Goal: Task Accomplishment & Management: Manage account settings

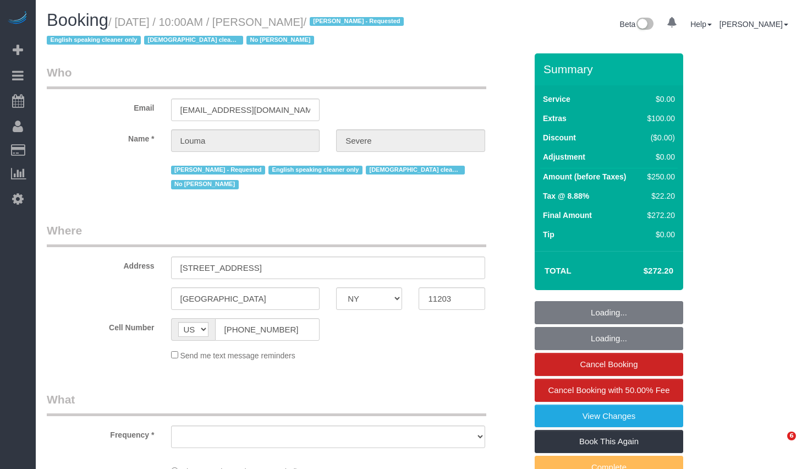
select select "NY"
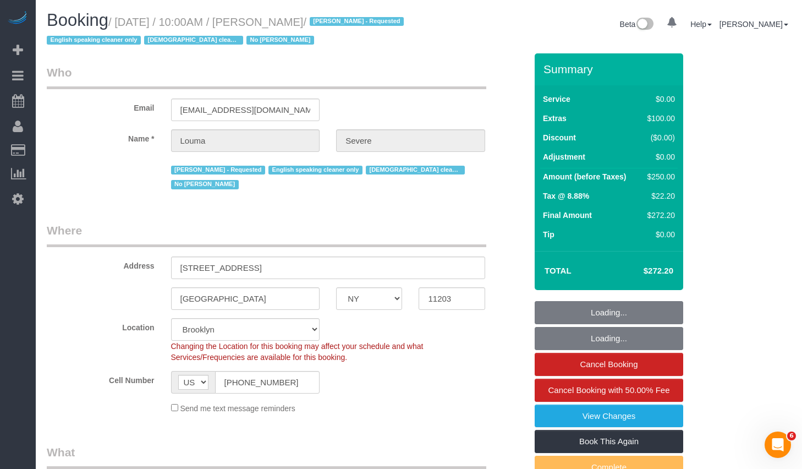
select select "object:936"
select select "string:stripe-pm_1SHsO54VGloSiKo7rFzr8mYS"
select select "spot1"
select select "object:981"
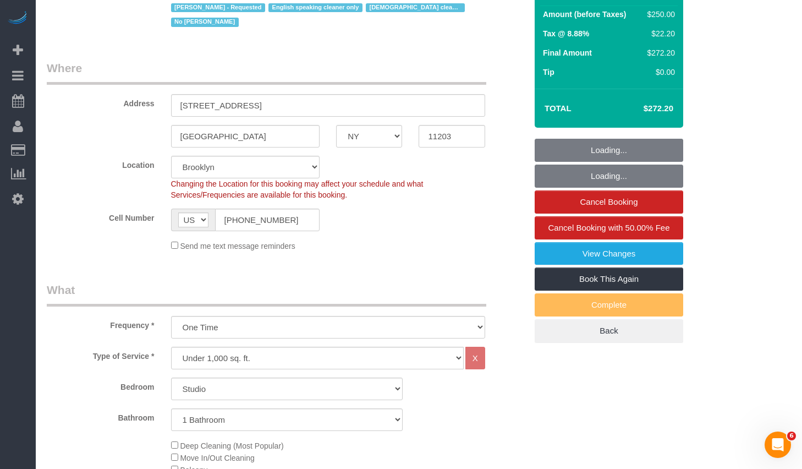
select select "number:58"
select select "number:70"
select select "number:15"
select select "number:5"
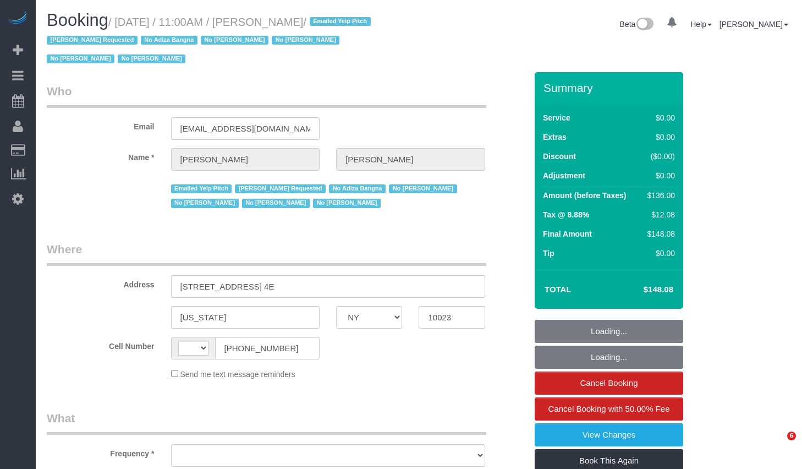
select select "NY"
select select "number:58"
select select "number:72"
select select "number:15"
select select "number:6"
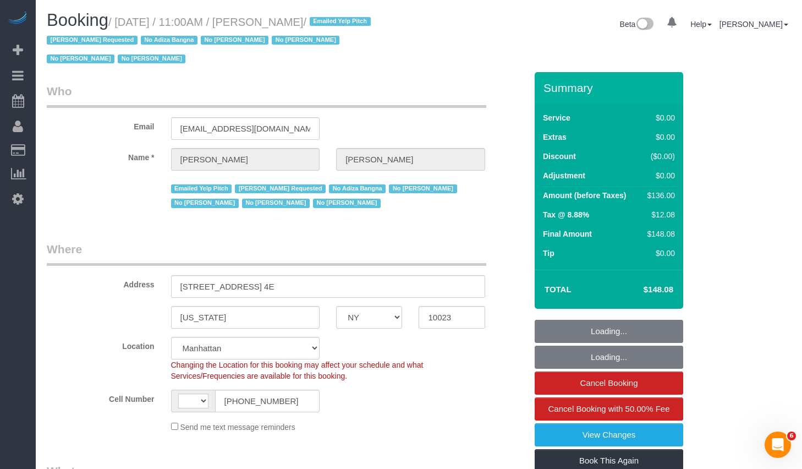
select select "string:US"
select select "object:1105"
select select "string:stripe-pm_1LDaJs4VGloSiKo7V5Tq0hTt"
select select "1"
select select "spot1"
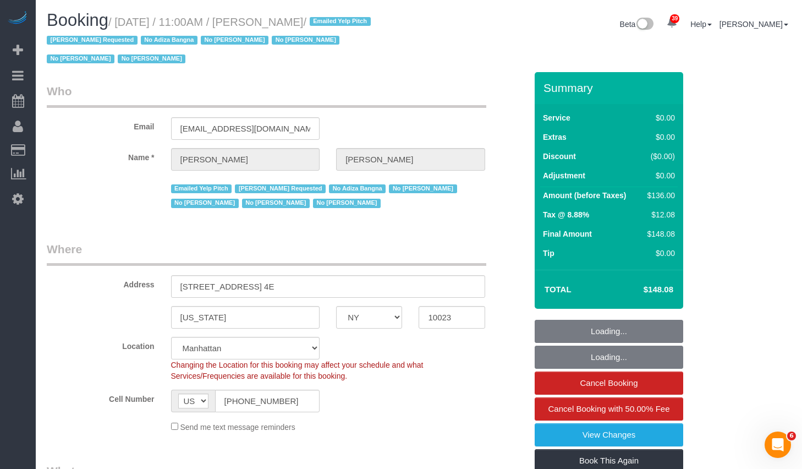
click at [348, 25] on small "/ October 14, 2025 / 11:00AM / Brenna Fischer / Emailed Yelp Pitch Jasmine Smit…" at bounding box center [210, 41] width 327 height 50
select select "1"
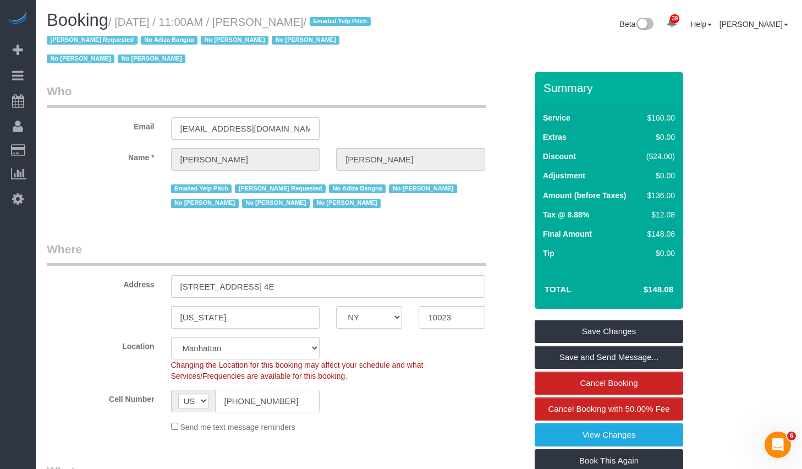
click at [287, 404] on input "(201) 566-1191" at bounding box center [267, 401] width 105 height 23
copy small "October 14, 2025 / 11:00AM / Brenna Fischer"
drag, startPoint x: 124, startPoint y: 23, endPoint x: 349, endPoint y: 25, distance: 225.1
click at [349, 25] on small "/ October 14, 2025 / 11:00AM / Brenna Fischer / Emailed Yelp Pitch Jasmine Smit…" at bounding box center [210, 41] width 327 height 50
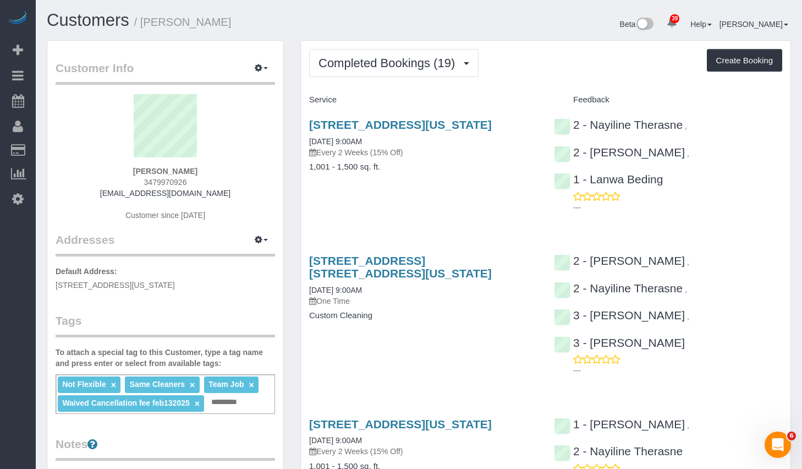
drag, startPoint x: 150, startPoint y: 24, endPoint x: 291, endPoint y: 21, distance: 140.9
click at [291, 21] on h1 "Customers / [PERSON_NAME]" at bounding box center [229, 20] width 364 height 19
copy small "[PERSON_NAME]"
drag, startPoint x: 371, startPoint y: 135, endPoint x: 308, endPoint y: 128, distance: 63.7
click at [308, 128] on div "[STREET_ADDRESS][US_STATE] [DATE] 9:00AM Every 2 Weeks (15% Off) 1,001 - 1,500 …" at bounding box center [423, 151] width 245 height 85
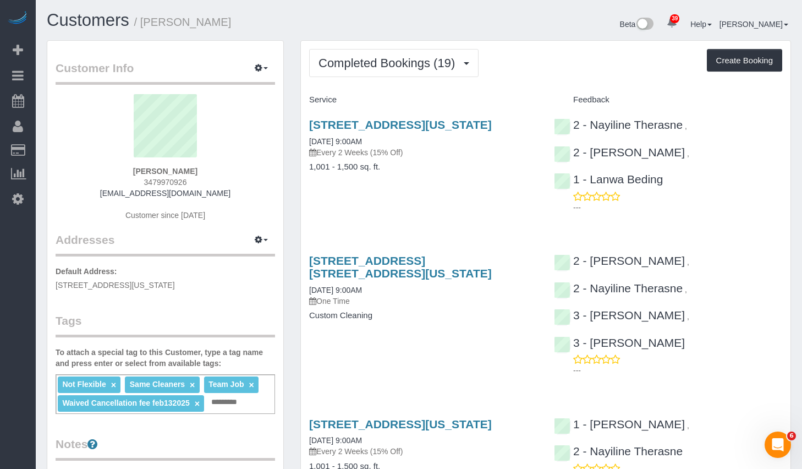
copy link "[STREET_ADDRESS][US_STATE]"
click at [395, 127] on link "[STREET_ADDRESS][US_STATE]" at bounding box center [400, 124] width 183 height 13
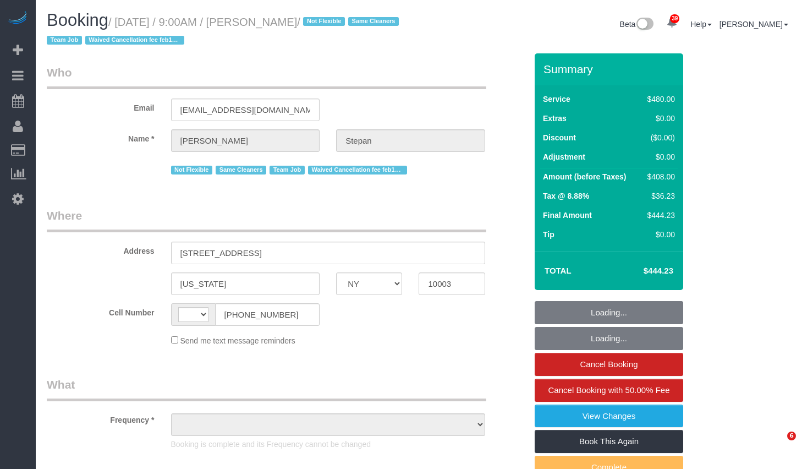
select select "NY"
select select "object:597"
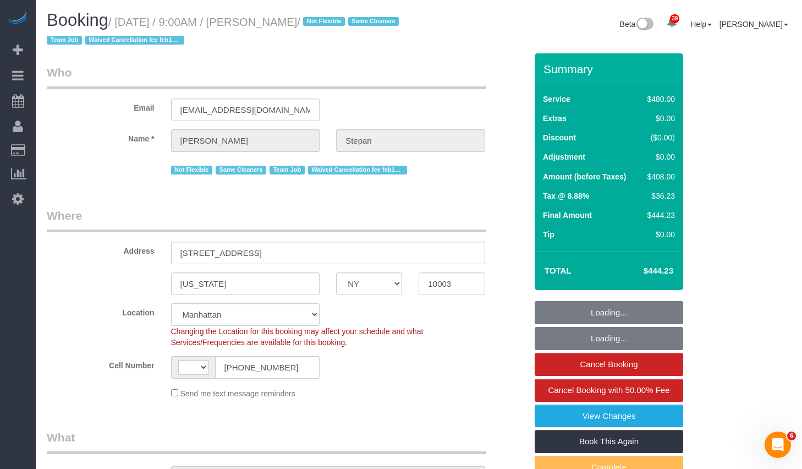
select select "string:stripe-pm_1QhXsq4VGloSiKo7q9BgUkND"
select select "number:57"
select select "number:74"
select select "number:15"
select select "number:7"
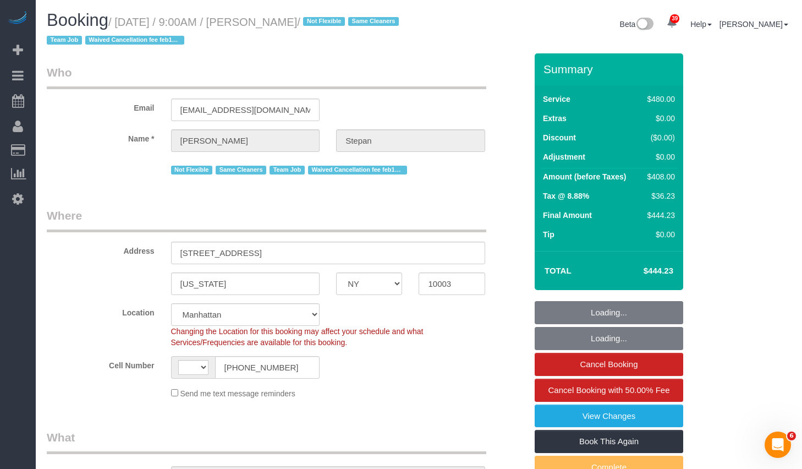
select select "object:995"
select select "string:US"
select select "spot1"
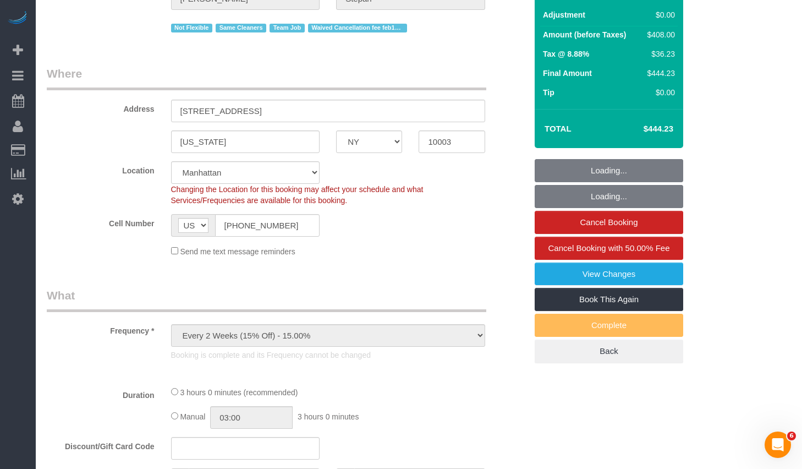
select select "2"
select select "180"
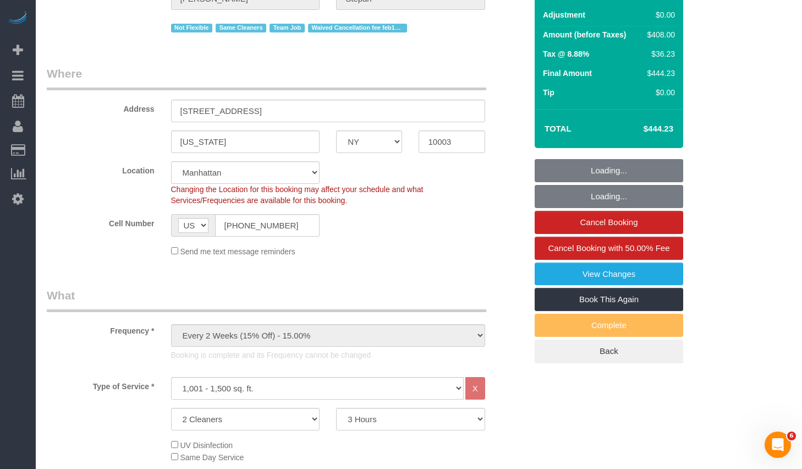
scroll to position [388, 0]
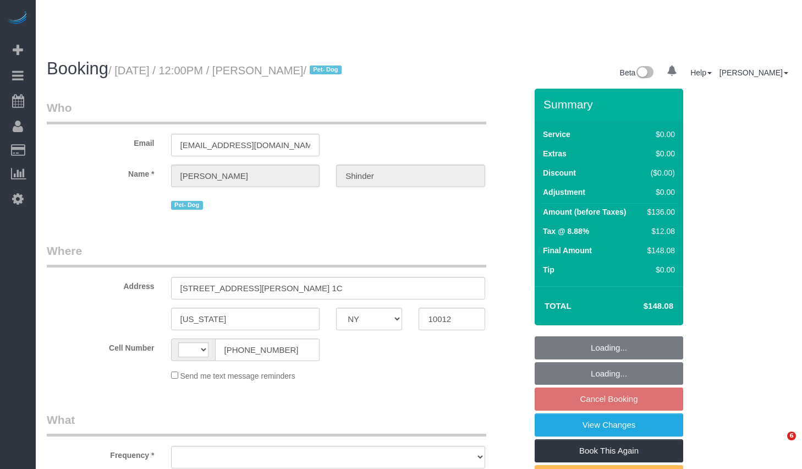
select select "NY"
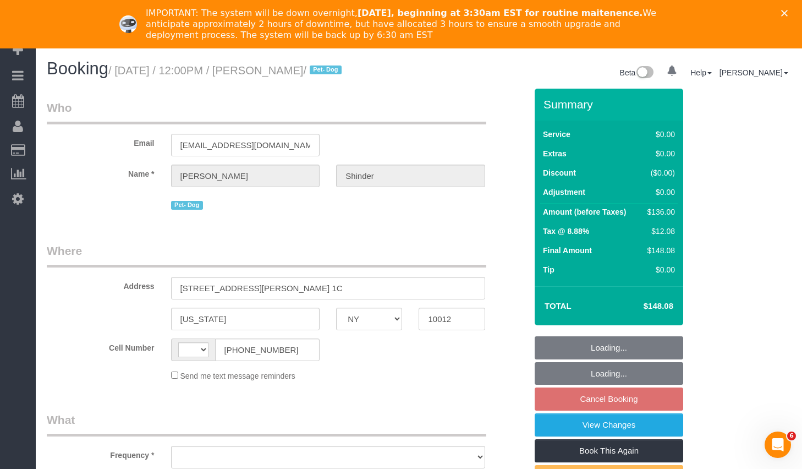
select select "1"
select select "number:89"
select select "number:90"
select select "number:13"
select select "number:5"
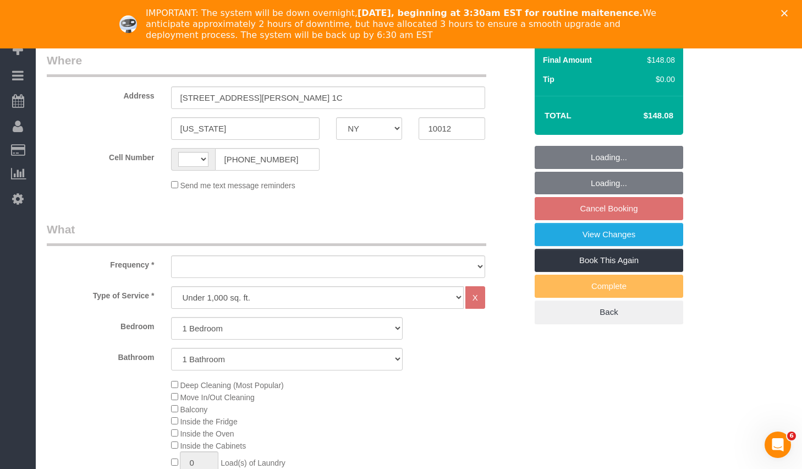
select select "string:US"
select select "object:1067"
select select "string:stripe-pm_1Pyf034VGloSiKo7q90DMxe6"
select select "spot1"
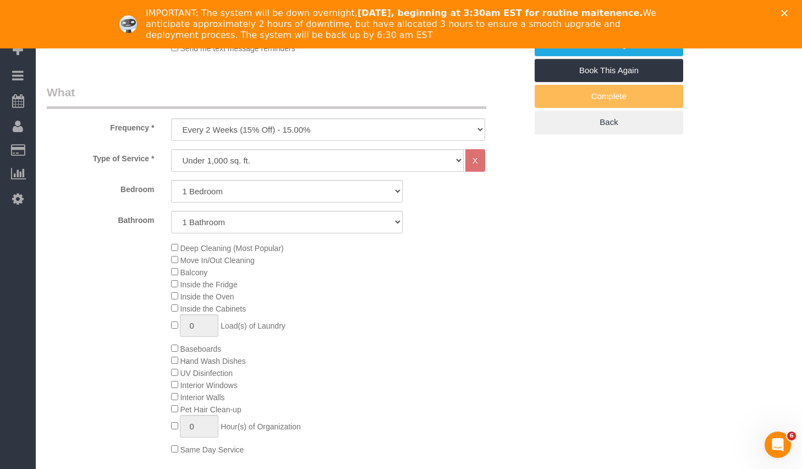
select select "object:1077"
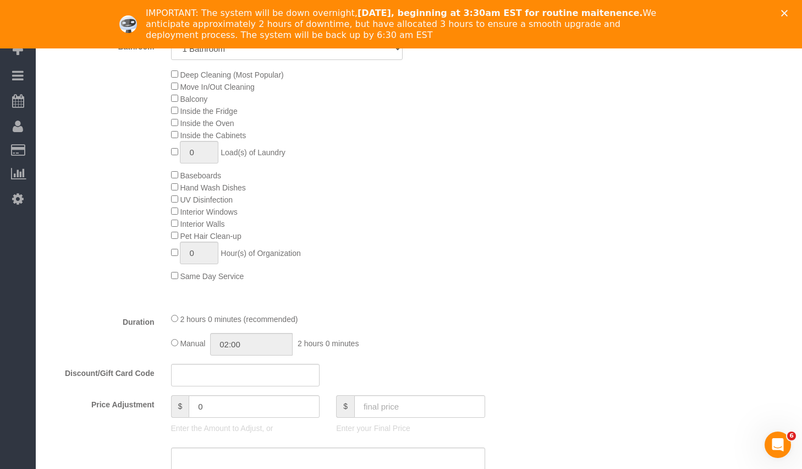
select select "1"
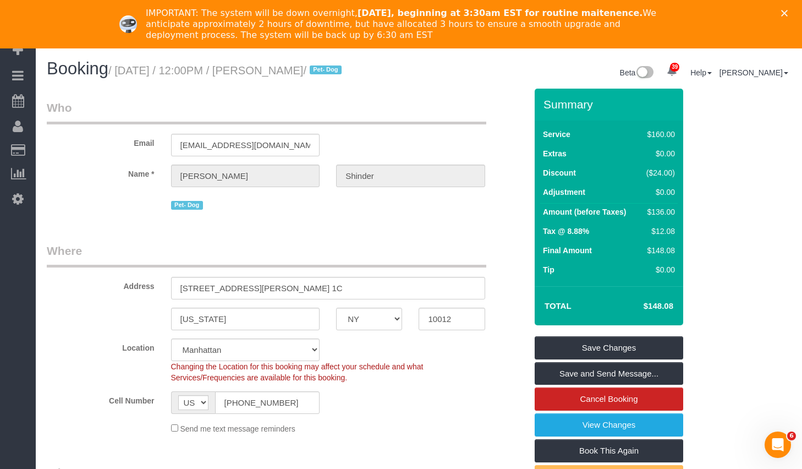
click at [167, 78] on h1 "Booking / October 15, 2025 / 12:00PM / Alexandra Shinder / Pet- Dog" at bounding box center [229, 68] width 364 height 19
drag, startPoint x: 125, startPoint y: 70, endPoint x: 367, endPoint y: 73, distance: 242.1
click at [345, 73] on small "/ October 15, 2025 / 12:00PM / Alexandra Shinder / Pet- Dog" at bounding box center [226, 70] width 237 height 12
copy small "October 15, 2025 / 12:00PM / Alexandra Shinder"
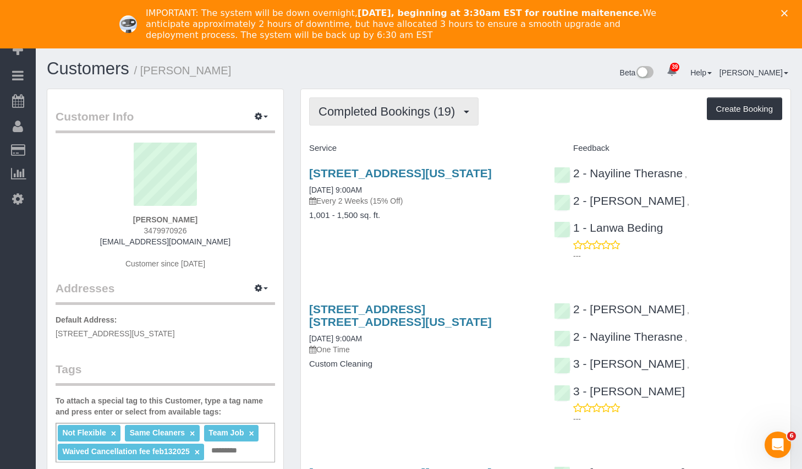
click at [431, 125] on button "Completed Bookings (19)" at bounding box center [393, 111] width 169 height 28
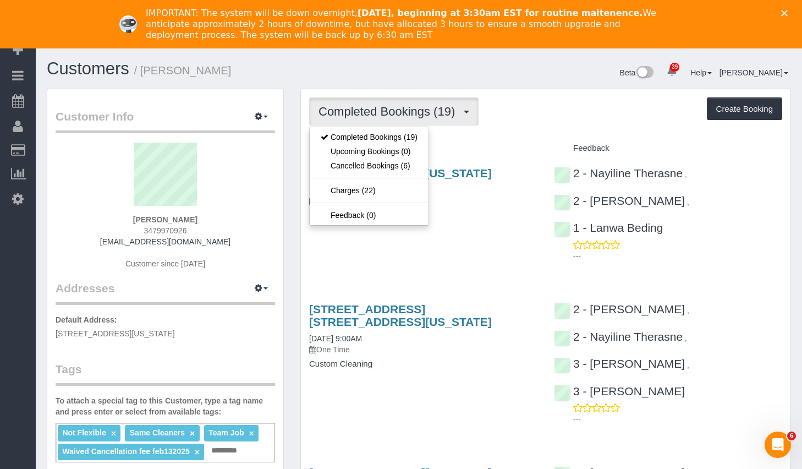
click at [431, 119] on button "Completed Bookings (19)" at bounding box center [393, 111] width 169 height 28
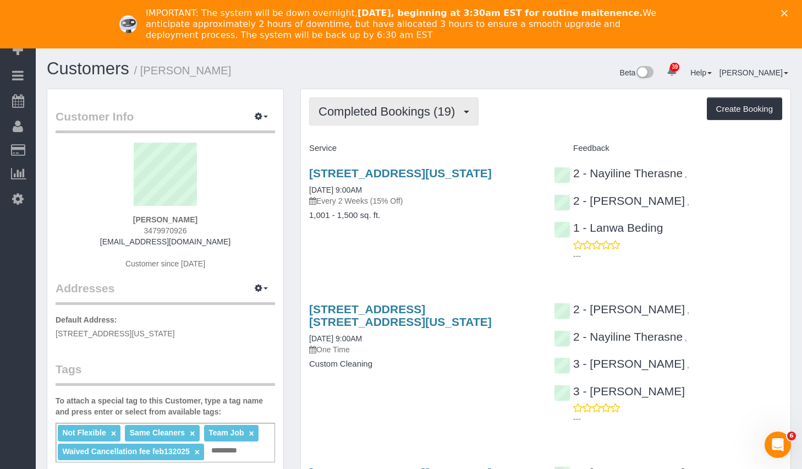
click at [431, 119] on button "Completed Bookings (19)" at bounding box center [393, 111] width 169 height 28
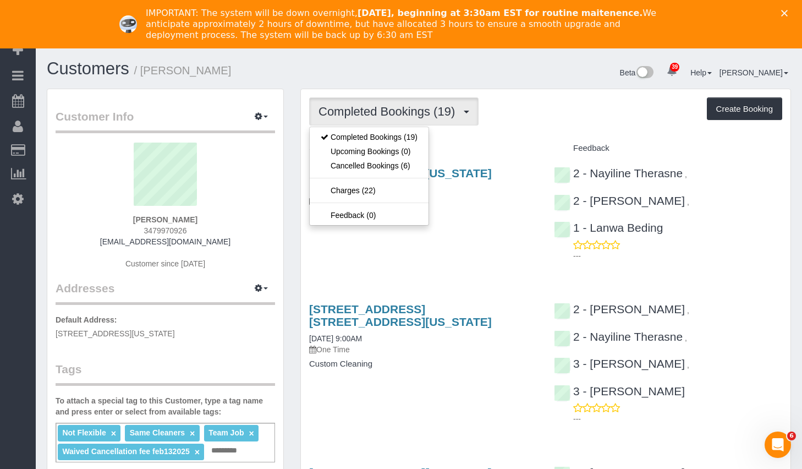
click at [431, 119] on button "Completed Bookings (19)" at bounding box center [393, 111] width 169 height 28
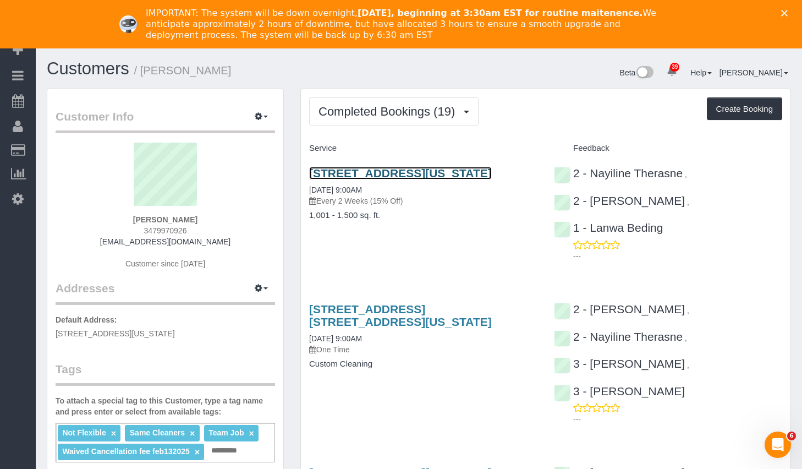
click at [431, 169] on link "124 East 13th Street, Apt.5, New York, NY 10003" at bounding box center [400, 173] width 183 height 13
click at [788, 12] on icon "Close" at bounding box center [784, 13] width 7 height 7
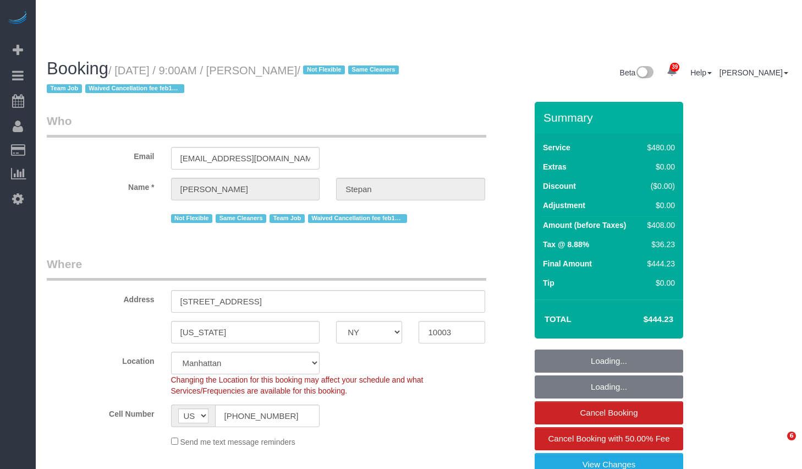
select select "NY"
select select "2"
select select "180"
select select "string:stripe-pm_1QhXsq4VGloSiKo7q9BgUkND"
select select "number:57"
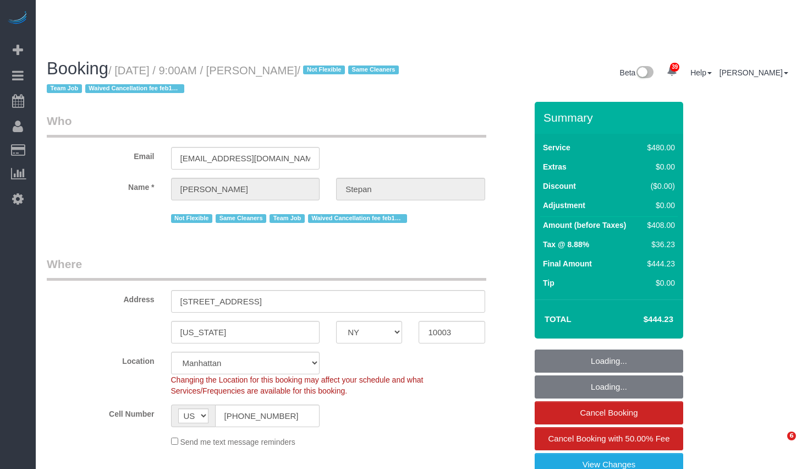
select select "number:74"
select select "number:15"
select select "number:7"
select select "spot1"
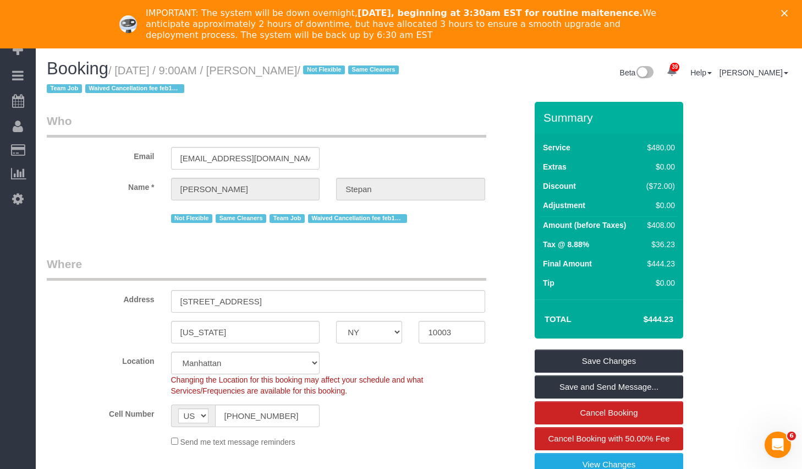
scroll to position [184, 0]
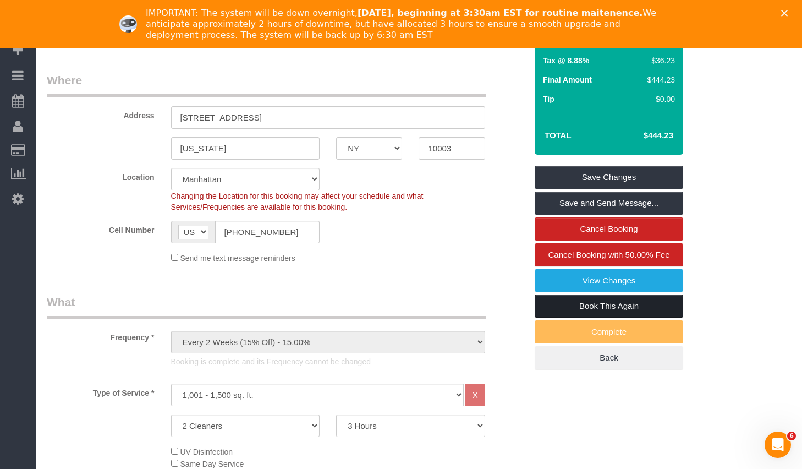
click at [627, 306] on link "Book This Again" at bounding box center [609, 305] width 149 height 23
click at [788, 10] on icon "Close" at bounding box center [784, 13] width 7 height 7
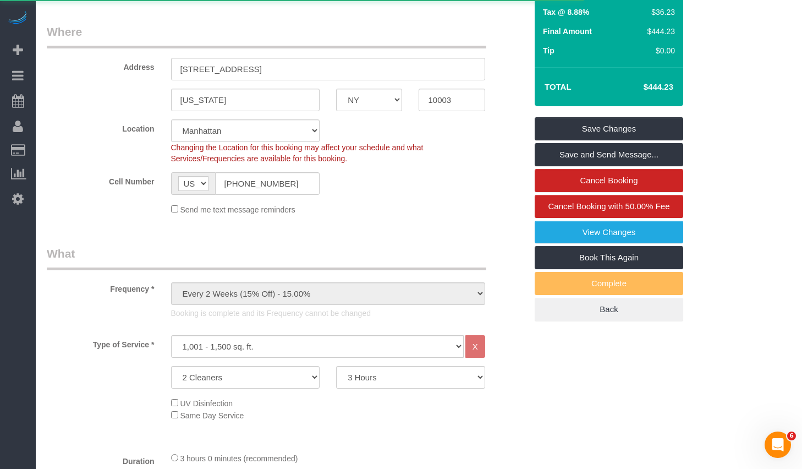
select select "NY"
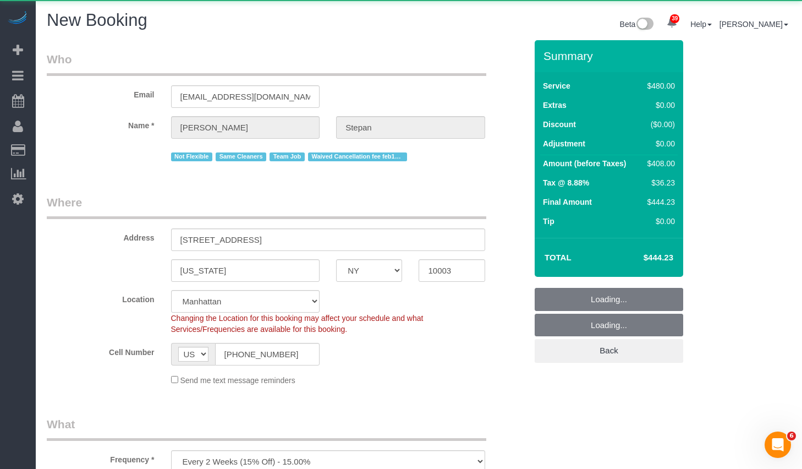
select select "object:2250"
select select "string:stripe-pm_1QhXsq4VGloSiKo7q9BgUkND"
select select "number:57"
select select "number:74"
select select "number:15"
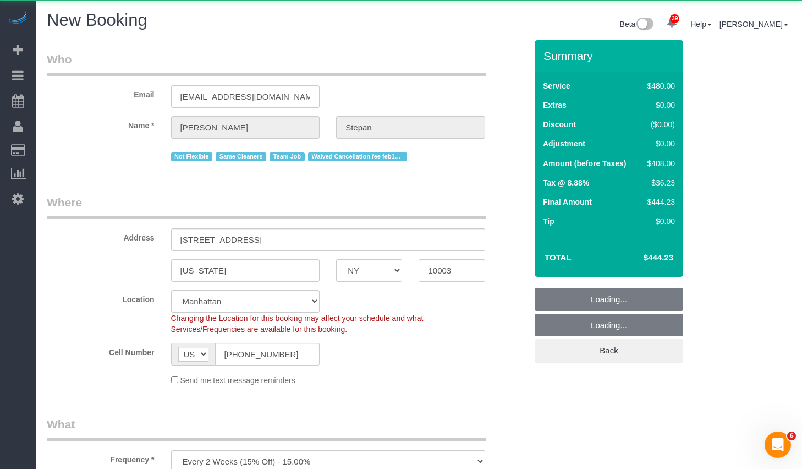
select select "number:7"
select select "2"
select select "180"
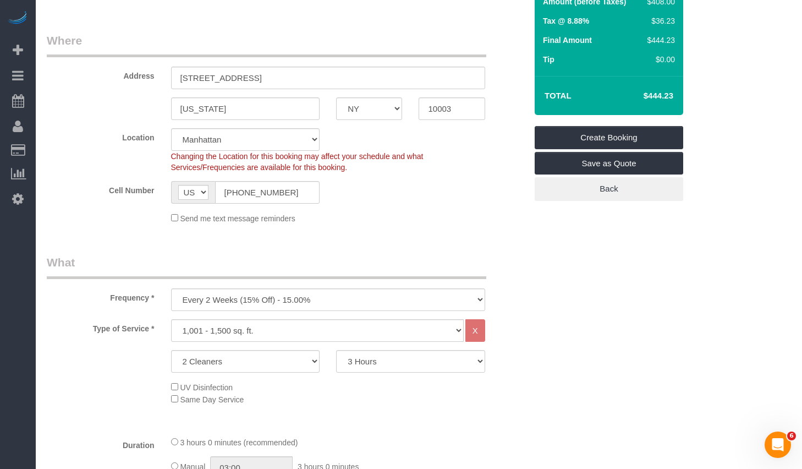
select select "object:2916"
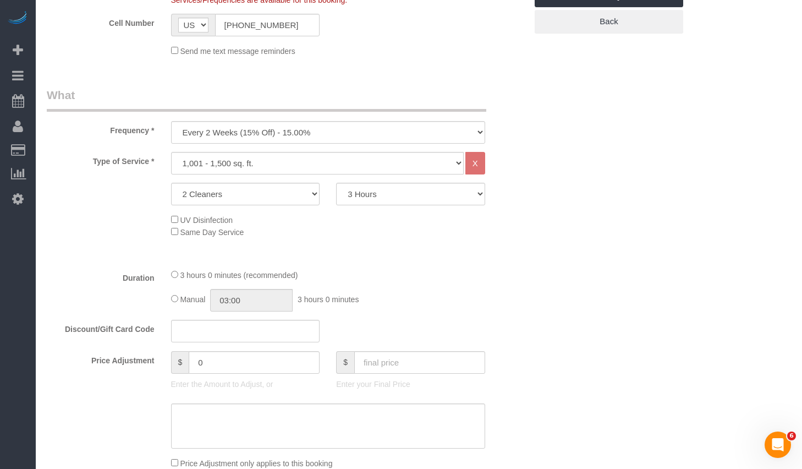
scroll to position [350, 0]
click at [433, 196] on select "2 Hours 2.5 Hours 3 Hours 3.5 Hours 4 Hours 4.5 Hours 5 Hours 5.5 Hours 6 Hours…" at bounding box center [410, 194] width 149 height 23
select select "240"
click at [336, 183] on select "2 Hours 2.5 Hours 3 Hours 3.5 Hours 4 Hours 4.5 Hours 5 Hours 5.5 Hours 6 Hours…" at bounding box center [410, 194] width 149 height 23
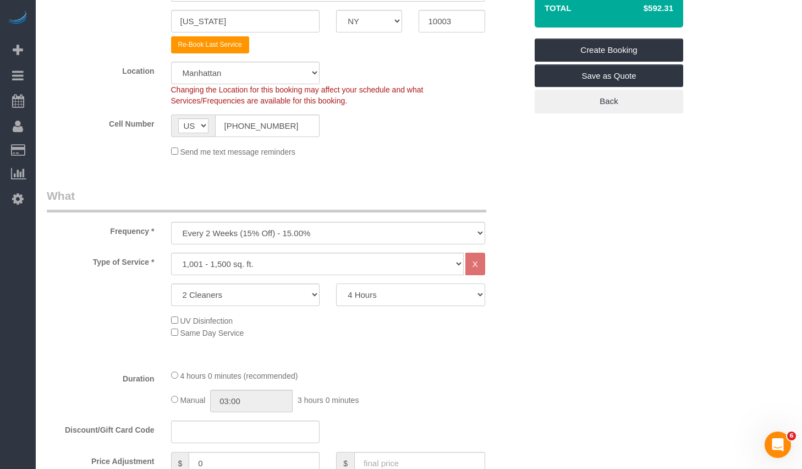
scroll to position [0, 0]
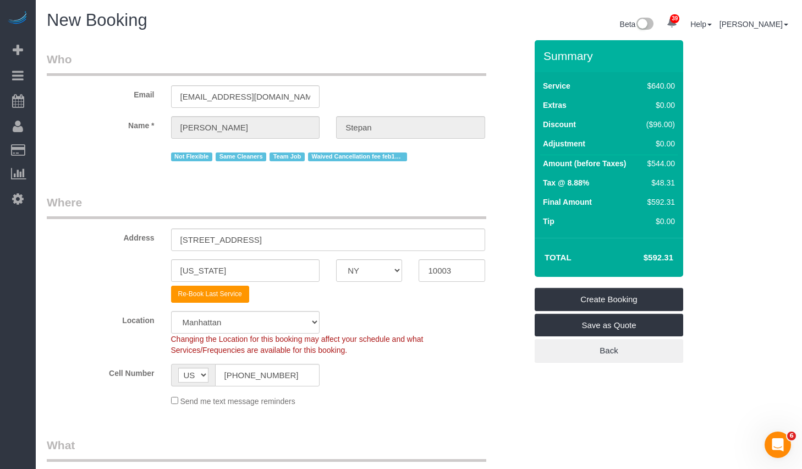
drag, startPoint x: 641, startPoint y: 259, endPoint x: 683, endPoint y: 261, distance: 42.4
click at [683, 261] on div "Summary Service $640.00 Extras $0.00 Discount ($96.00) Adjustment $0.00 Amount …" at bounding box center [620, 212] width 186 height 344
copy table "Total"
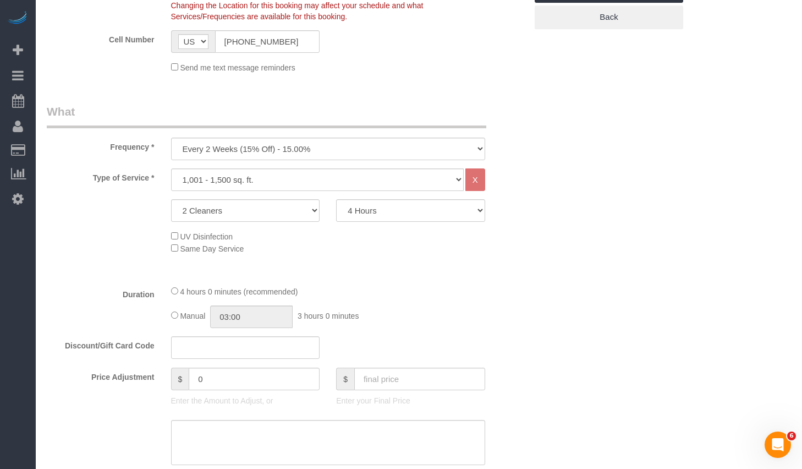
scroll to position [144, 0]
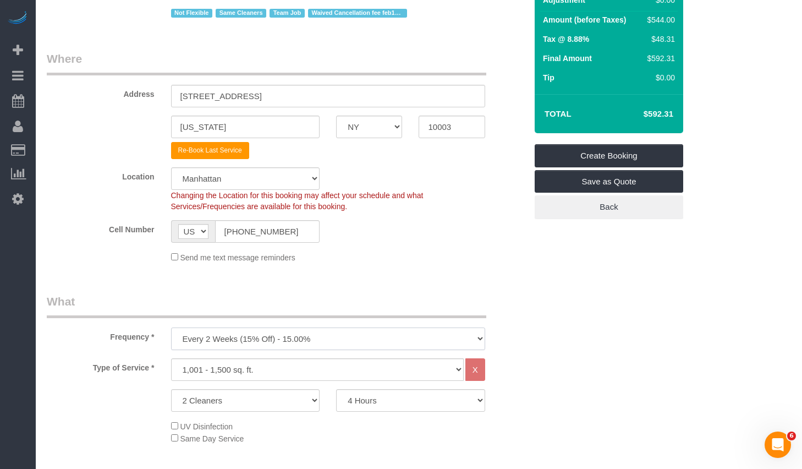
click at [282, 331] on select "One Time Weekly (20% Off) - 20.00% Every 2 Weeks (15% Off) - 15.00% Every 4 Wee…" at bounding box center [328, 338] width 314 height 23
click at [171, 327] on select "One Time Weekly (20% Off) - 20.00% Every 2 Weeks (15% Off) - 15.00% Every 4 Wee…" at bounding box center [328, 338] width 314 height 23
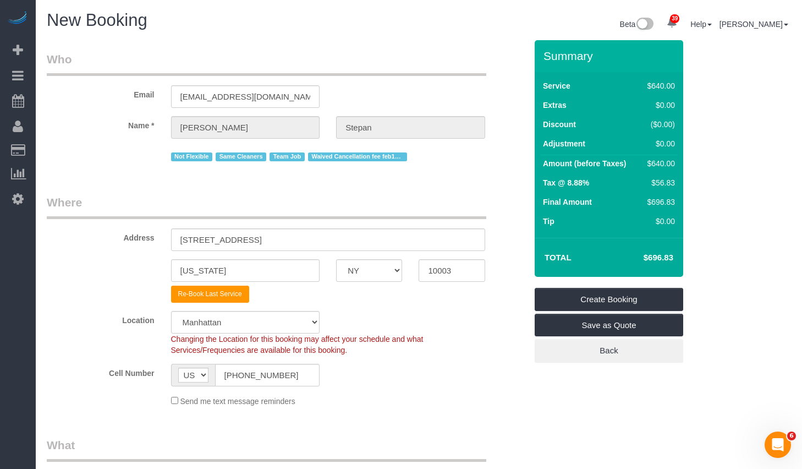
click at [463, 327] on div "Location Manhattan Austin Boston Bronx Brooklyn Charlotte Denver New Jersey Por…" at bounding box center [287, 333] width 496 height 45
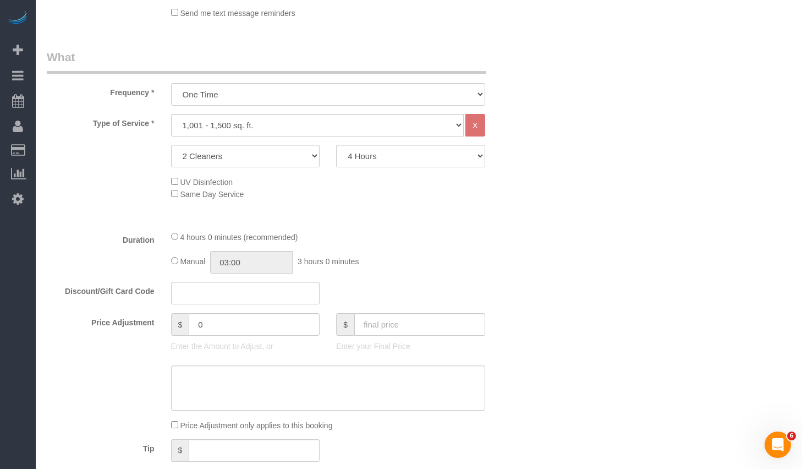
scroll to position [409, 0]
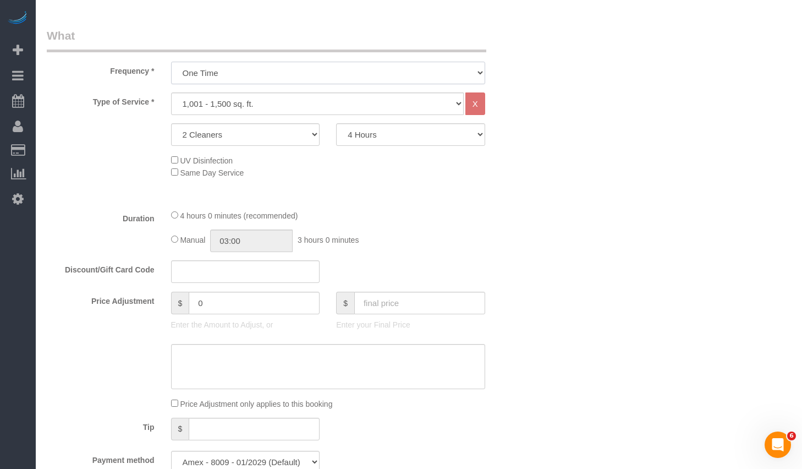
click at [401, 76] on select "One Time Weekly (20% Off) - 20.00% Every 2 Weeks (15% Off) - 15.00% Every 4 Wee…" at bounding box center [328, 73] width 314 height 23
click at [501, 52] on div "Frequency * One Time Weekly (20% Off) - 20.00% Every 2 Weeks (15% Off) - 15.00%…" at bounding box center [287, 56] width 496 height 57
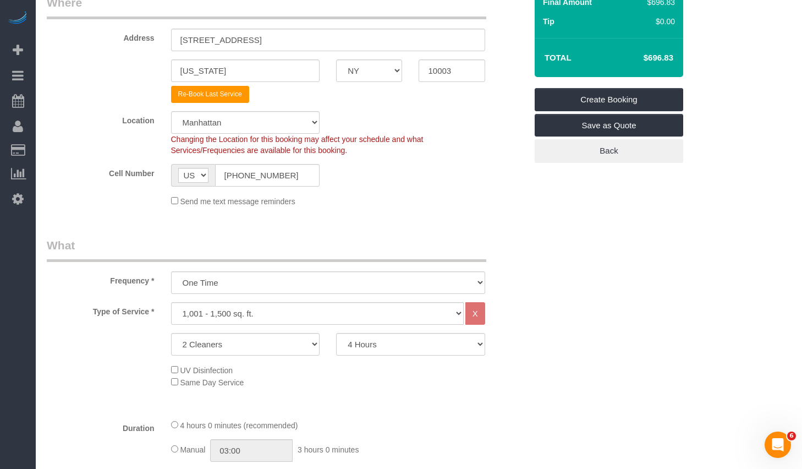
scroll to position [0, 0]
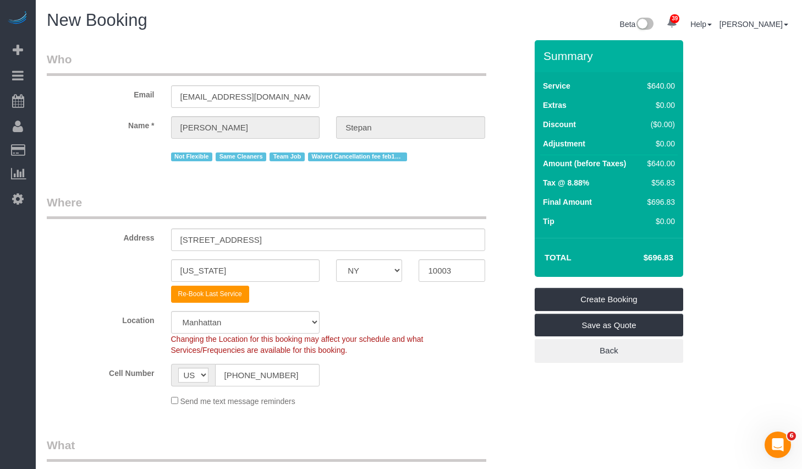
drag, startPoint x: 643, startPoint y: 257, endPoint x: 684, endPoint y: 259, distance: 41.3
click at [684, 259] on div "Summary Service $640.00 Extras $0.00 Discount ($0.00) Adjustment $0.00 Amount (…" at bounding box center [620, 212] width 186 height 344
click at [678, 256] on div "Total $696.83" at bounding box center [609, 257] width 149 height 39
drag, startPoint x: 676, startPoint y: 259, endPoint x: 614, endPoint y: 256, distance: 61.7
click at [614, 256] on td "$696.83" at bounding box center [642, 258] width 72 height 28
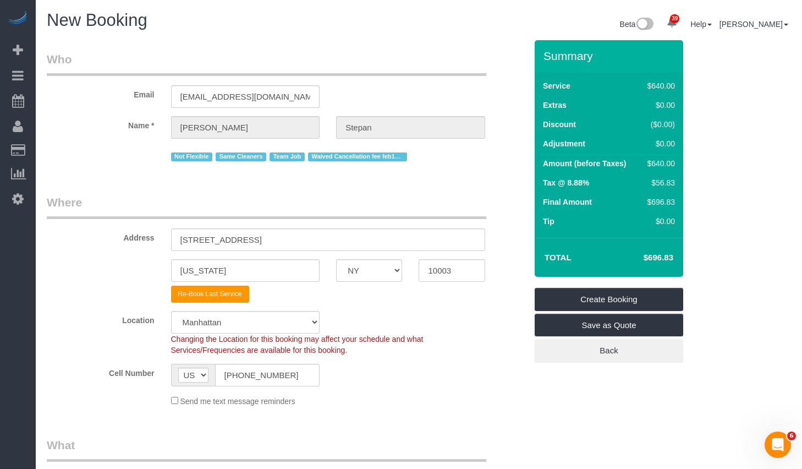
click at [614, 256] on h4 "$696.83" at bounding box center [642, 257] width 63 height 9
click at [453, 201] on legend "Where" at bounding box center [267, 206] width 440 height 25
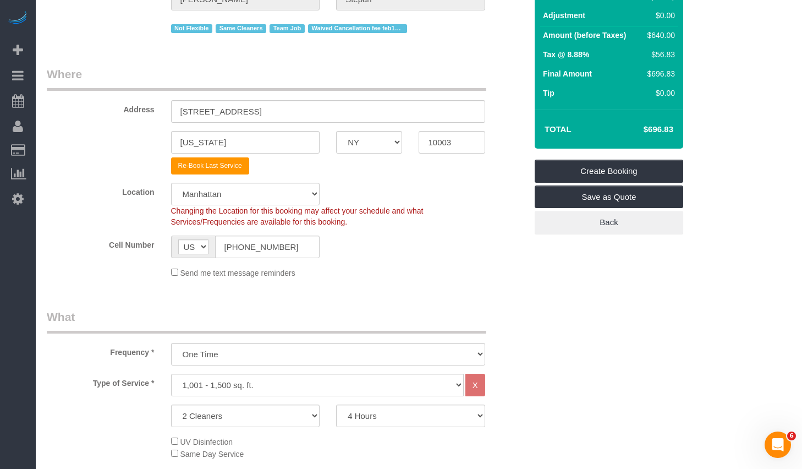
scroll to position [4, 0]
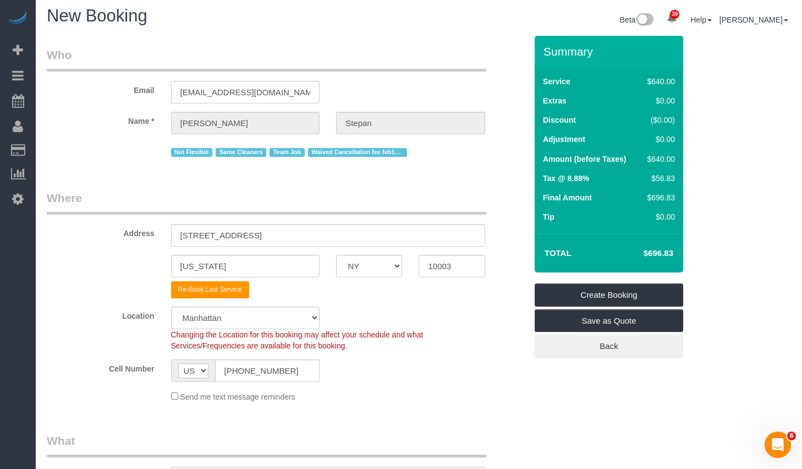
drag, startPoint x: 646, startPoint y: 158, endPoint x: 676, endPoint y: 162, distance: 30.0
click at [676, 162] on td "$640.00" at bounding box center [659, 161] width 37 height 20
drag, startPoint x: 632, startPoint y: 257, endPoint x: 678, endPoint y: 255, distance: 46.3
click at [678, 255] on div "Total $696.83" at bounding box center [609, 252] width 149 height 39
click at [682, 250] on div "Total $696.83" at bounding box center [609, 252] width 149 height 39
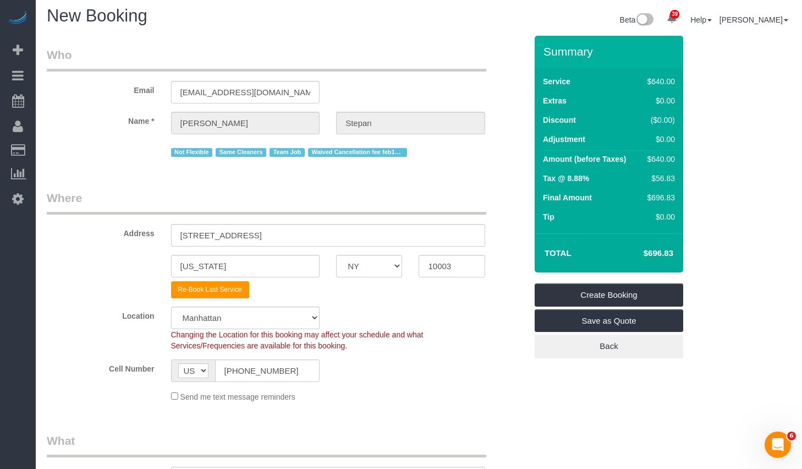
click at [698, 233] on div "Summary Service $640.00 Extras $0.00 Discount ($0.00) Adjustment $0.00 Amount (…" at bounding box center [620, 208] width 186 height 344
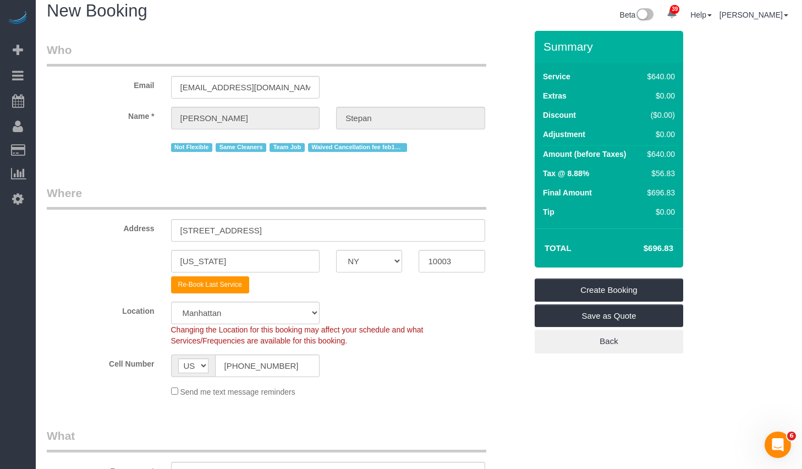
scroll to position [0, 0]
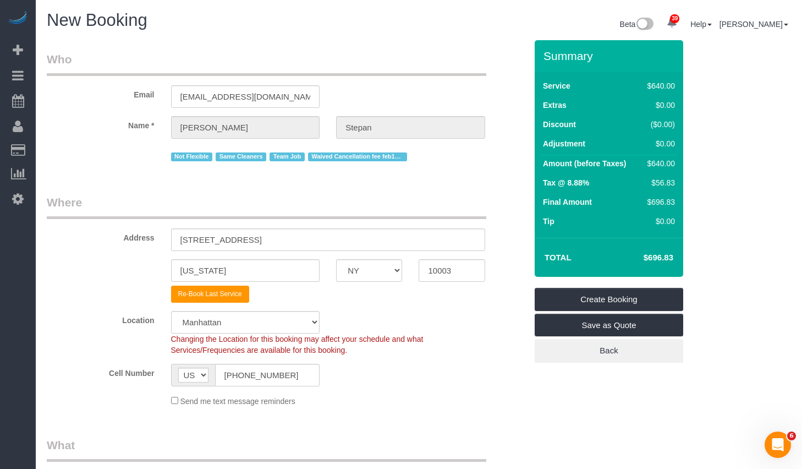
click at [707, 225] on div "Summary Service $640.00 Extras $0.00 Discount ($0.00) Adjustment $0.00 Amount (…" at bounding box center [620, 212] width 186 height 344
click at [708, 224] on div "Summary Service $640.00 Extras $0.00 Discount ($0.00) Adjustment $0.00 Amount (…" at bounding box center [620, 212] width 186 height 344
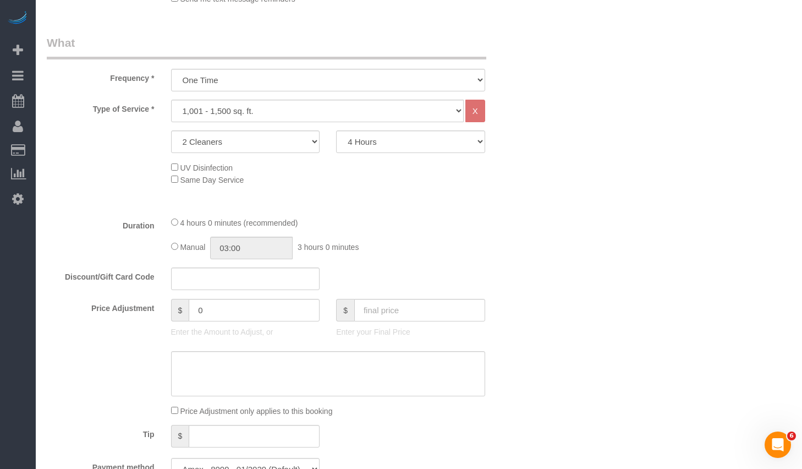
scroll to position [411, 0]
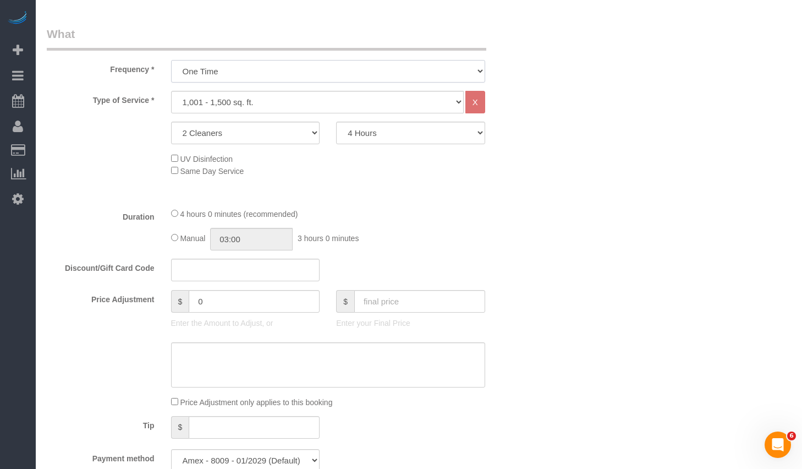
click at [340, 77] on select "One Time Weekly (20% Off) - 20.00% Every 2 Weeks (15% Off) - 15.00% Every 4 Wee…" at bounding box center [328, 71] width 314 height 23
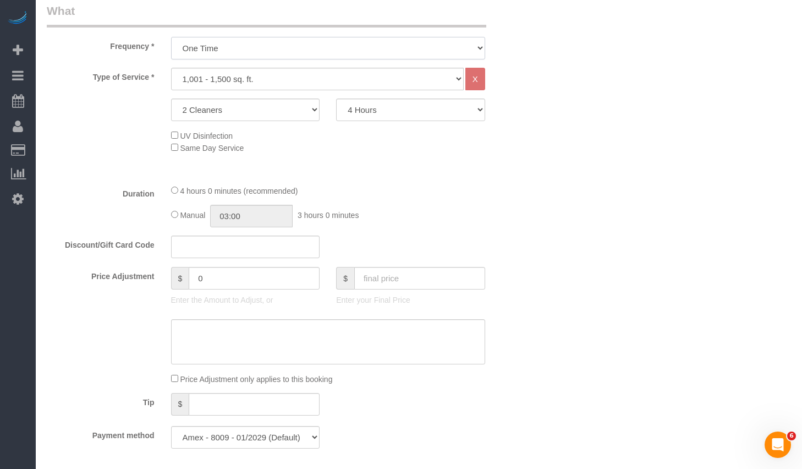
scroll to position [427, 0]
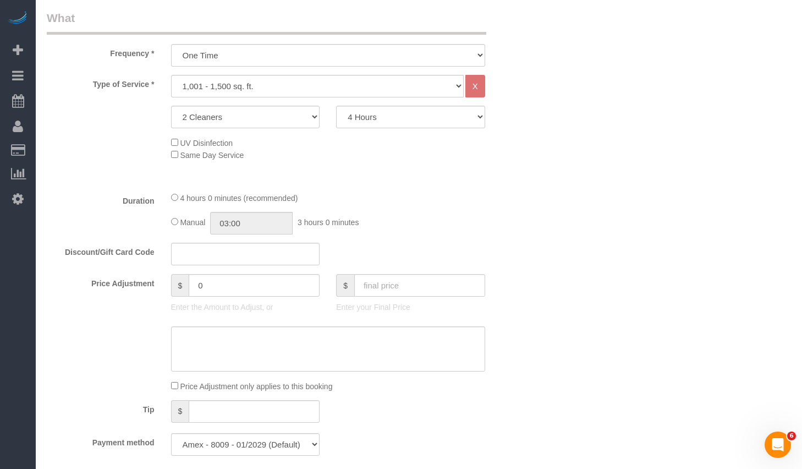
click at [499, 217] on div "Duration 4 hours 0 minutes (recommended) Manual 03:00 3 hours 0 minutes" at bounding box center [287, 212] width 496 height 43
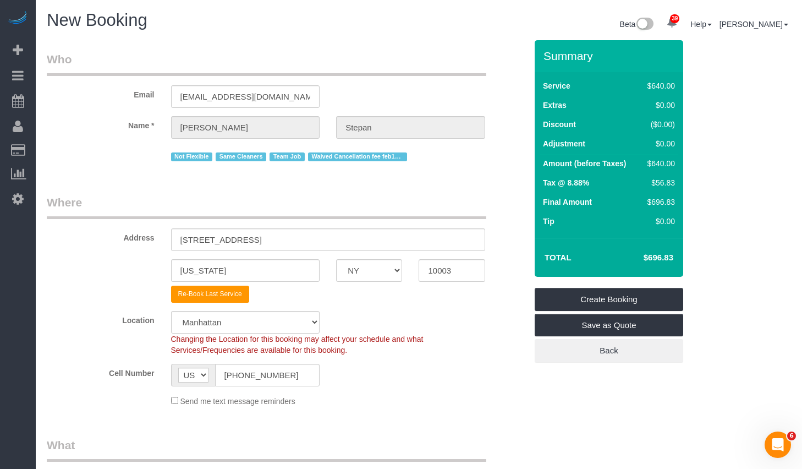
scroll to position [141, 0]
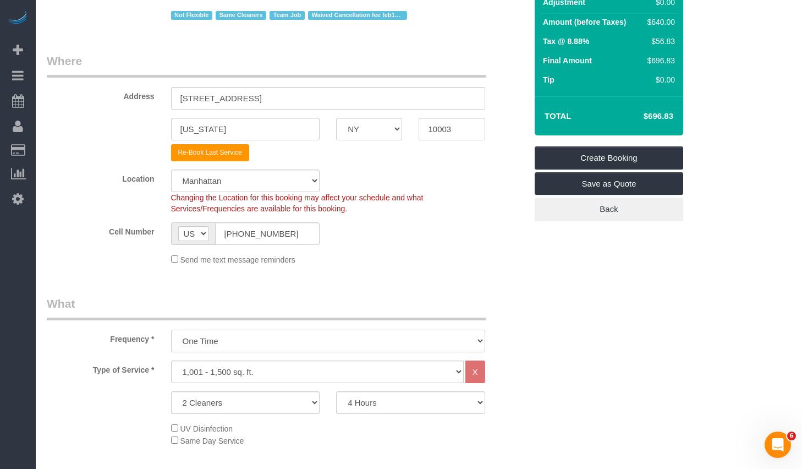
click at [349, 343] on select "One Time Weekly (20% Off) - 20.00% Every 2 Weeks (15% Off) - 15.00% Every 4 Wee…" at bounding box center [328, 341] width 314 height 23
click at [171, 330] on select "One Time Weekly (20% Off) - 20.00% Every 2 Weeks (15% Off) - 15.00% Every 4 Wee…" at bounding box center [328, 341] width 314 height 23
drag, startPoint x: 644, startPoint y: 116, endPoint x: 687, endPoint y: 117, distance: 42.9
click at [687, 117] on div "Summary Service $640.00 Extras $0.00 Discount ($96.00) Adjustment $0.00 Amount …" at bounding box center [620, 71] width 186 height 344
copy table "Total"
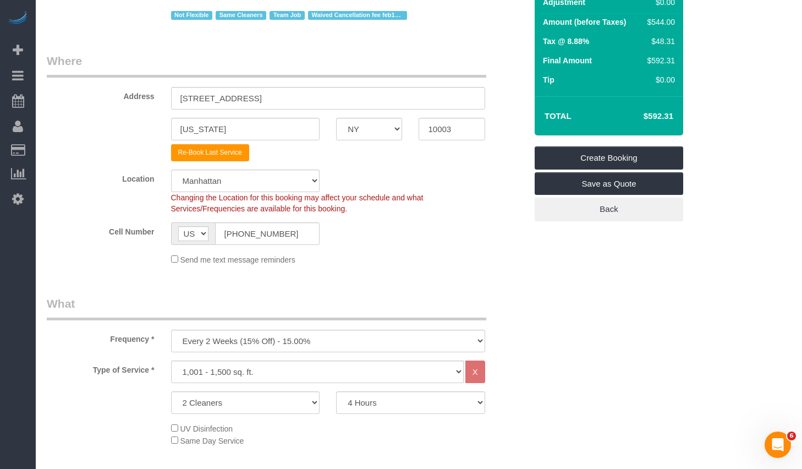
click at [411, 298] on legend "What" at bounding box center [267, 307] width 440 height 25
click at [390, 350] on select "One Time Weekly (20% Off) - 20.00% Every 2 Weeks (15% Off) - 15.00% Every 4 Wee…" at bounding box center [328, 341] width 314 height 23
select select "object:2917"
click at [171, 330] on select "One Time Weekly (20% Off) - 20.00% Every 2 Weeks (15% Off) - 15.00% Every 4 Wee…" at bounding box center [328, 341] width 314 height 23
drag, startPoint x: 646, startPoint y: 118, endPoint x: 670, endPoint y: 117, distance: 24.2
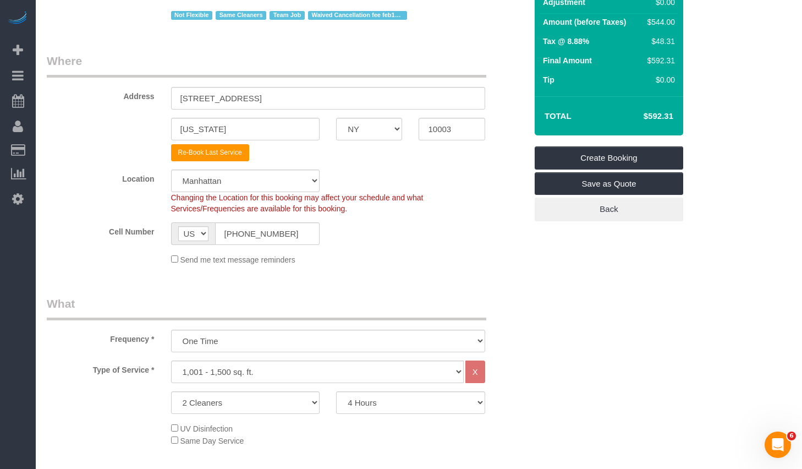
click at [670, 117] on h4 "$592.31" at bounding box center [642, 116] width 63 height 9
click at [675, 117] on td "$696.83" at bounding box center [642, 116] width 72 height 28
click at [625, 122] on td "$696.83" at bounding box center [642, 116] width 72 height 28
drag, startPoint x: 634, startPoint y: 118, endPoint x: 674, endPoint y: 121, distance: 40.2
click at [674, 121] on td "$696.83" at bounding box center [642, 116] width 72 height 28
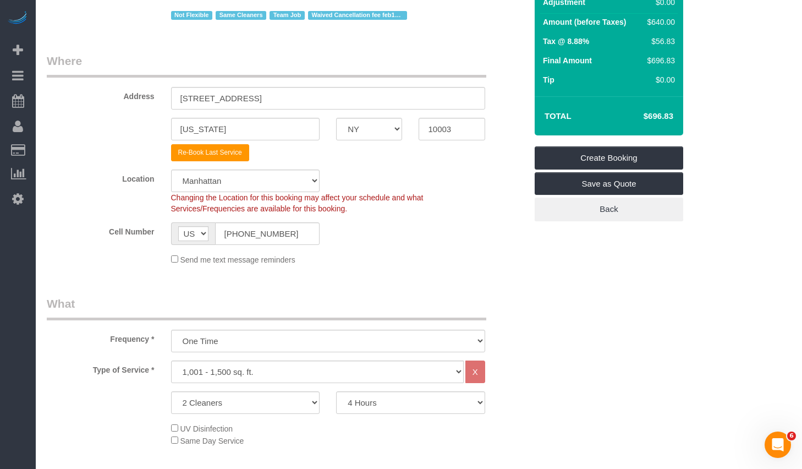
copy h4 "$696.83"
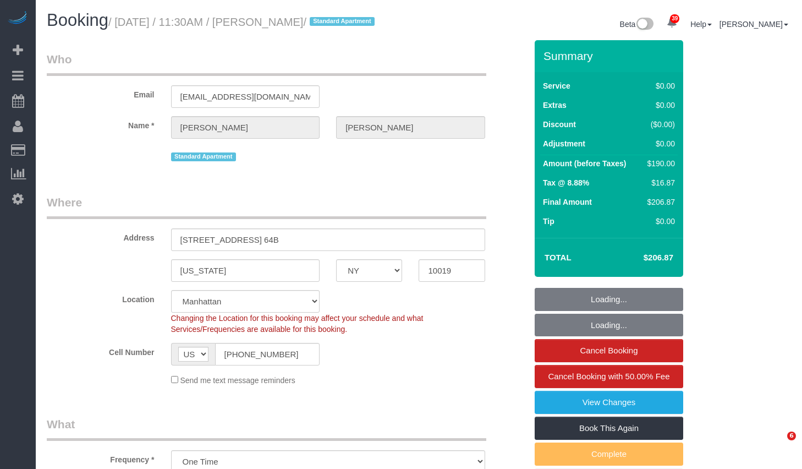
select select "NY"
select select "number:58"
select select "number:75"
select select "number:15"
select select "number:6"
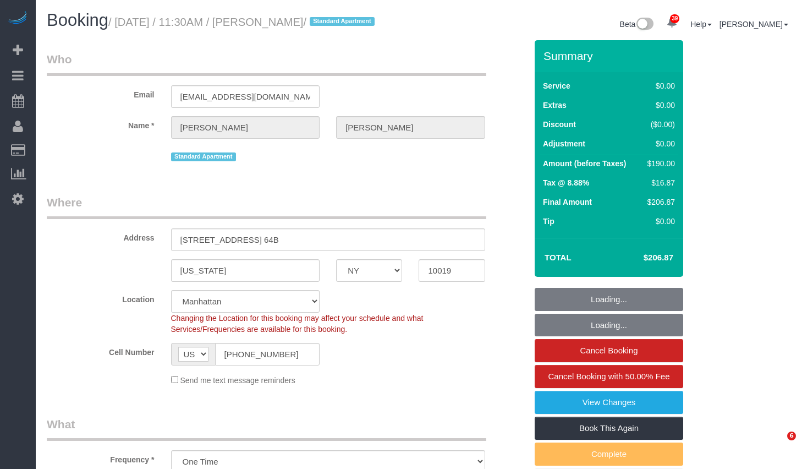
select select "object:1531"
select select "1"
select select "2"
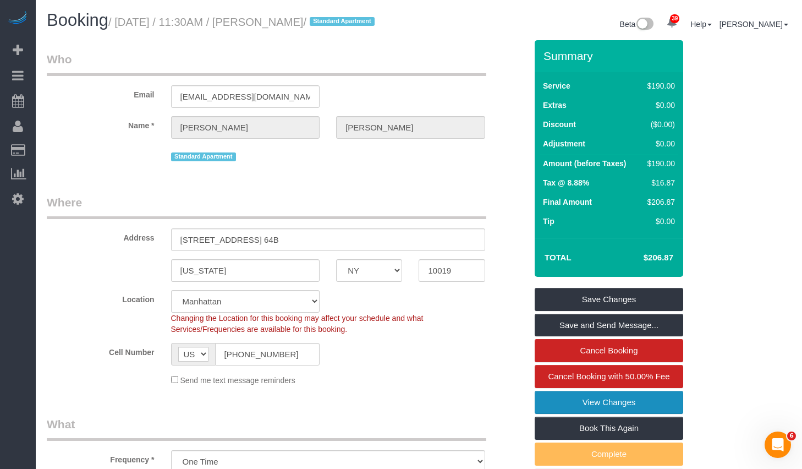
click at [585, 414] on link "View Changes" at bounding box center [609, 402] width 149 height 23
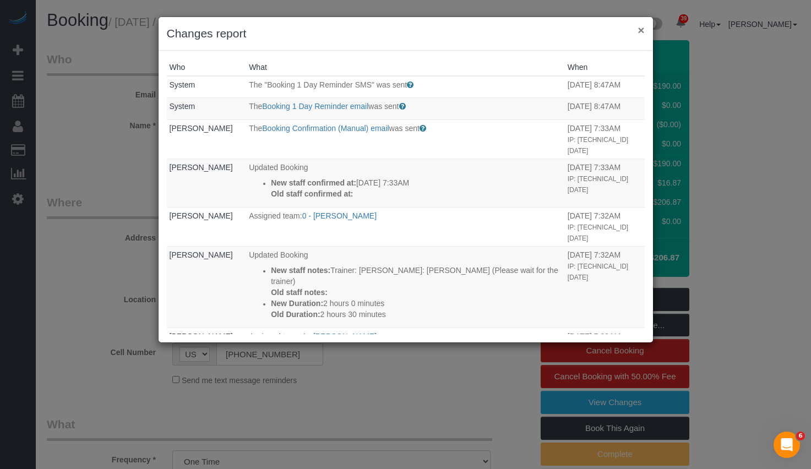
click at [638, 33] on button "×" at bounding box center [640, 30] width 7 height 12
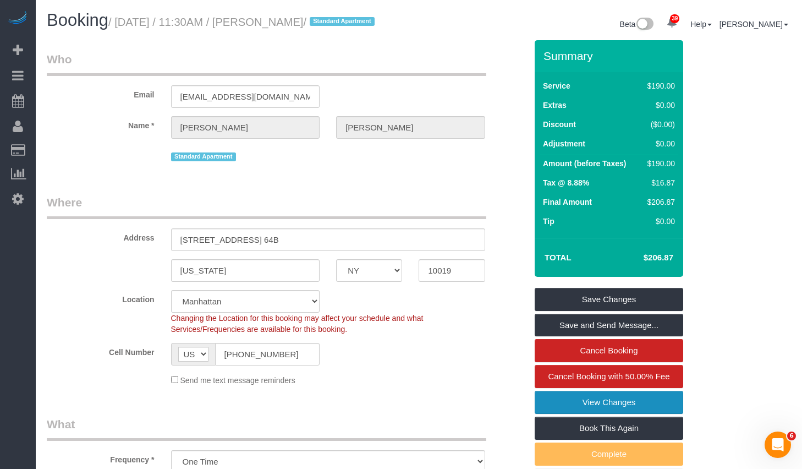
click at [583, 414] on link "View Changes" at bounding box center [609, 402] width 149 height 23
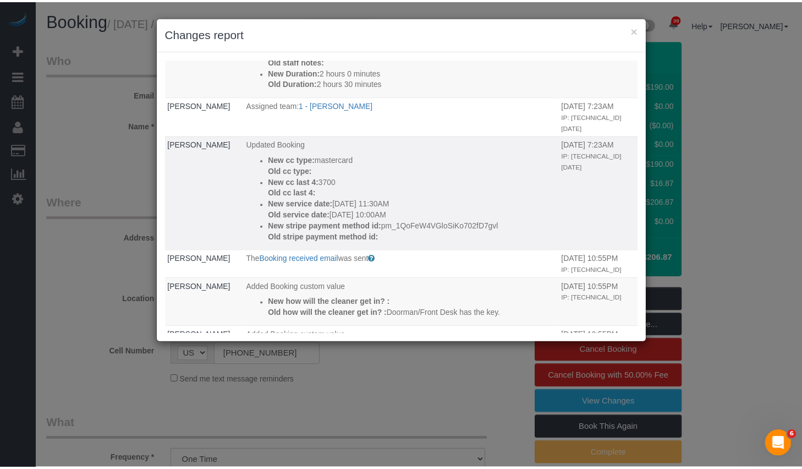
scroll to position [238, 0]
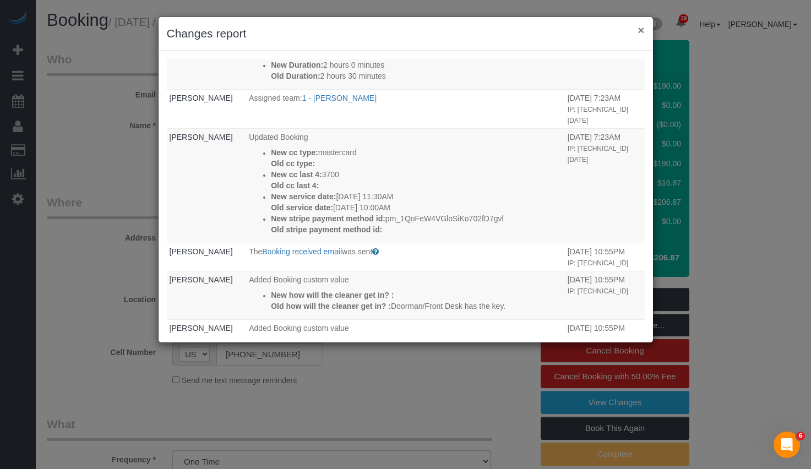
click at [639, 34] on button "×" at bounding box center [640, 30] width 7 height 12
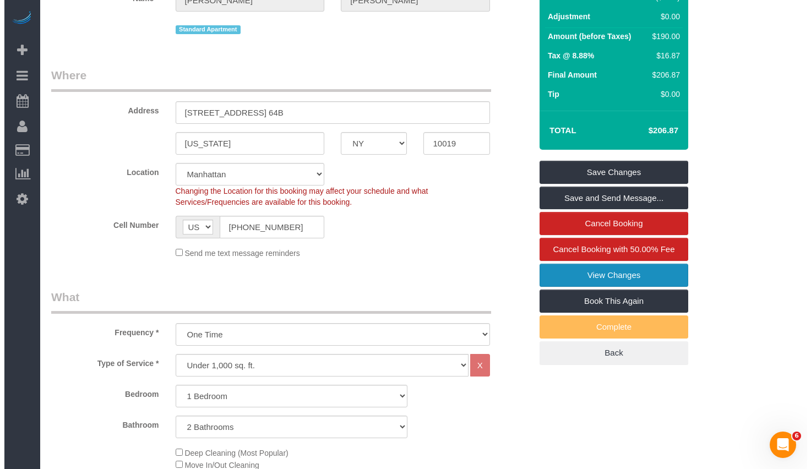
scroll to position [0, 0]
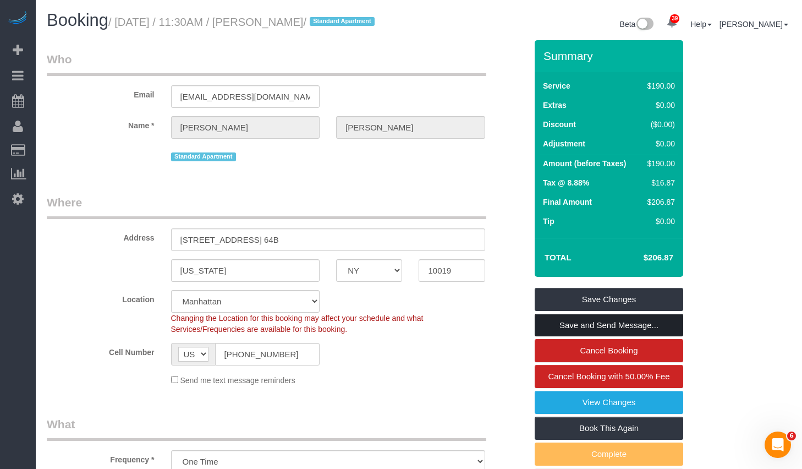
click at [614, 337] on link "Save and Send Message..." at bounding box center [609, 325] width 149 height 23
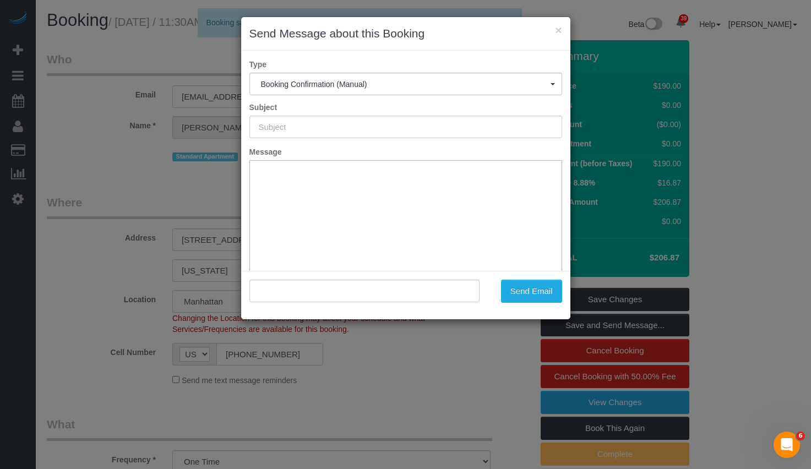
type input "Cleaning Confirmed for 10/15/2025 at 11:30am"
type input ""Benjamin Hipple" <bhipple@protonmail.com>"
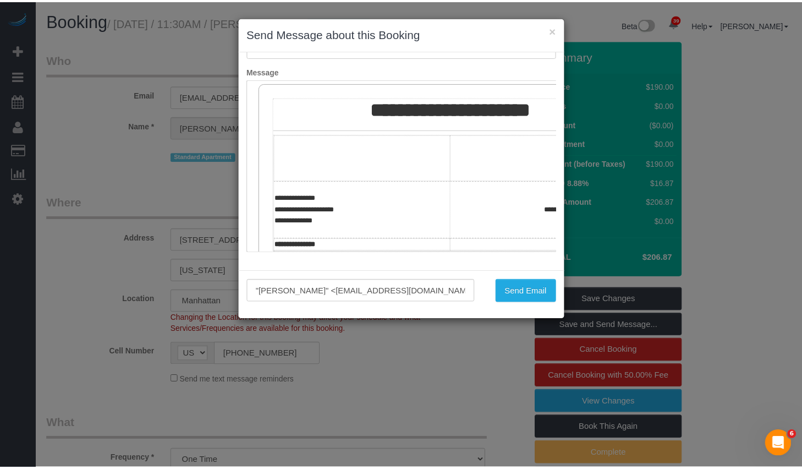
scroll to position [247, 0]
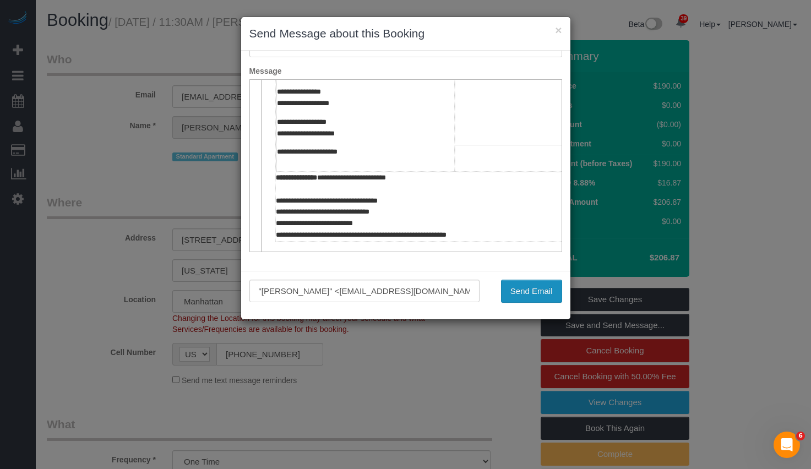
click at [516, 283] on button "Send Email" at bounding box center [531, 291] width 61 height 23
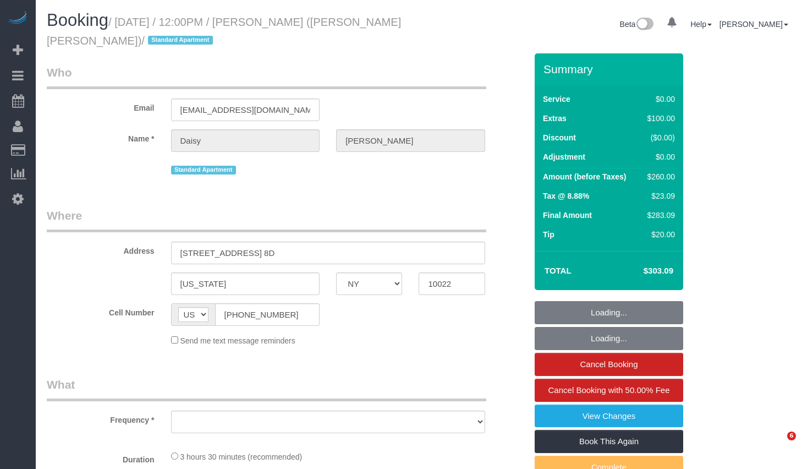
select select "NY"
select select "object:819"
select select "string:stripe-pm_1PJJ8q4VGloSiKo71LIg9vnU"
select select "1"
select select "spot1"
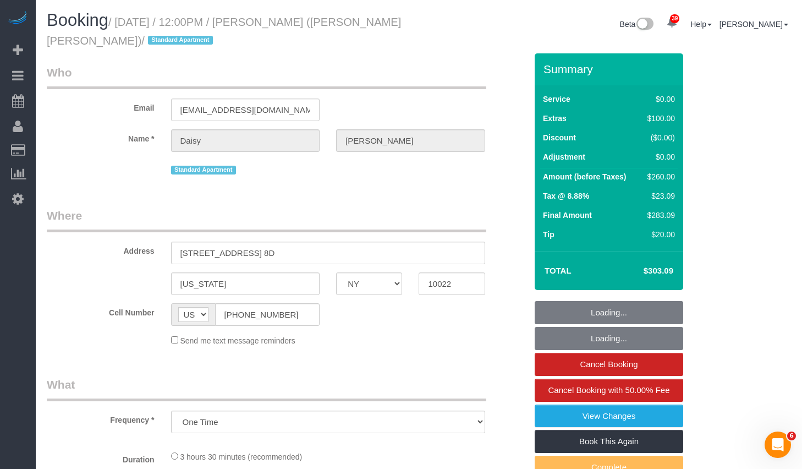
select select "number:59"
select select "number:75"
select select "number:15"
select select "number:6"
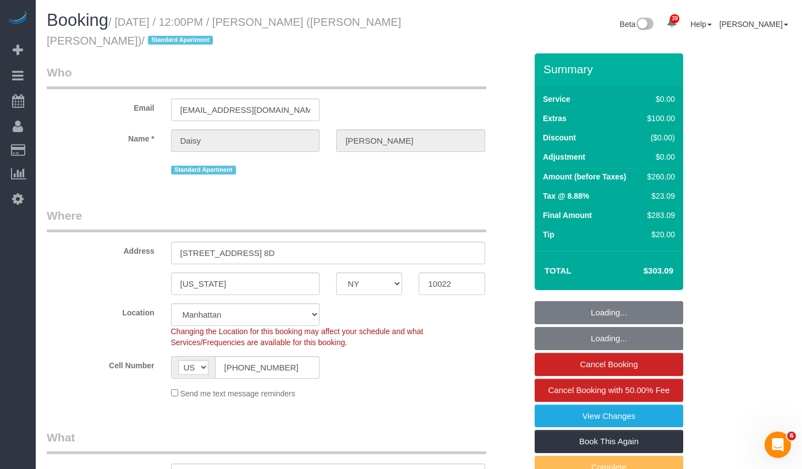
select select "1"
select select "object:1552"
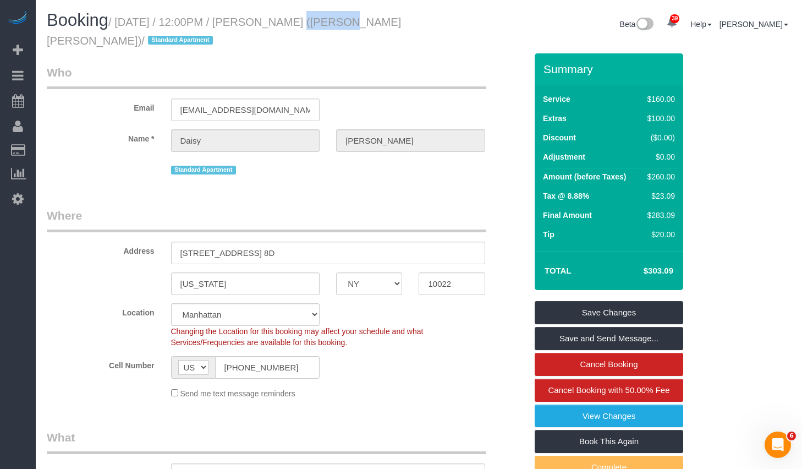
drag, startPoint x: 275, startPoint y: 20, endPoint x: 320, endPoint y: 21, distance: 45.2
click at [320, 21] on small "/ October 14, 2025 / 12:00PM / Daisy Wu (Gibson Dunn) / Standard Apartment" at bounding box center [224, 31] width 354 height 31
copy small "Daisy Wu"
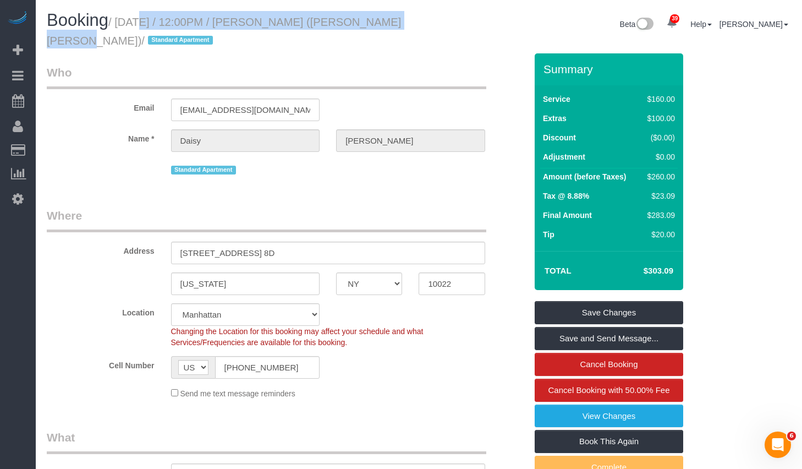
copy small "October 14, 2025 / 12:00PM / Daisy Wu (Gibson Dunn)"
drag, startPoint x: 125, startPoint y: 23, endPoint x: 394, endPoint y: 17, distance: 268.6
click at [394, 17] on small "/ October 14, 2025 / 12:00PM / Daisy Wu (Gibson Dunn) / Standard Apartment" at bounding box center [224, 31] width 354 height 31
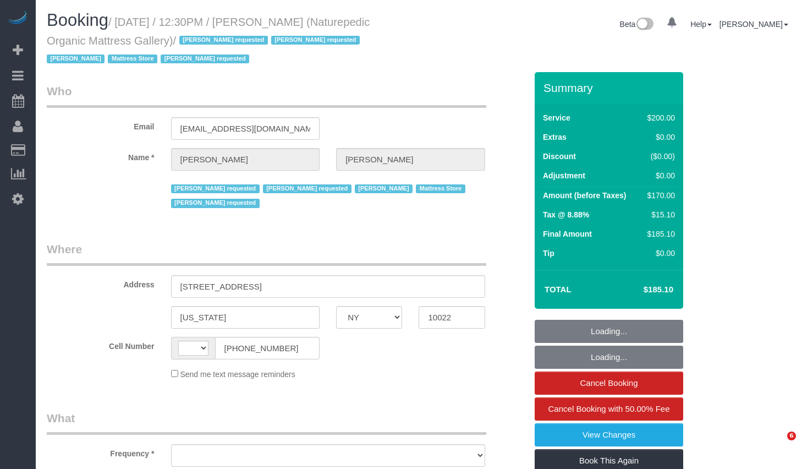
select select "NY"
select select "object:588"
select select "number:89"
select select "number:90"
select select "number:15"
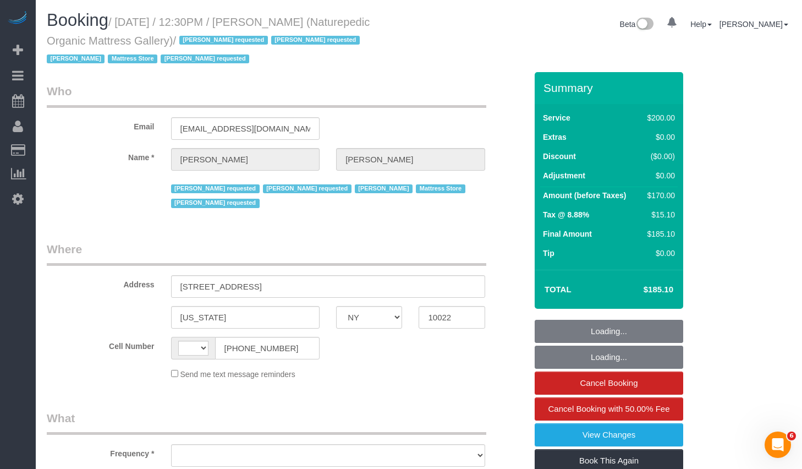
select select "number:5"
select select "number:21"
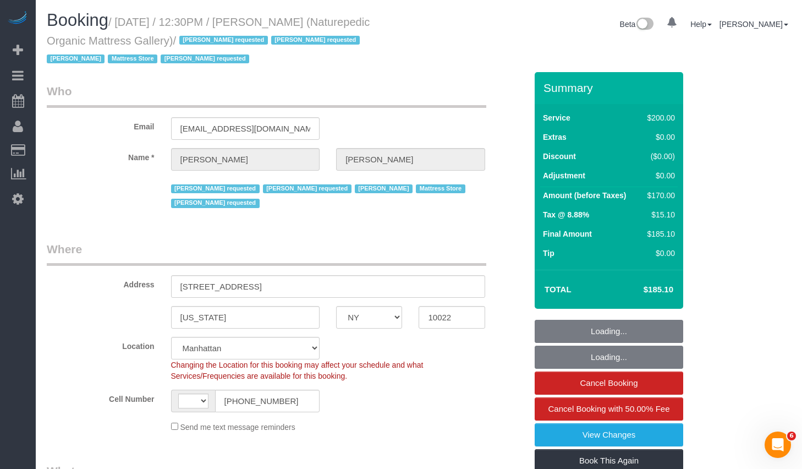
select select "object:841"
select select "150"
select select "string:[GEOGRAPHIC_DATA]"
select select "string:stripe-pm_1NflzN4VGloSiKo7kgpKxF8o"
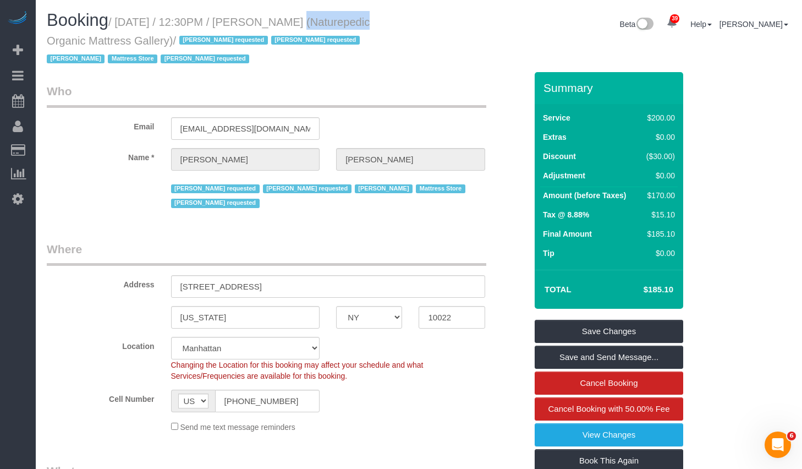
drag, startPoint x: 274, startPoint y: 24, endPoint x: 338, endPoint y: 24, distance: 64.4
click at [338, 24] on small "/ [DATE] / 12:30PM / [PERSON_NAME] (Naturepedic Organic Mattress Gallery) / [PE…" at bounding box center [208, 41] width 323 height 50
copy small "[PERSON_NAME]"
drag, startPoint x: 125, startPoint y: 20, endPoint x: 172, endPoint y: 42, distance: 51.7
click at [172, 42] on small "/ [DATE] / 12:30PM / [PERSON_NAME] (Naturepedic Organic Mattress Gallery) / [PE…" at bounding box center [208, 41] width 323 height 50
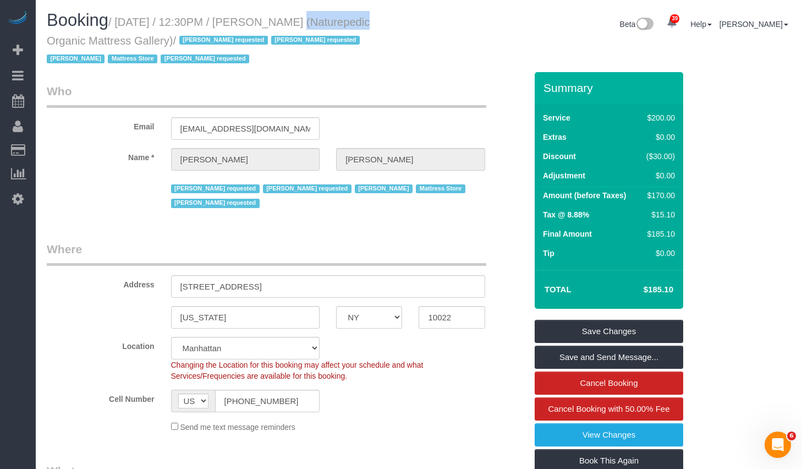
copy small "[DATE] / 12:30PM / [PERSON_NAME] (Naturepedic Organic Mattress Gallery)"
click at [152, 241] on legend "Where" at bounding box center [267, 253] width 440 height 25
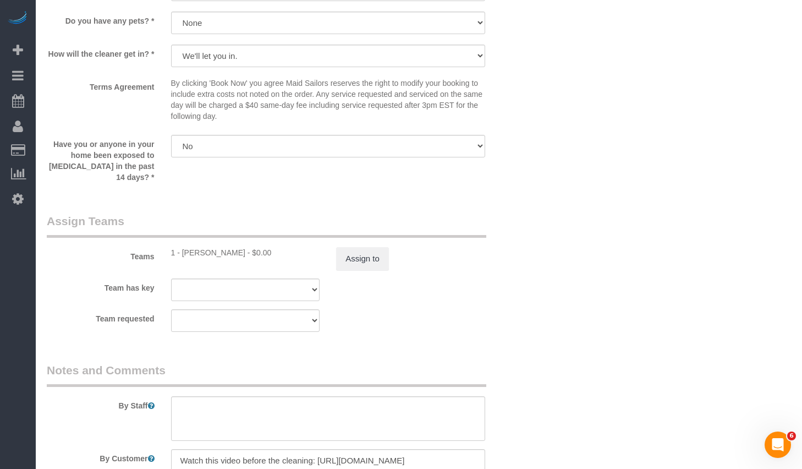
scroll to position [1510, 0]
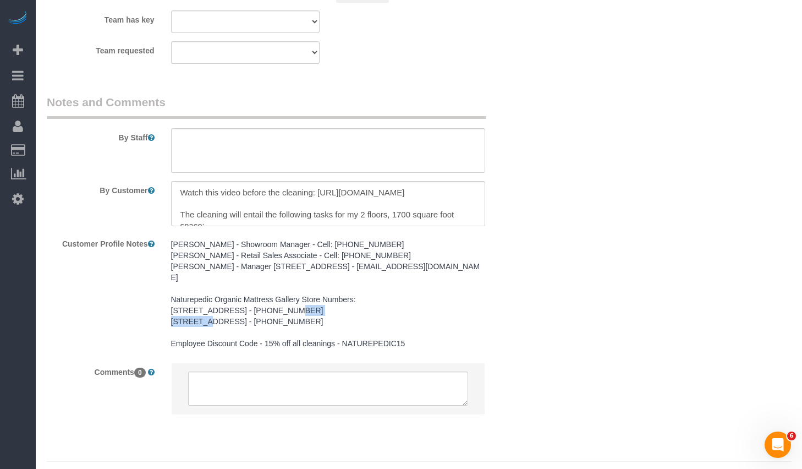
drag, startPoint x: 249, startPoint y: 284, endPoint x: 306, endPoint y: 287, distance: 57.3
click at [306, 287] on pre "[PERSON_NAME] - Showroom Manager - Cell: [PHONE_NUMBER] [PERSON_NAME] - Retail …" at bounding box center [328, 294] width 314 height 110
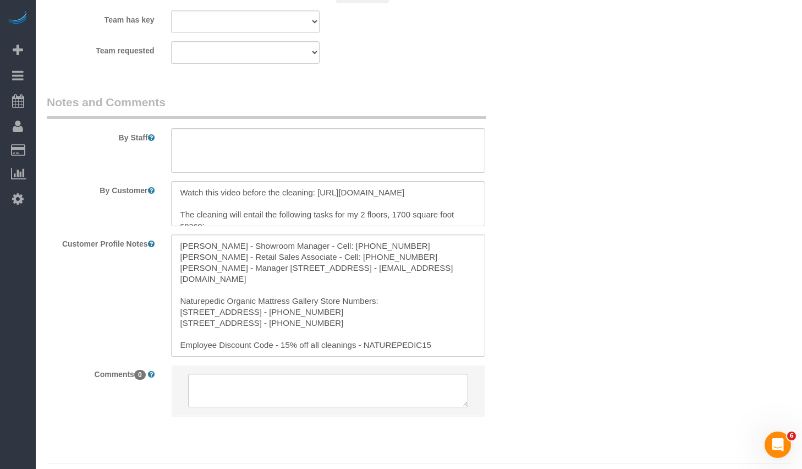
copy pre "[PHONE_NUMBER]"
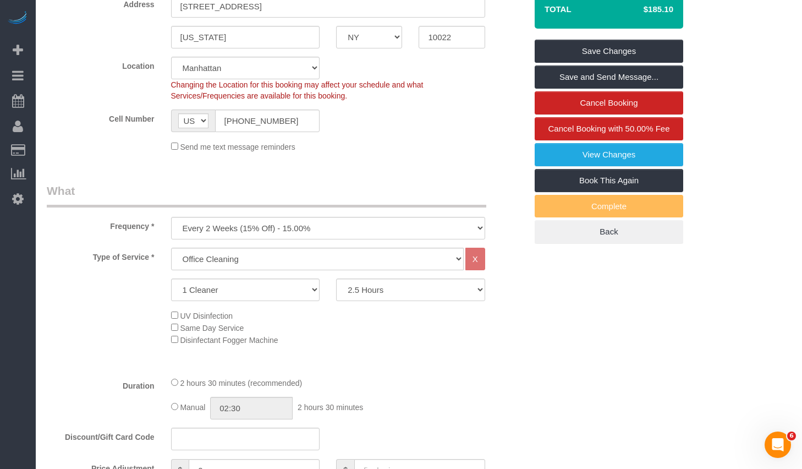
scroll to position [0, 0]
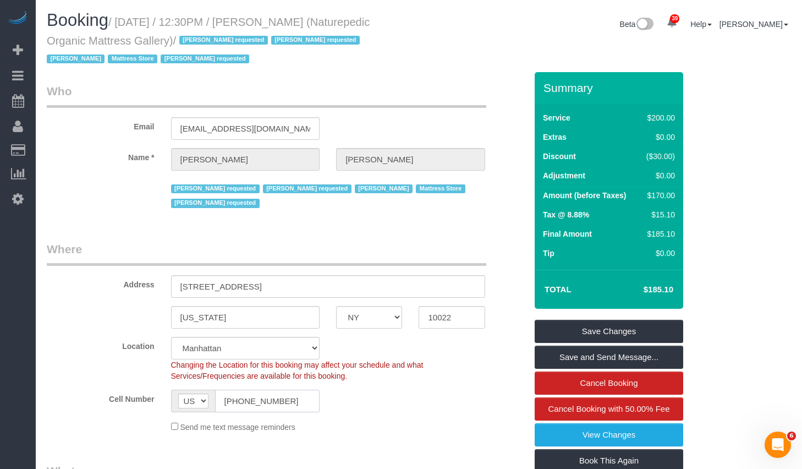
click at [285, 390] on input "(212) 371-8690" at bounding box center [267, 401] width 105 height 23
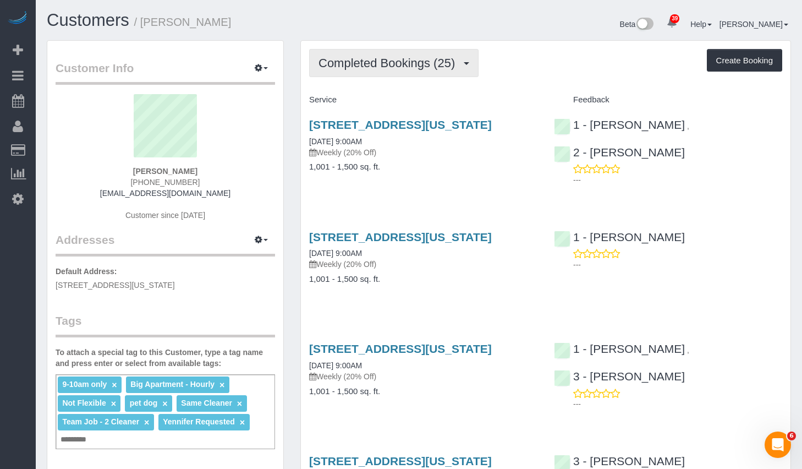
click at [398, 68] on span "Completed Bookings (25)" at bounding box center [390, 63] width 142 height 14
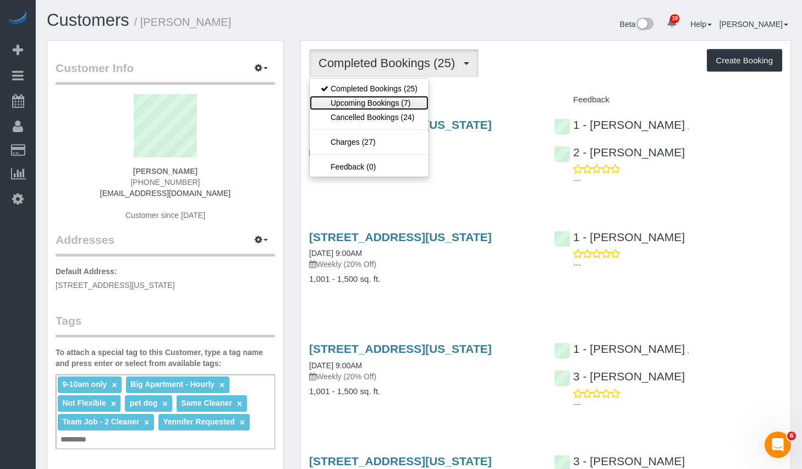
click at [375, 102] on link "Upcoming Bookings (7)" at bounding box center [369, 103] width 119 height 14
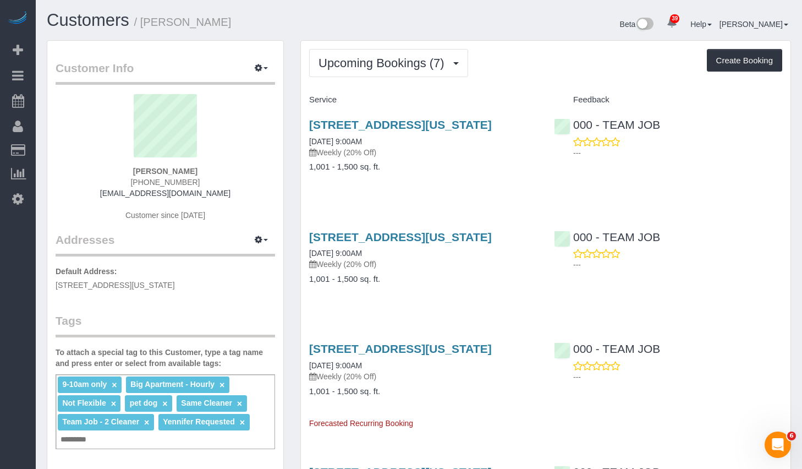
drag, startPoint x: 304, startPoint y: 123, endPoint x: 390, endPoint y: 155, distance: 92.1
click at [390, 155] on div "15 West 96th Street, Apt. 23, New York, NY 10025 10/18/2025 9:00AM Weekly (20% …" at bounding box center [423, 151] width 245 height 85
copy div "15 West 96th Street, Apt. 23, New York, NY 10025 10/18/2025 9:00AM"
click at [399, 118] on link "15 West 96th Street, Apt. 23, New York, NY 10025" at bounding box center [400, 124] width 183 height 13
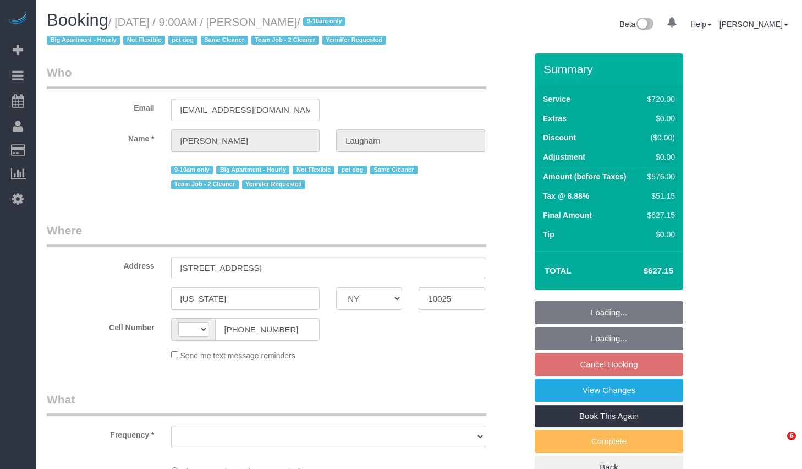
select select "NY"
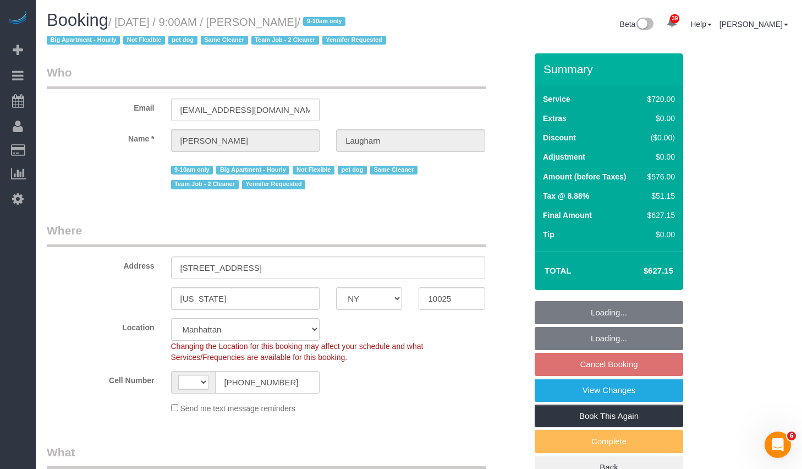
select select "object:598"
select select "string:stripe-pm_1Qg79n4VGloSiKo7Xb5RYN0j"
select select "string:[GEOGRAPHIC_DATA]"
select select "2"
select select "270"
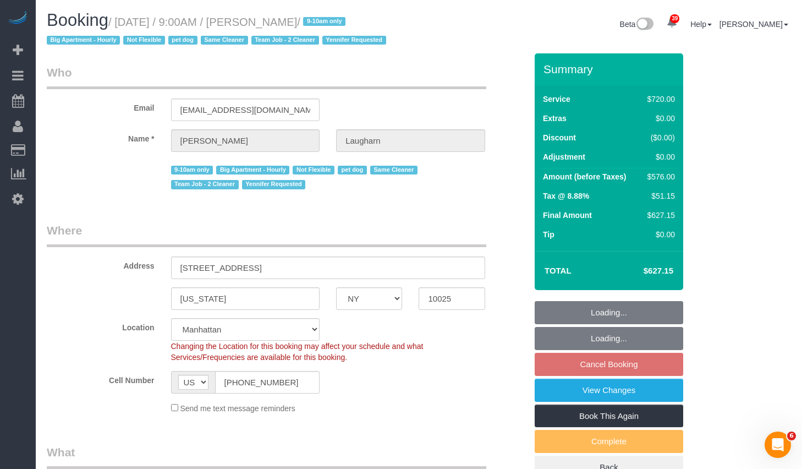
select select "spot2"
select select "number:89"
select select "number:70"
select select "number:13"
select select "number:6"
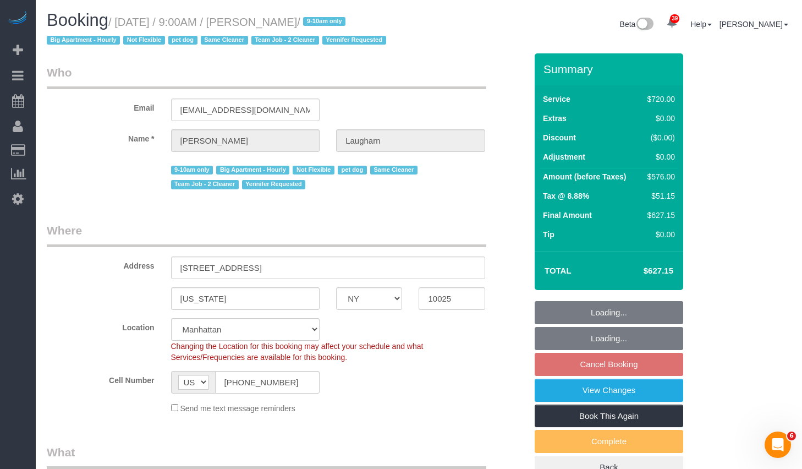
drag, startPoint x: 125, startPoint y: 21, endPoint x: 347, endPoint y: 24, distance: 221.8
click at [347, 24] on small "/ October 18, 2025 / 9:00AM / Fiona Laugharn / 9-10am only Big Apartment - Hour…" at bounding box center [218, 31] width 343 height 31
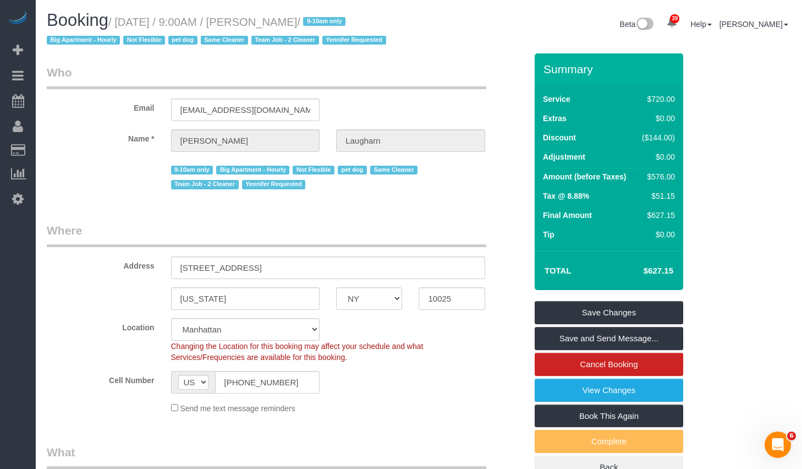
copy small "October 18, 2025 / 9:00AM / Fiona Laugharn"
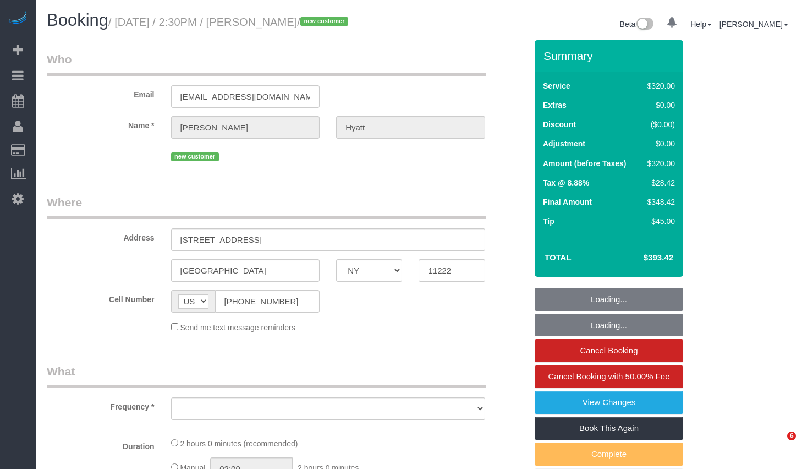
select select "NY"
select select "number:57"
select select "number:72"
select select "number:15"
select select "number:5"
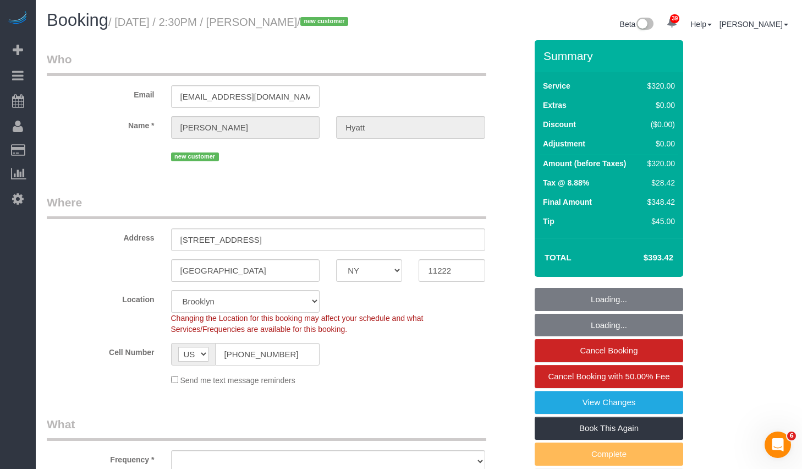
select select "object:1061"
select select "string:stripe-pm_1SHxq24VGloSiKo7L6grGwdl"
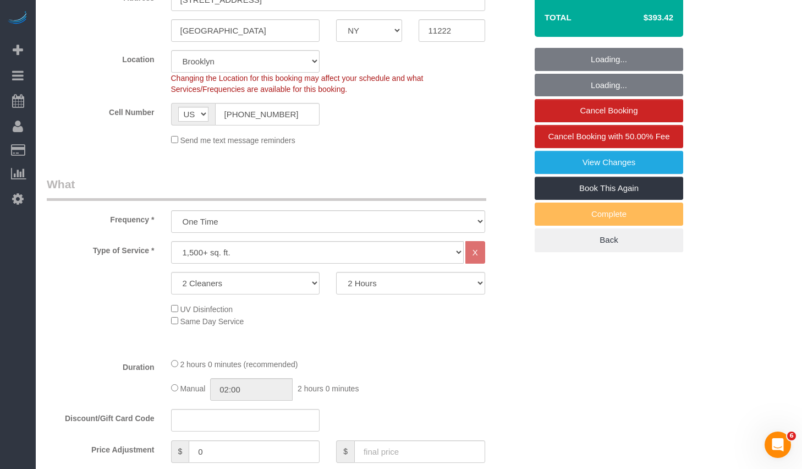
select select "object:1444"
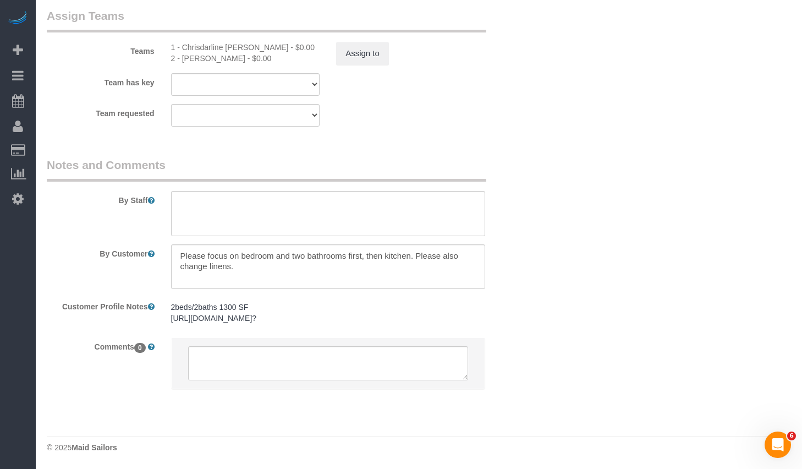
scroll to position [1196, 0]
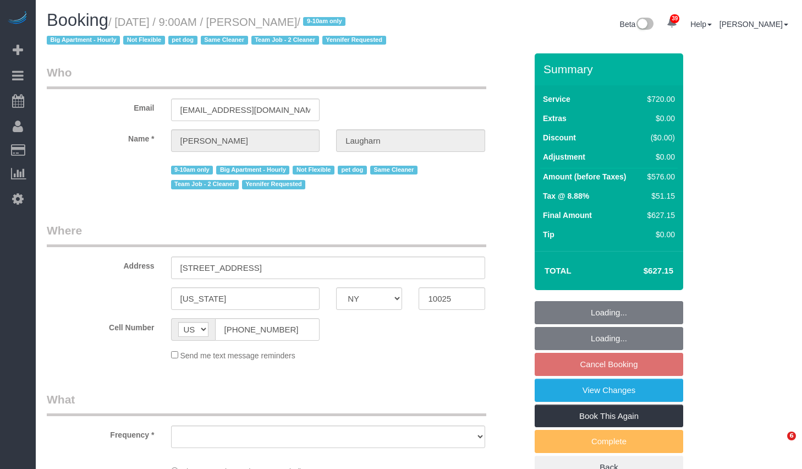
select select "NY"
select select "object:839"
select select "2"
select select "270"
select select "spot2"
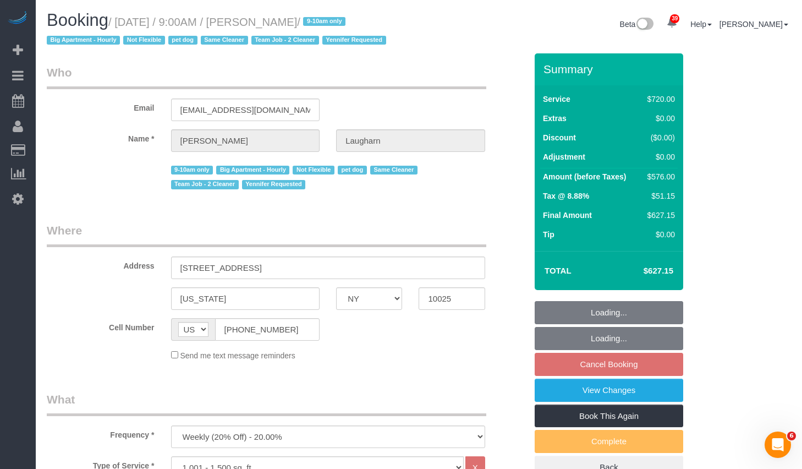
select select "number:89"
select select "number:70"
select select "number:13"
select select "number:6"
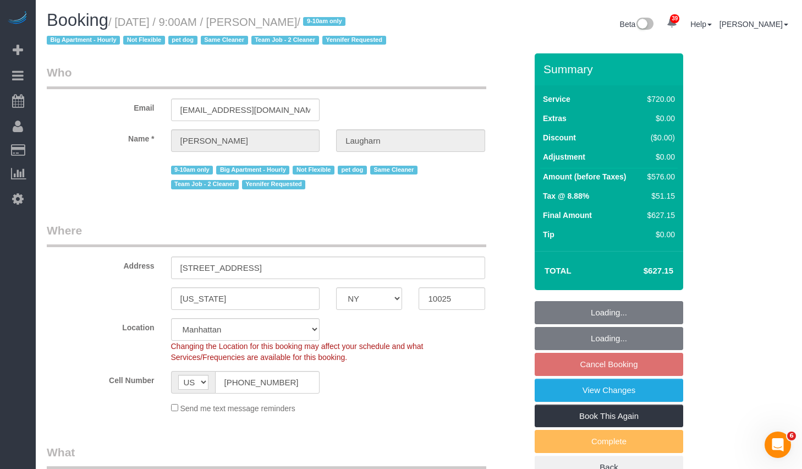
select select "object:1079"
select select "string:stripe-pm_1Qg79n4VGloSiKo7Xb5RYN0j"
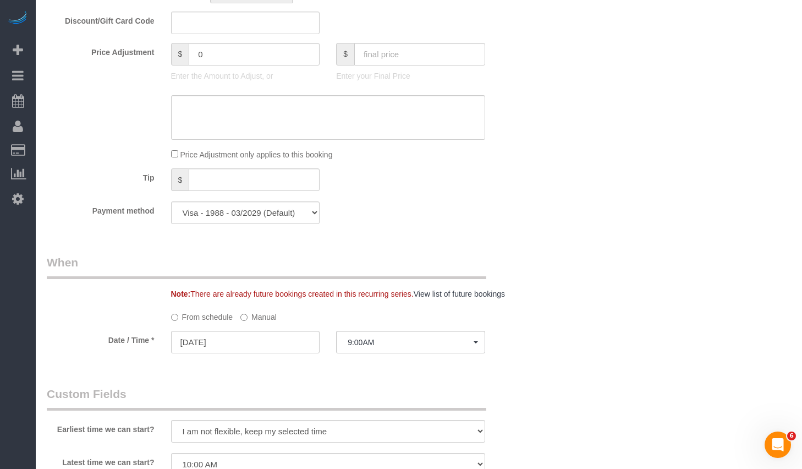
scroll to position [722, 0]
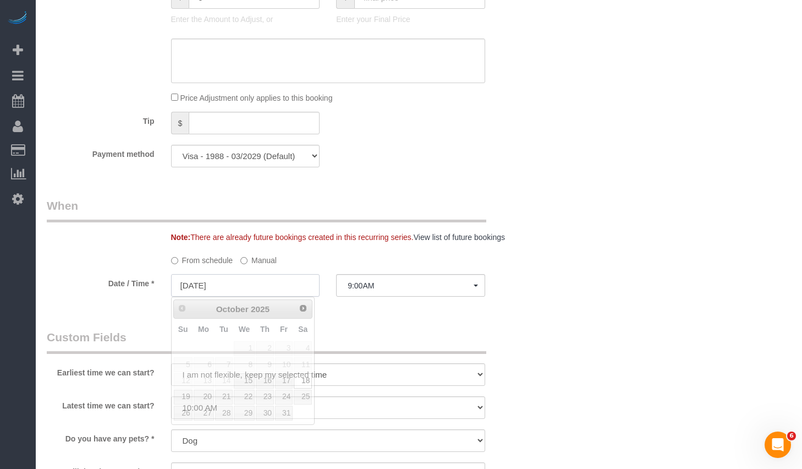
click at [280, 289] on input "10/18/2025" at bounding box center [245, 285] width 149 height 23
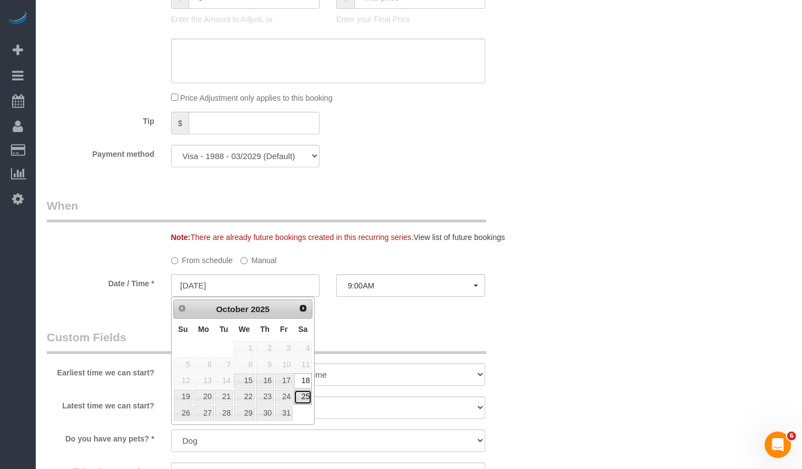
click at [302, 396] on link "25" at bounding box center [303, 397] width 18 height 15
type input "10/25/2025"
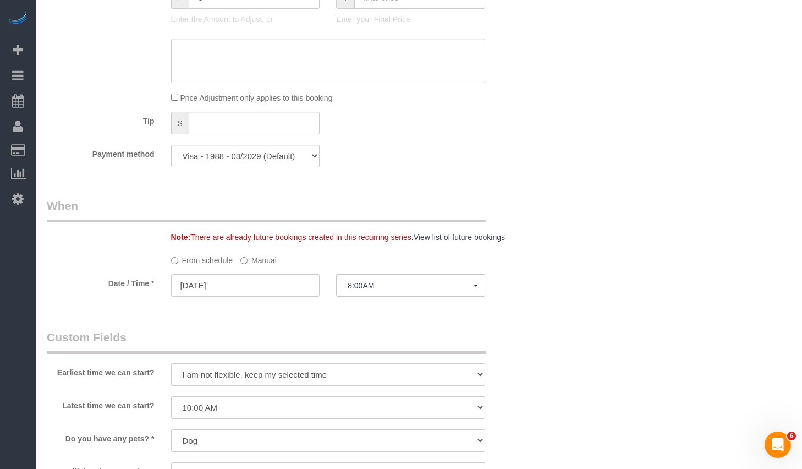
click at [435, 299] on fieldset "When Note: There are already future bookings created in this recurring series. …" at bounding box center [287, 253] width 480 height 110
click at [435, 288] on span "8:00AM" at bounding box center [411, 285] width 126 height 9
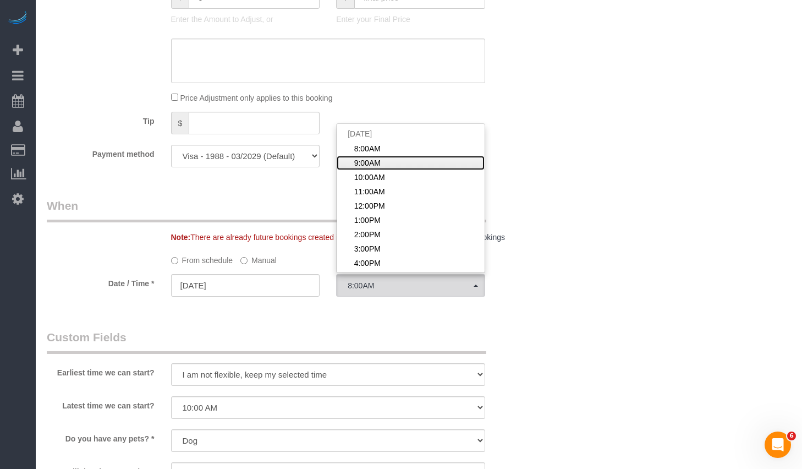
click at [398, 161] on link "9:00AM" at bounding box center [411, 163] width 148 height 14
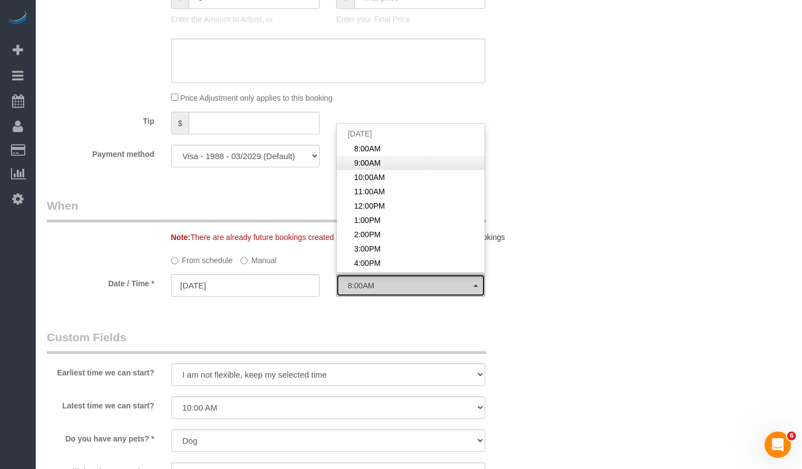
select select "spot59"
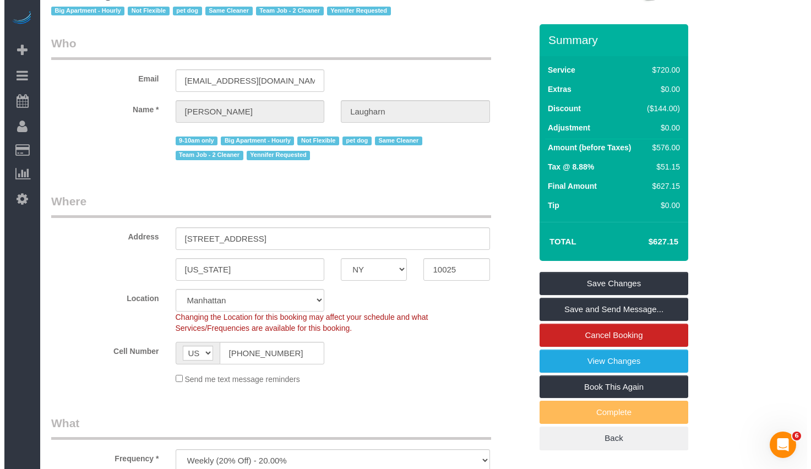
scroll to position [0, 0]
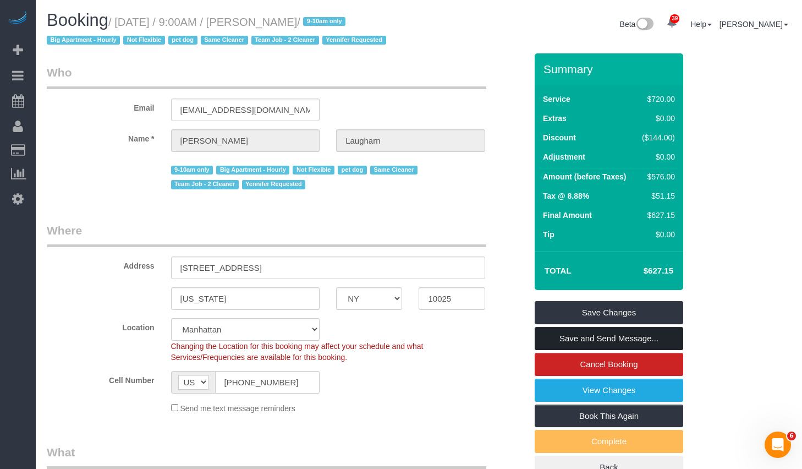
click at [555, 341] on link "Save and Send Message..." at bounding box center [609, 338] width 149 height 23
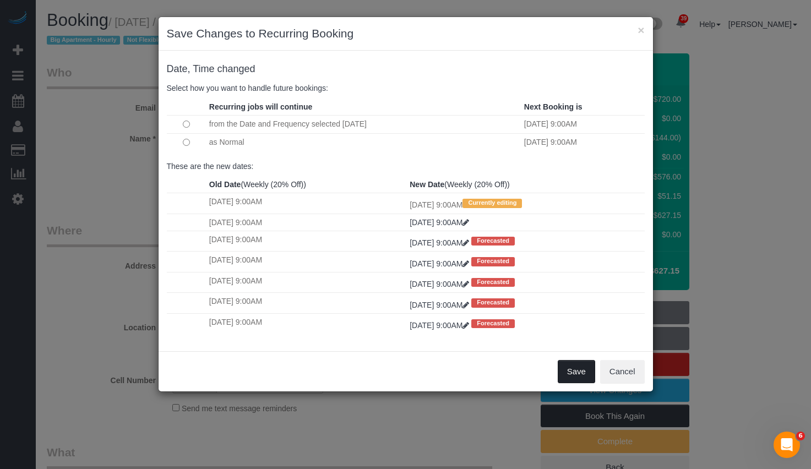
click at [579, 375] on button "Save" at bounding box center [575, 371] width 37 height 23
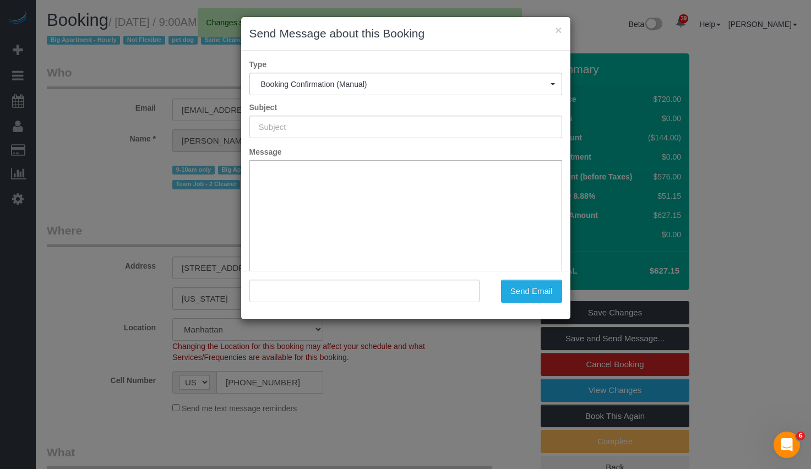
type input "Cleaning Confirmed for 10/25/2025 at 9:00am"
type input ""Fiona Laugharn" <fionamaylaugharn@gmail.com>"
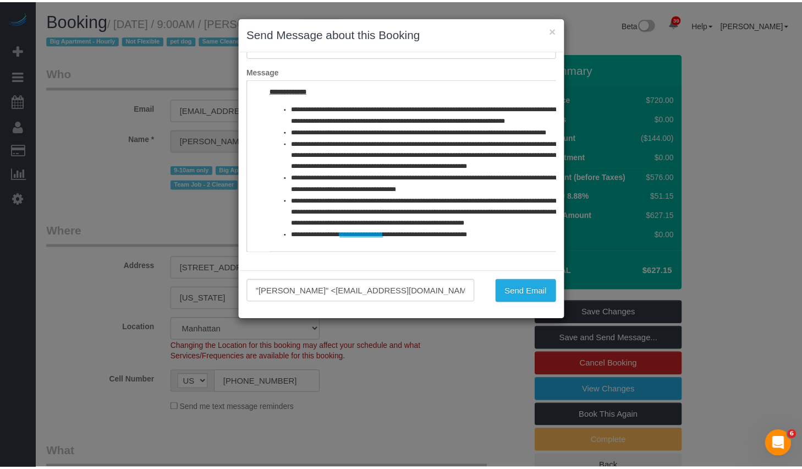
scroll to position [523, 0]
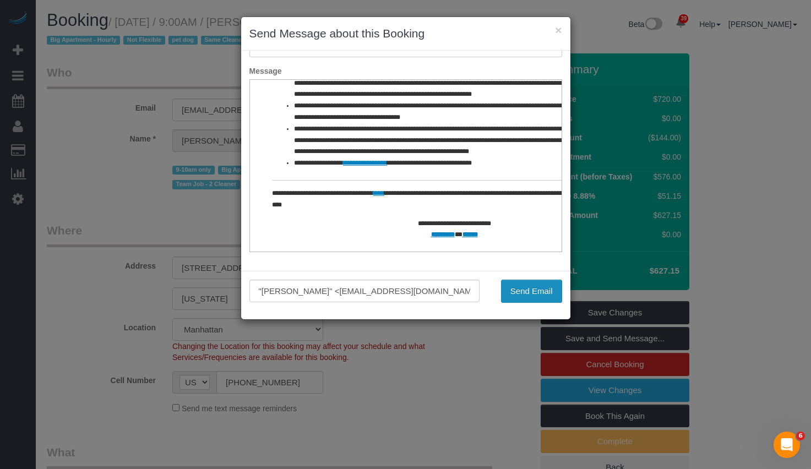
click at [521, 286] on button "Send Email" at bounding box center [531, 291] width 61 height 23
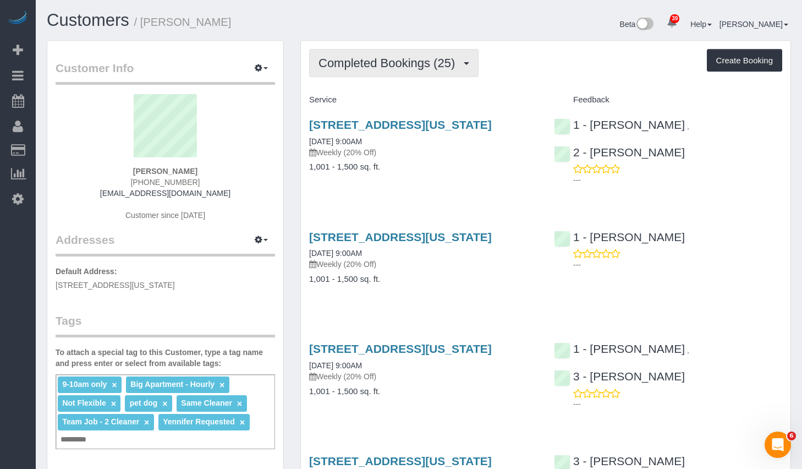
click at [390, 61] on span "Completed Bookings (25)" at bounding box center [390, 63] width 142 height 14
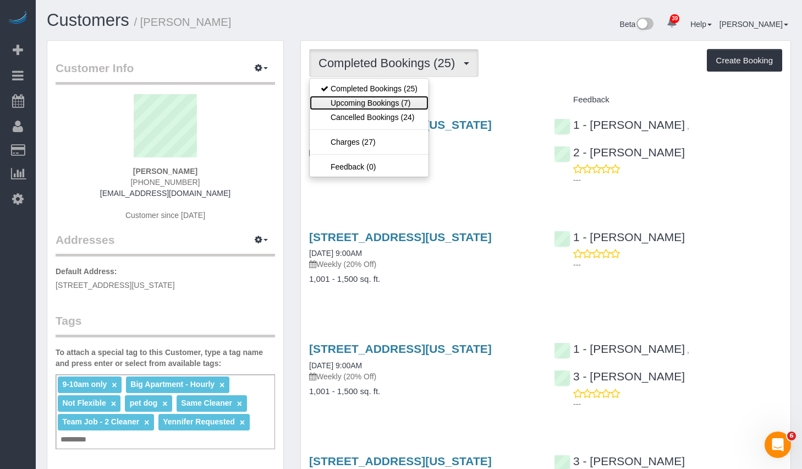
click at [376, 101] on link "Upcoming Bookings (7)" at bounding box center [369, 103] width 119 height 14
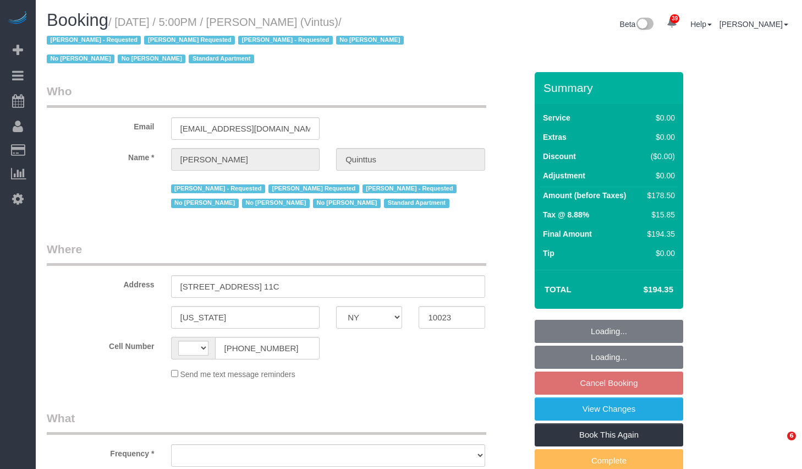
select select "NY"
select select "object:592"
select select "number:57"
select select "number:77"
select select "number:15"
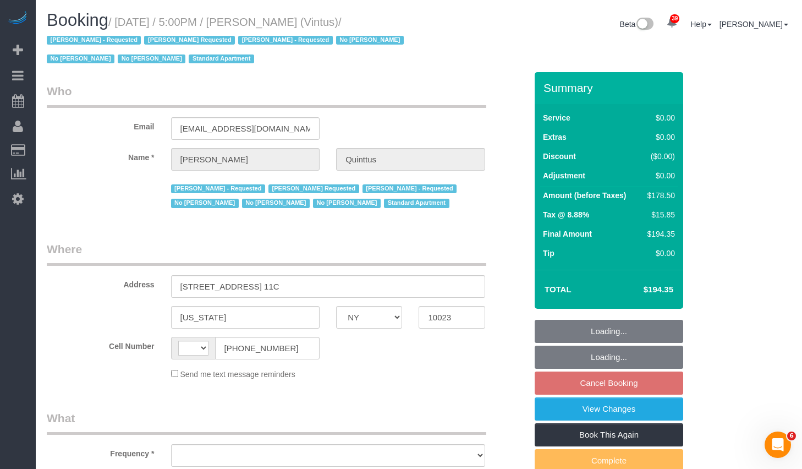
select select "number:6"
select select "number:21"
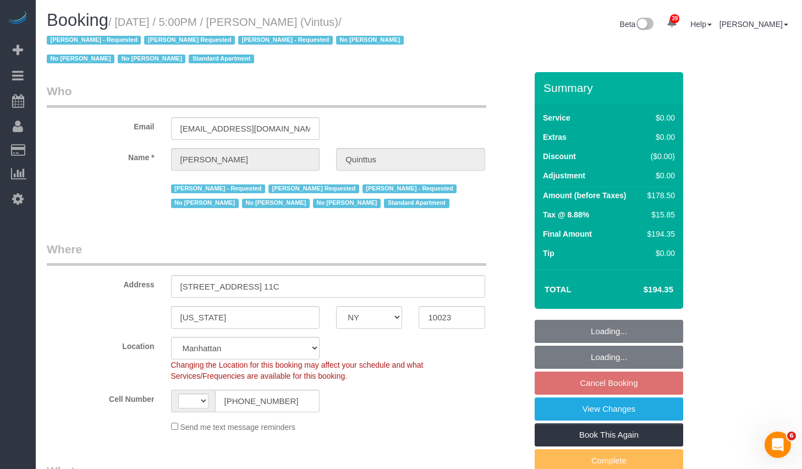
select select "object:761"
select select "string:[GEOGRAPHIC_DATA]"
select select "string:stripe-pm_1Ja6tG4VGloSiKo7QF40GMO6"
select select "2"
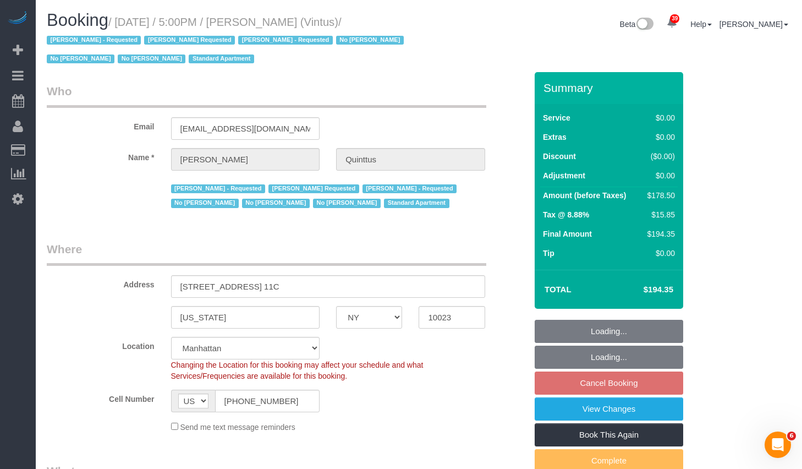
select select "spot10"
select select "2"
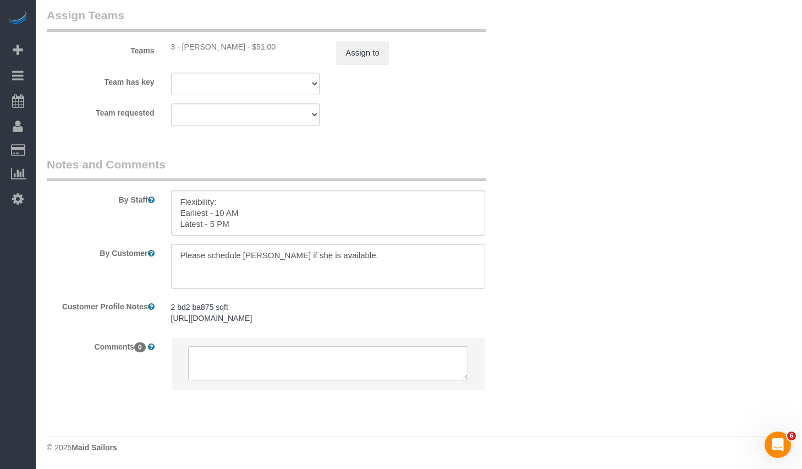
scroll to position [1399, 0]
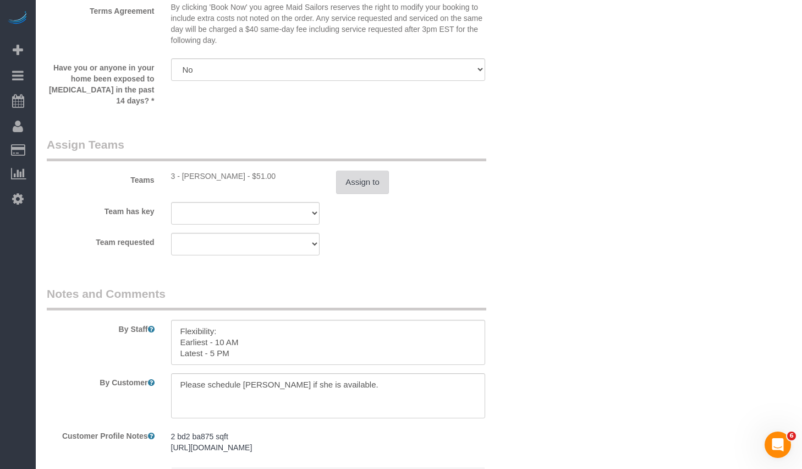
click at [364, 176] on button "Assign to" at bounding box center [362, 182] width 53 height 23
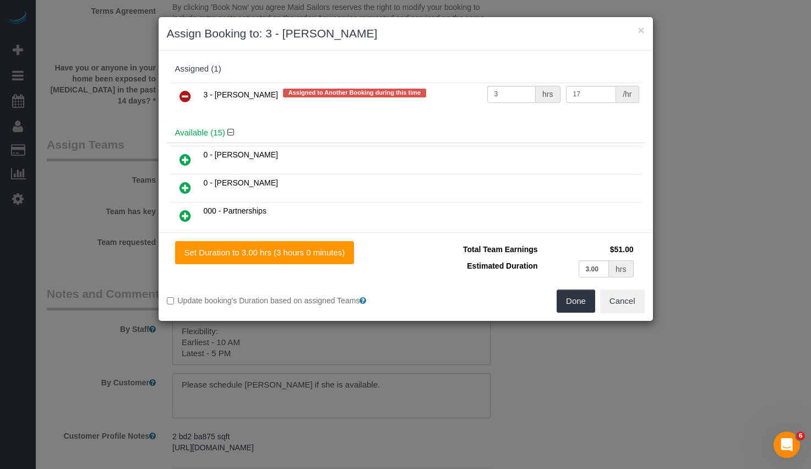
click at [190, 97] on link at bounding box center [185, 97] width 26 height 22
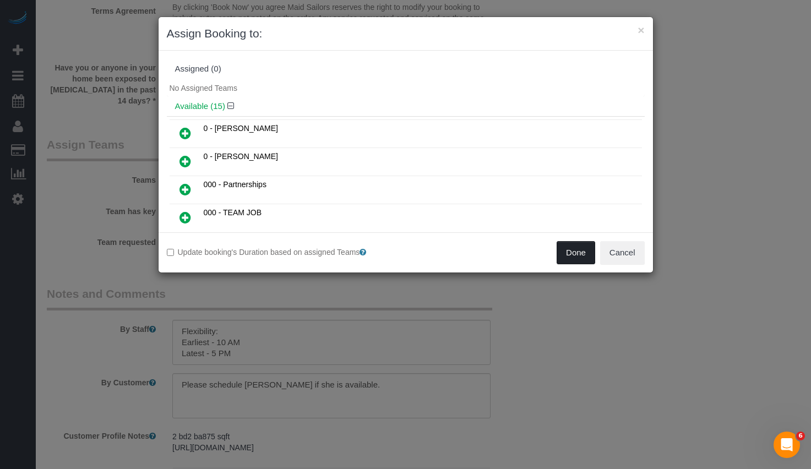
click at [575, 258] on button "Done" at bounding box center [575, 252] width 39 height 23
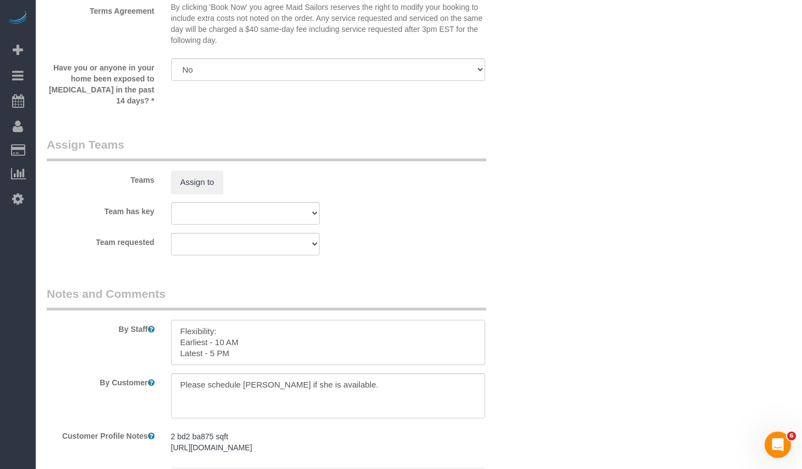
click at [292, 346] on textarea at bounding box center [328, 342] width 314 height 45
click at [297, 349] on textarea at bounding box center [328, 342] width 314 height 45
type textarea "Flexibility: Earliest - 10 AM Latest - 5 PM Isabella is not available on Oct 17."
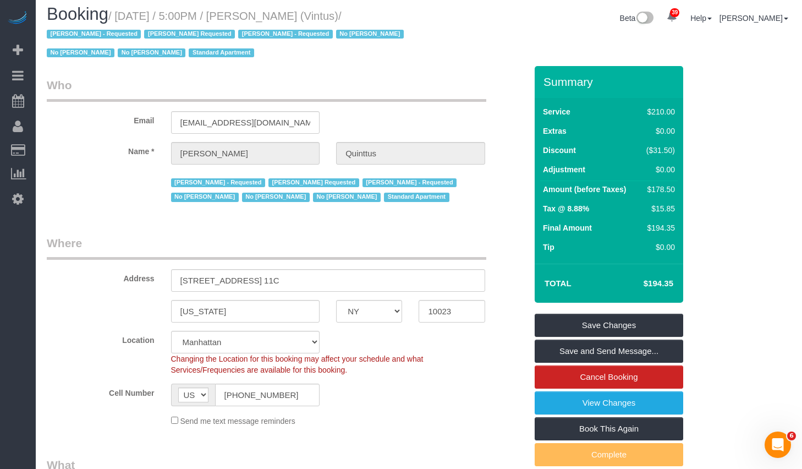
scroll to position [0, 0]
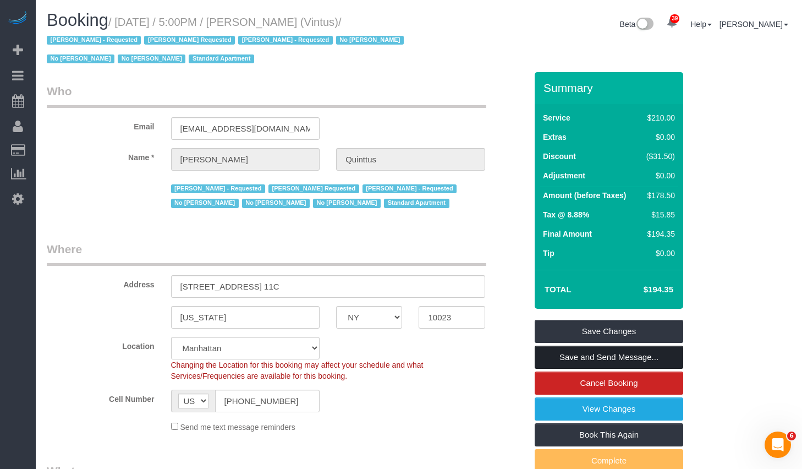
click at [585, 359] on link "Save and Send Message..." at bounding box center [609, 357] width 149 height 23
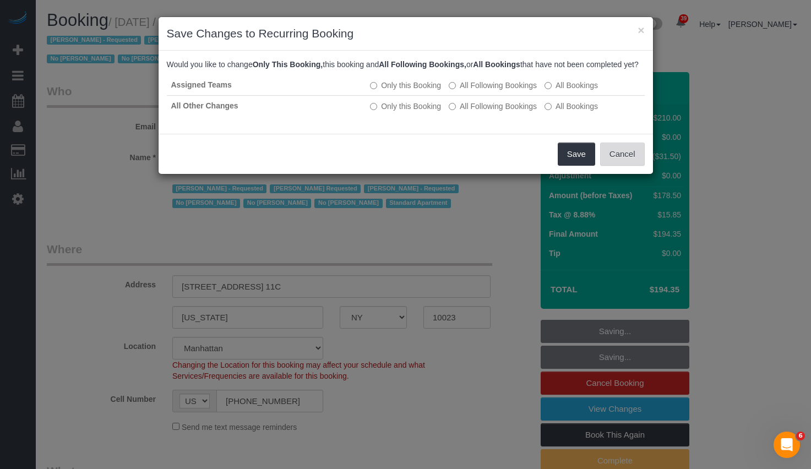
click at [627, 158] on button "Cancel" at bounding box center [622, 154] width 45 height 23
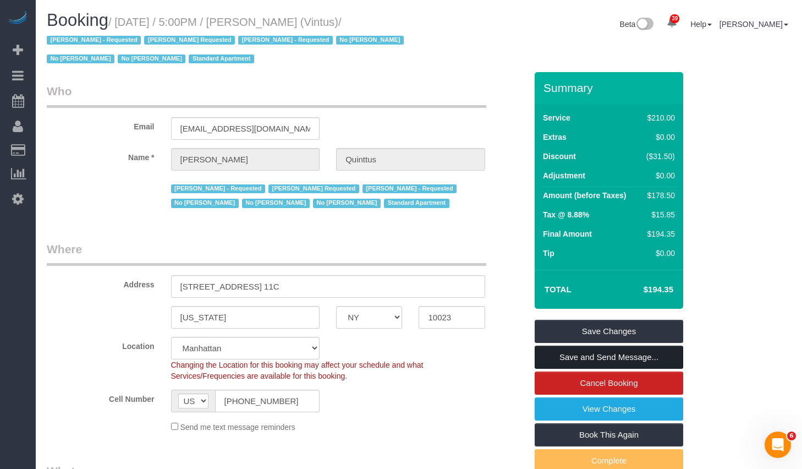
click at [628, 360] on link "Save and Send Message..." at bounding box center [609, 357] width 149 height 23
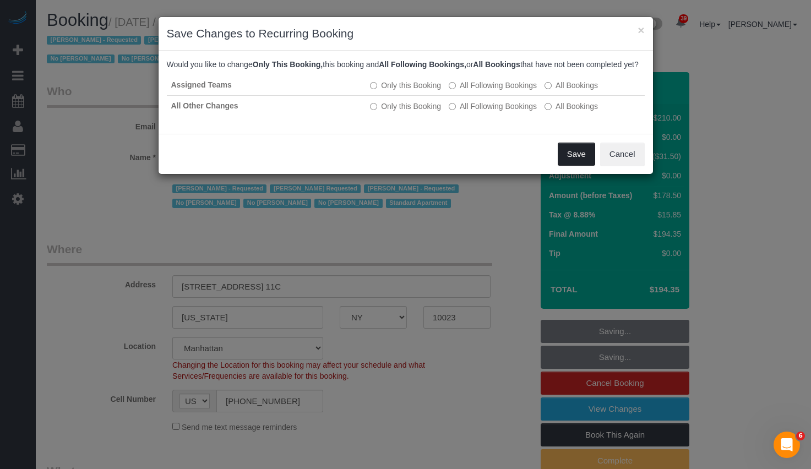
click at [580, 166] on button "Save" at bounding box center [575, 154] width 37 height 23
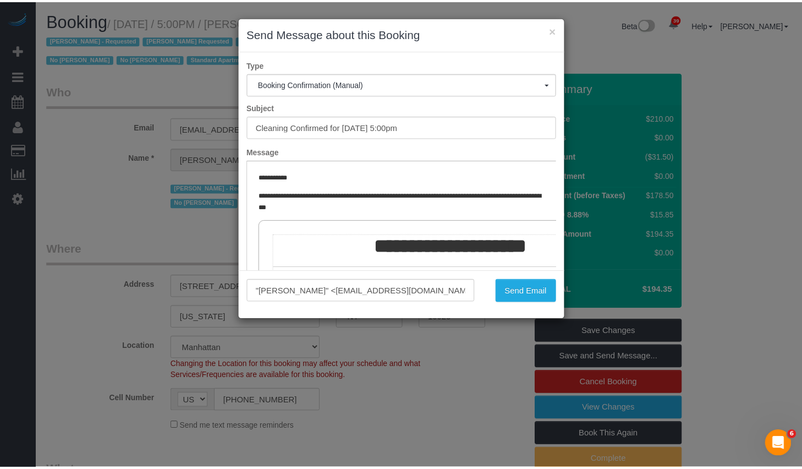
scroll to position [161, 0]
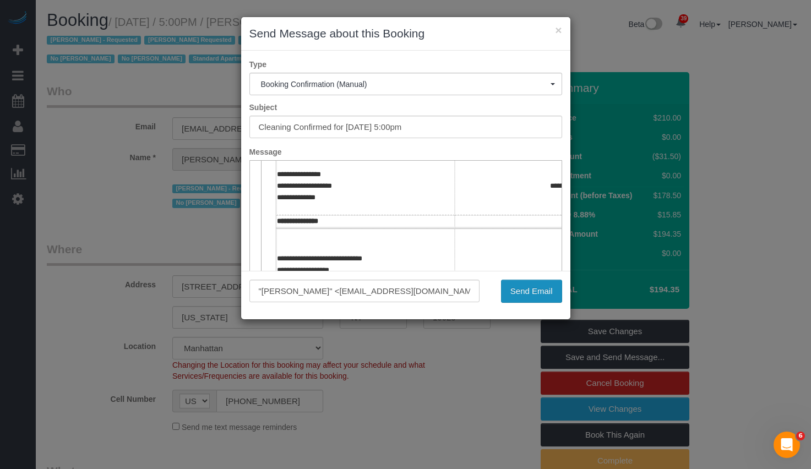
click at [530, 292] on button "Send Email" at bounding box center [531, 291] width 61 height 23
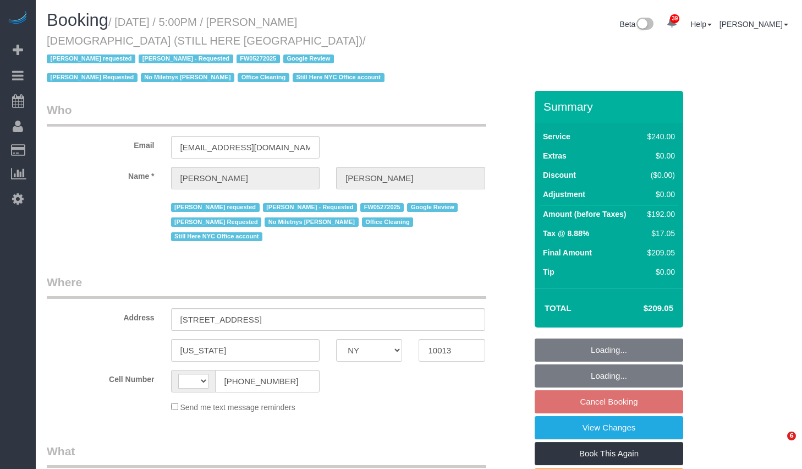
select select "NY"
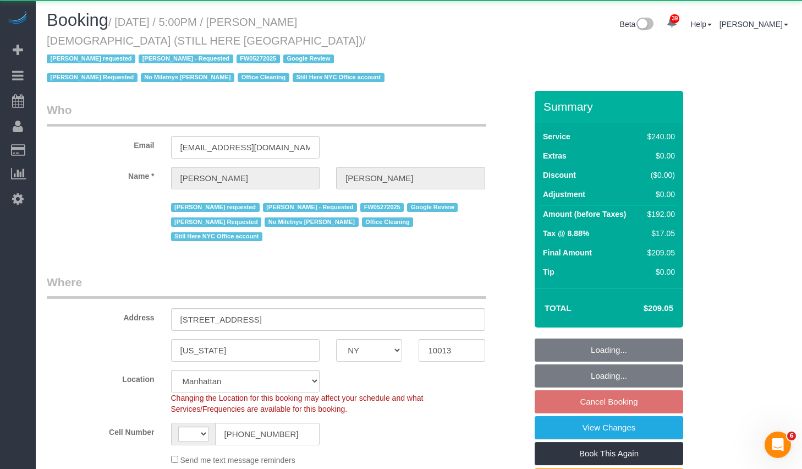
select select "string:[GEOGRAPHIC_DATA]"
select select "string:stripe-pm_1QY8Py4VGloSiKo7kVLuacfg"
select select "180"
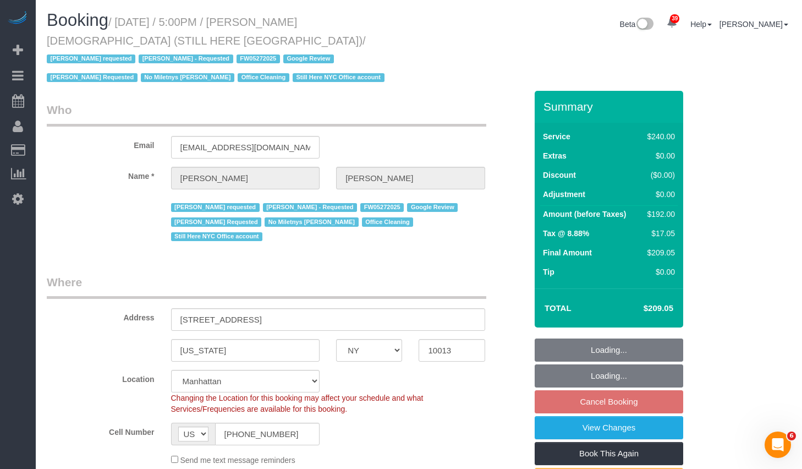
select select "object:978"
select select "spot10"
select select "number:89"
select select "number:90"
select select "number:15"
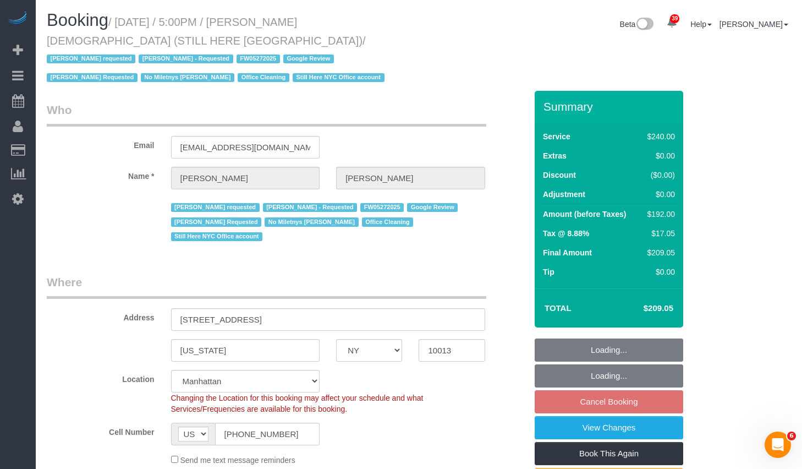
select select "number:5"
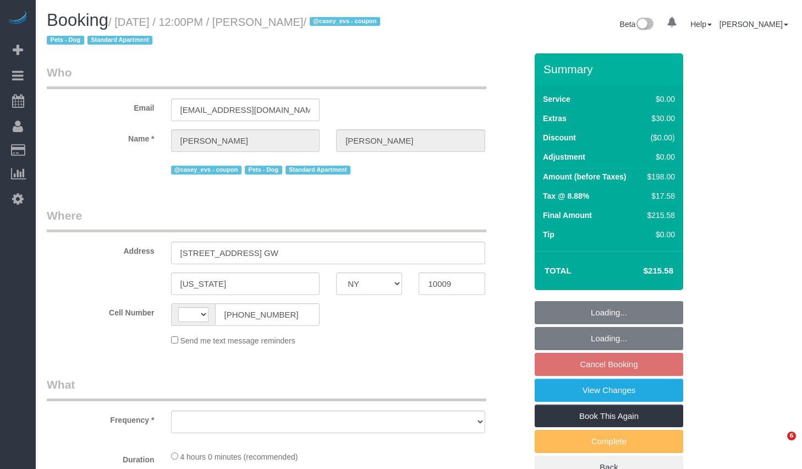
select select "NY"
select select "string:[GEOGRAPHIC_DATA]"
select select "string:stripe-pm_1S8pGz4VGloSiKo7pHFTydOZ"
select select "1"
select select "2"
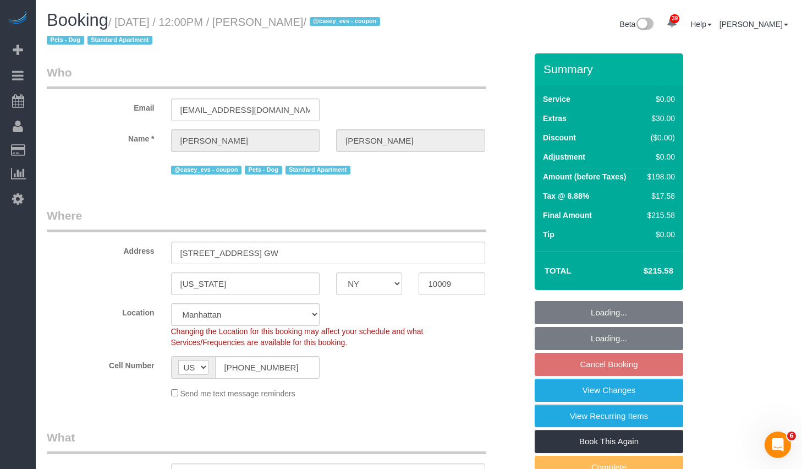
select select "object:1078"
select select "spot5"
select select "number:89"
select select "number:75"
select select "number:13"
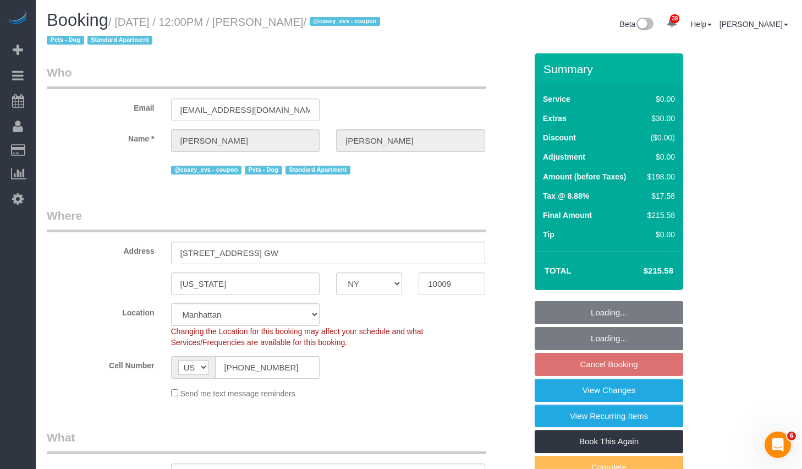
select select "number:5"
select select "1"
select select "2"
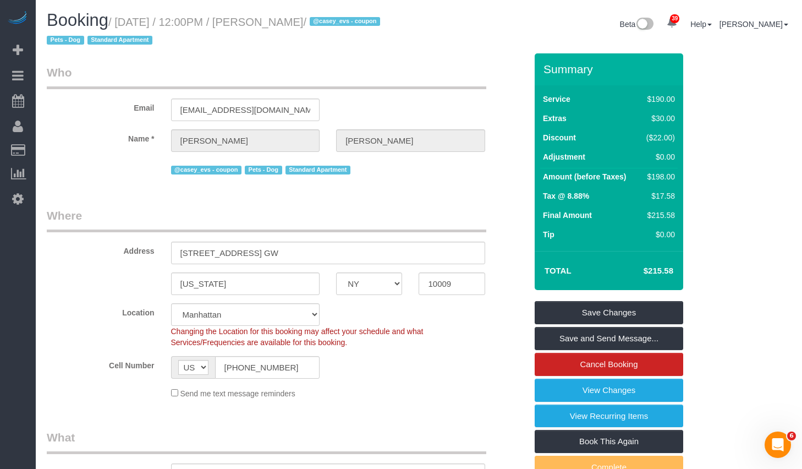
select select "spot60"
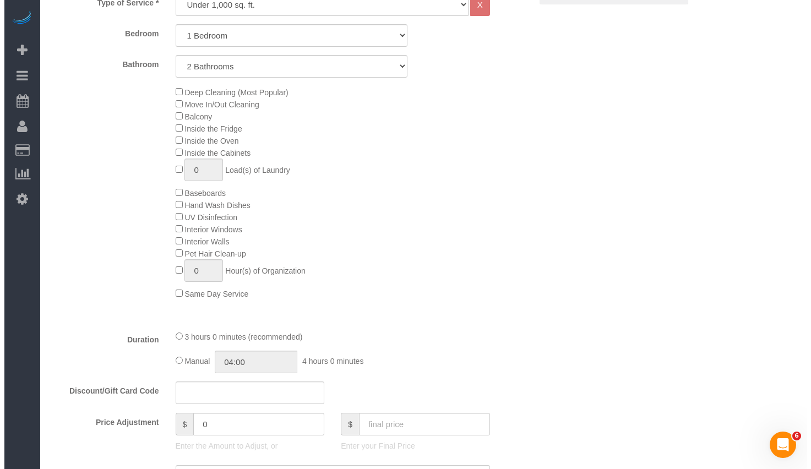
scroll to position [211, 0]
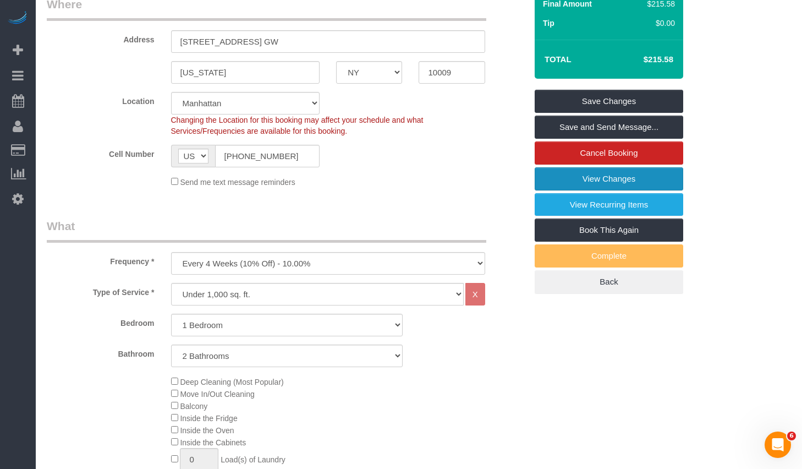
click at [618, 182] on link "View Changes" at bounding box center [609, 178] width 149 height 23
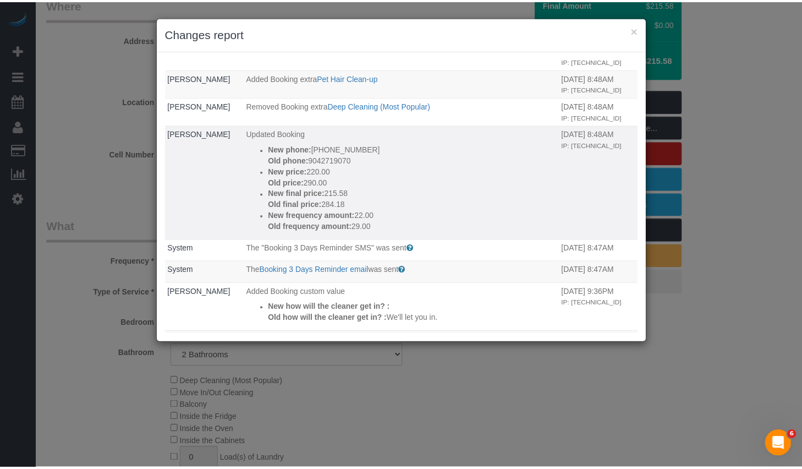
scroll to position [0, 0]
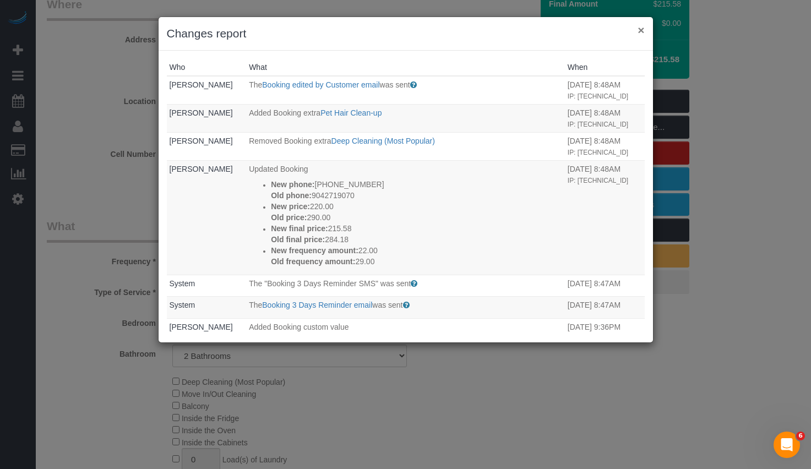
click at [640, 29] on button "×" at bounding box center [640, 30] width 7 height 12
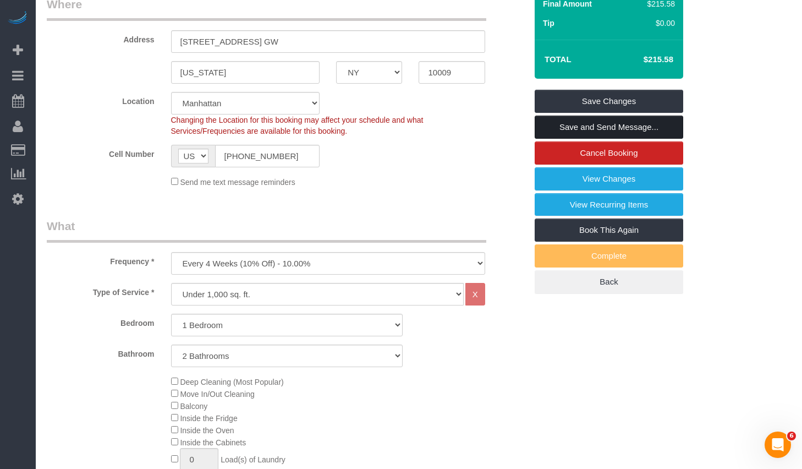
click at [572, 128] on link "Save and Send Message..." at bounding box center [609, 127] width 149 height 23
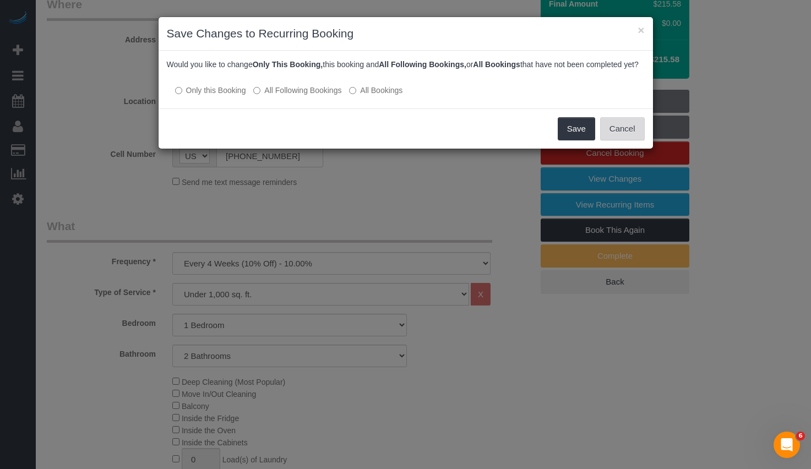
click at [627, 139] on button "Cancel" at bounding box center [622, 128] width 45 height 23
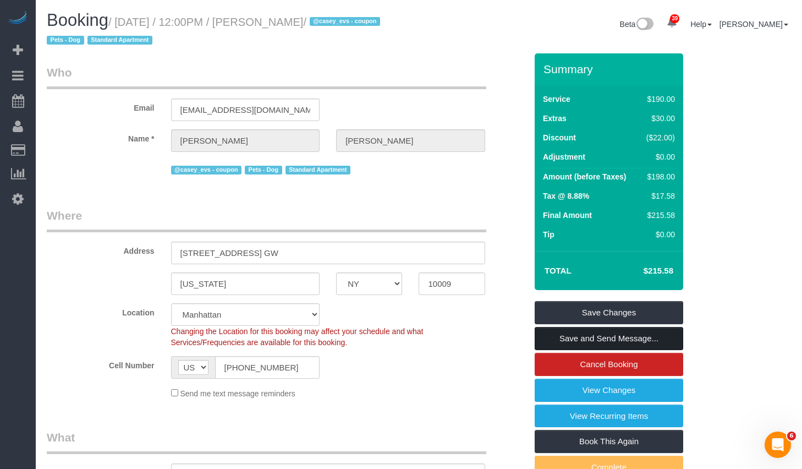
click at [588, 340] on link "Save and Send Message..." at bounding box center [609, 338] width 149 height 23
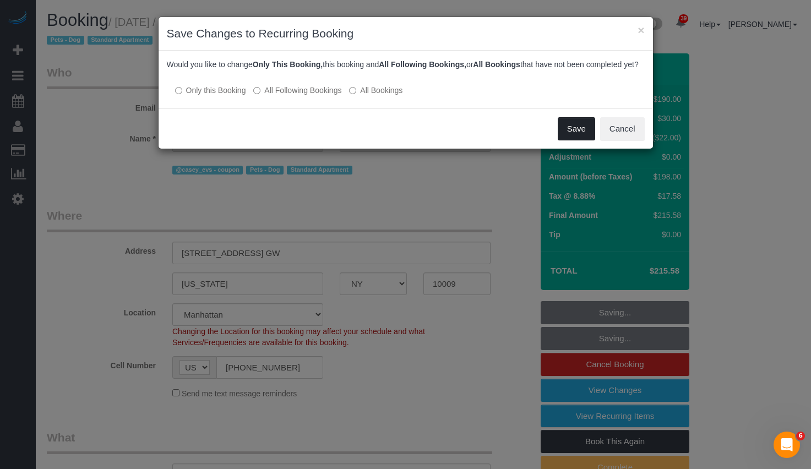
click at [571, 136] on button "Save" at bounding box center [575, 128] width 37 height 23
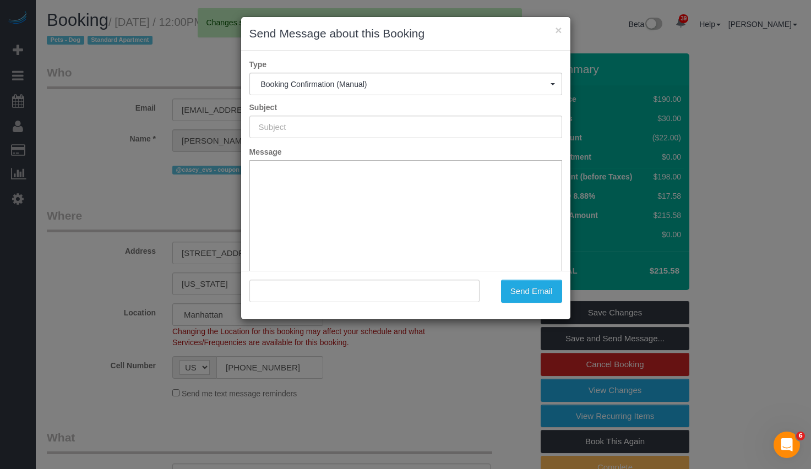
type input "Cleaning Confirmed for 10/17/2025 at 12:00pm"
type input ""Brianna Feldman" <brianna.feldman5@gmail.com>"
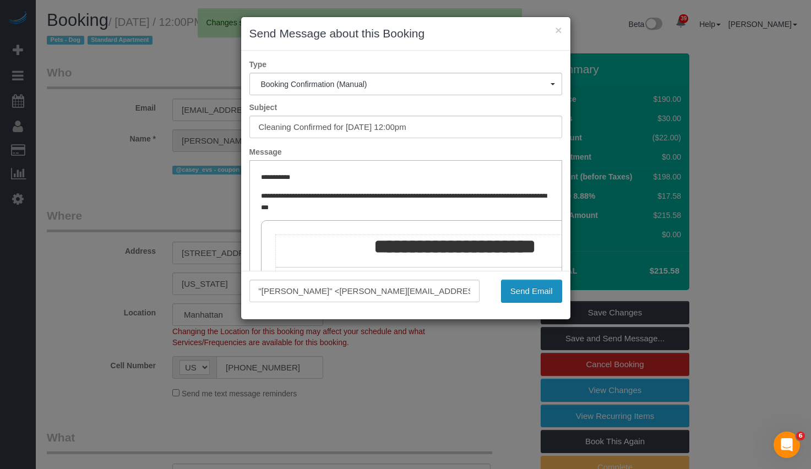
click at [534, 282] on button "Send Email" at bounding box center [531, 291] width 61 height 23
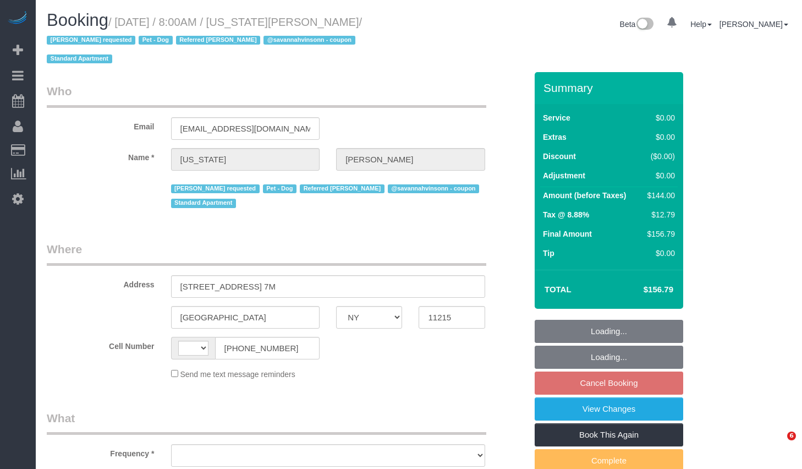
select select "NY"
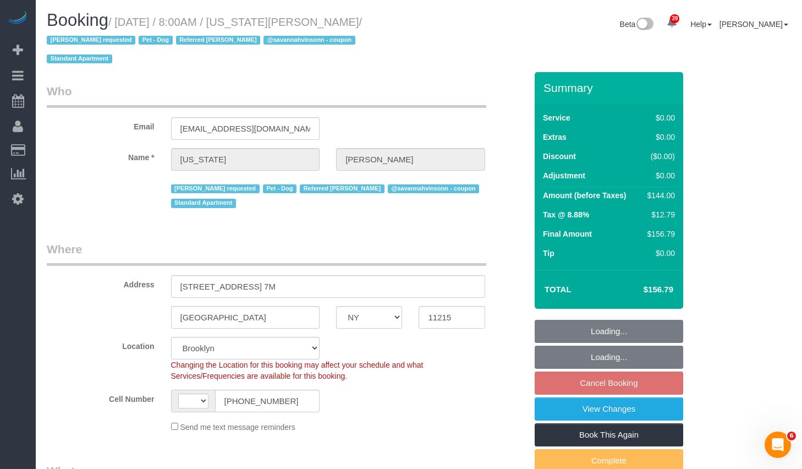
select select "string:stripe-pm_1R8R544VGloSiKo771RbQQGf"
select select "number:56"
select select "number:77"
select select "number:13"
select select "number:5"
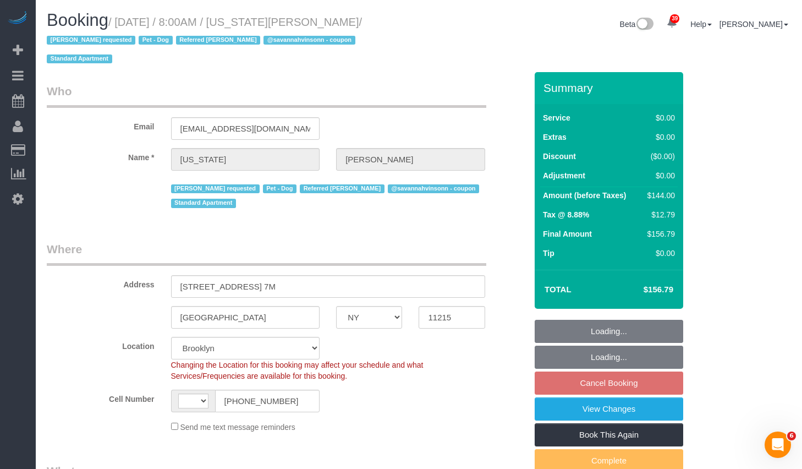
select select "string:[GEOGRAPHIC_DATA]"
select select "object:754"
select select "spot1"
select select "object:1476"
select select "1"
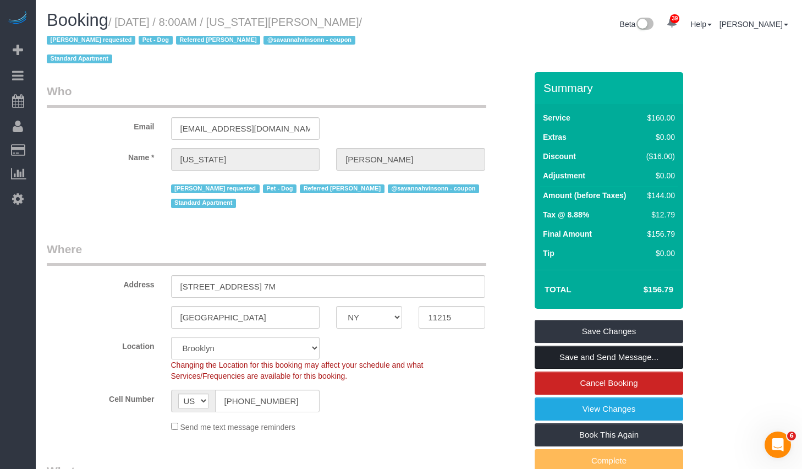
click at [556, 360] on link "Save and Send Message..." at bounding box center [609, 357] width 149 height 23
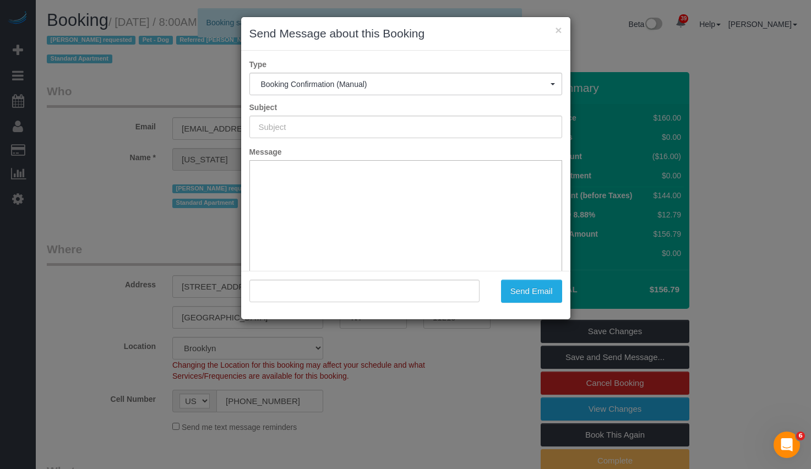
type input "Cleaning Confirmed for 10/24/2025 at 8:00am"
type input ""Virginia Newsome" <vvnewsome@gmail.com>"
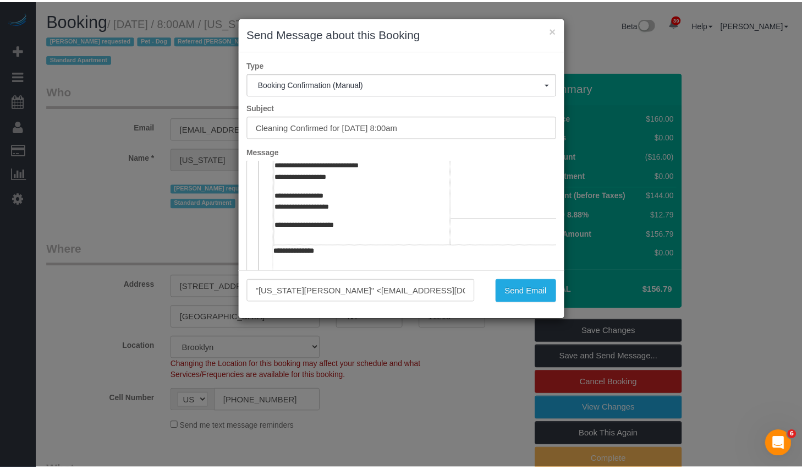
scroll to position [444, 0]
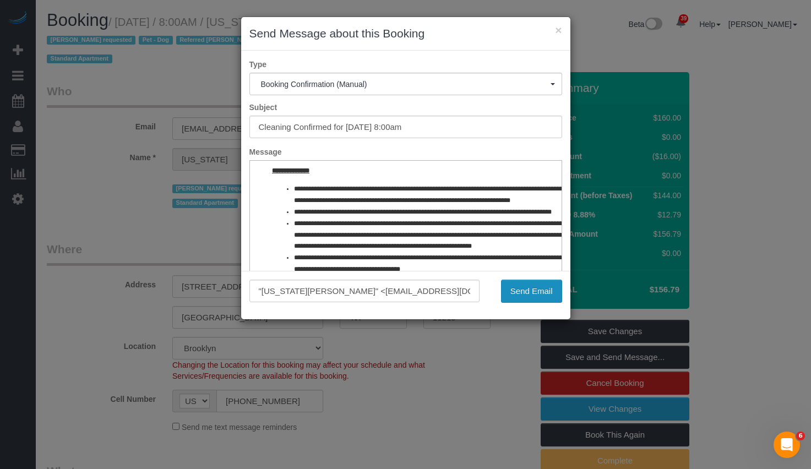
click at [530, 295] on button "Send Email" at bounding box center [531, 291] width 61 height 23
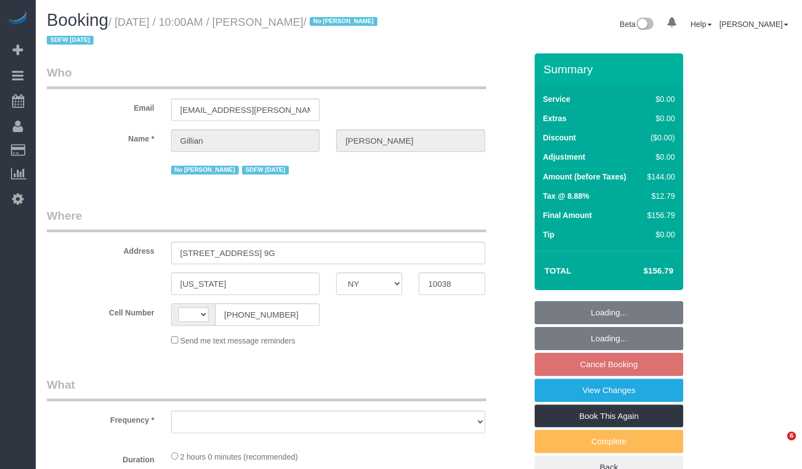
select select "NY"
select select "object:572"
select select "string:stripe-pm_1Q8Ror4VGloSiKo7tbY1DFa1"
select select "number:58"
select select "number:74"
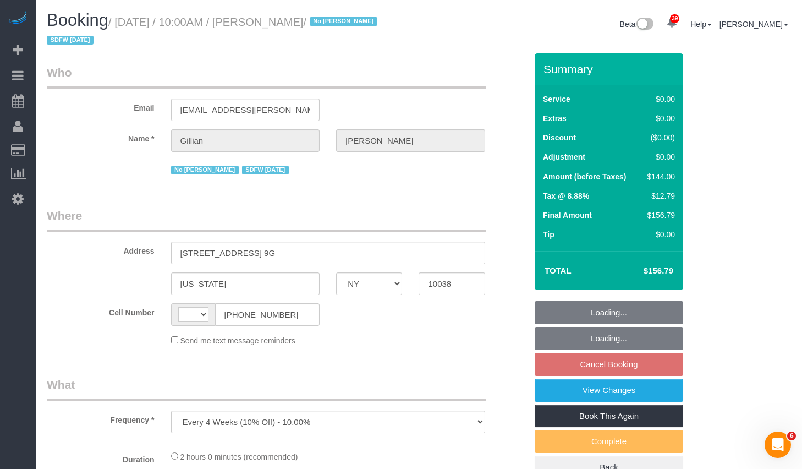
select select "number:15"
select select "number:6"
select select "string:[GEOGRAPHIC_DATA]"
select select "1"
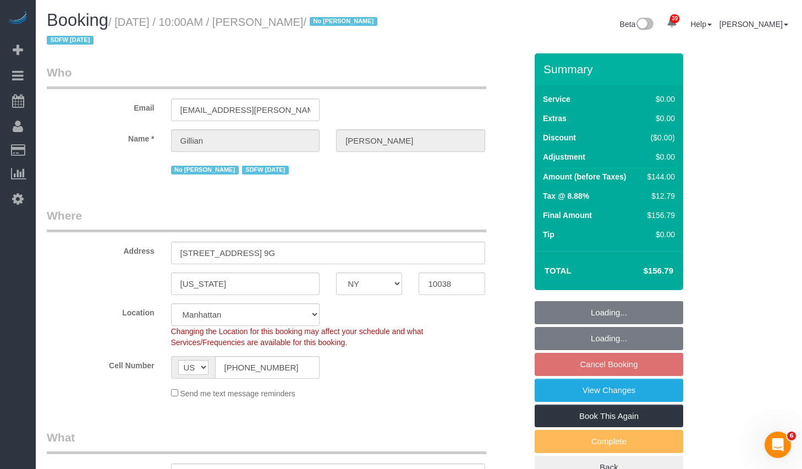
select select "object:1078"
select select "spot3"
select select "1"
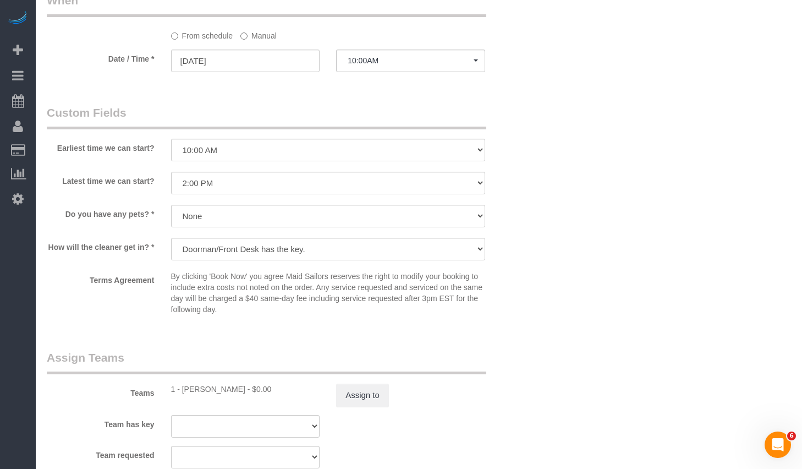
scroll to position [1366, 0]
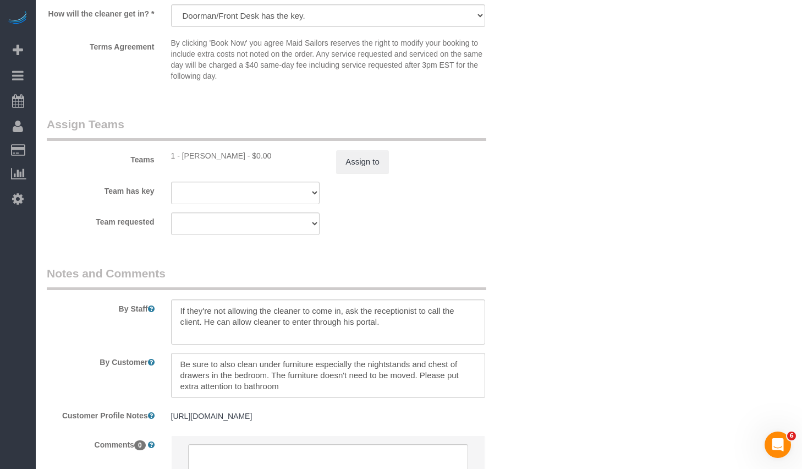
click at [392, 154] on div "Assign to" at bounding box center [411, 161] width 166 height 23
click at [343, 161] on button "Assign to" at bounding box center [362, 161] width 53 height 23
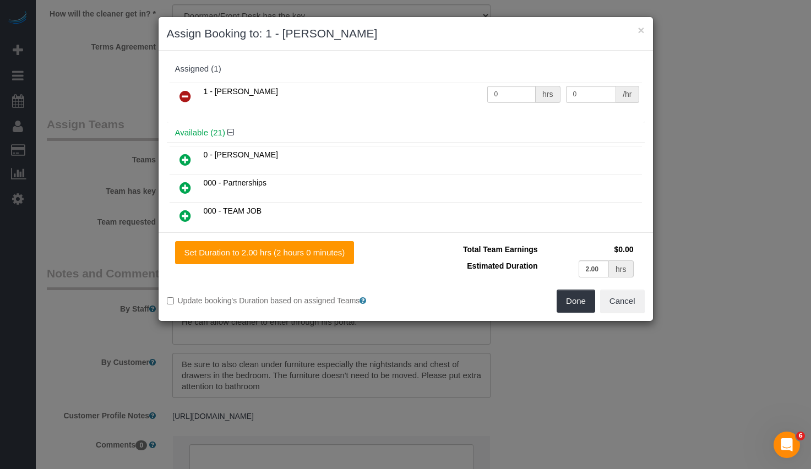
click at [187, 96] on icon at bounding box center [185, 96] width 12 height 13
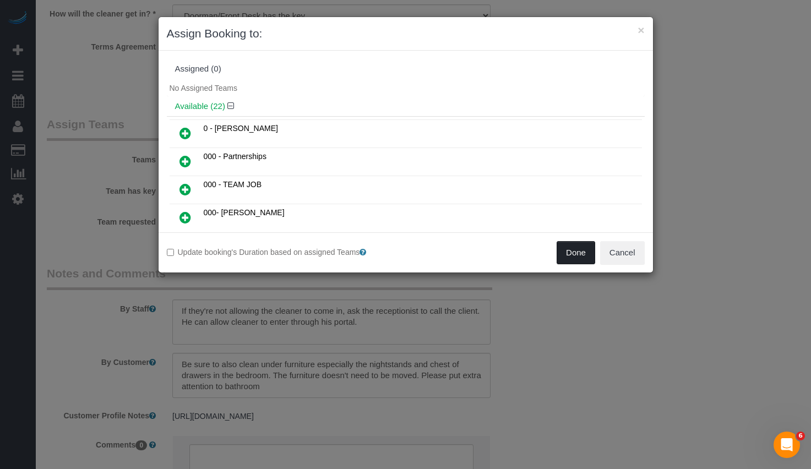
click at [576, 252] on button "Done" at bounding box center [575, 252] width 39 height 23
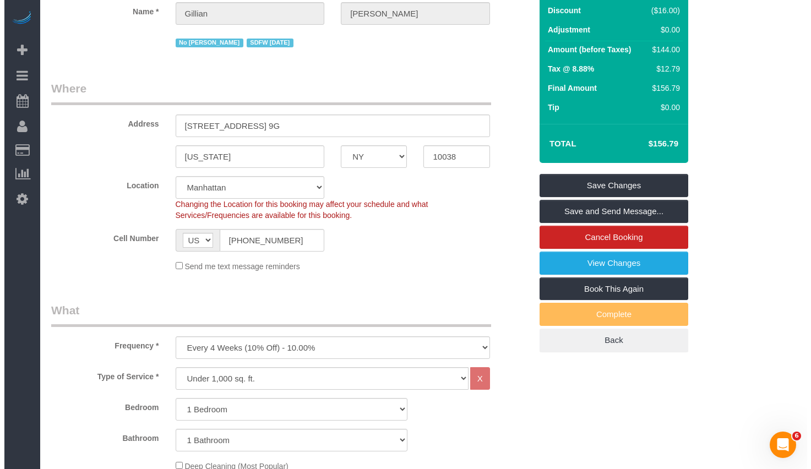
scroll to position [0, 0]
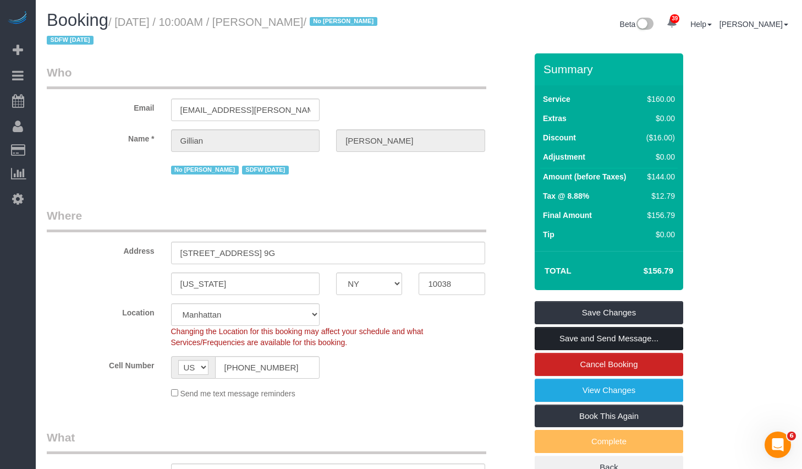
click at [599, 332] on link "Save and Send Message..." at bounding box center [609, 338] width 149 height 23
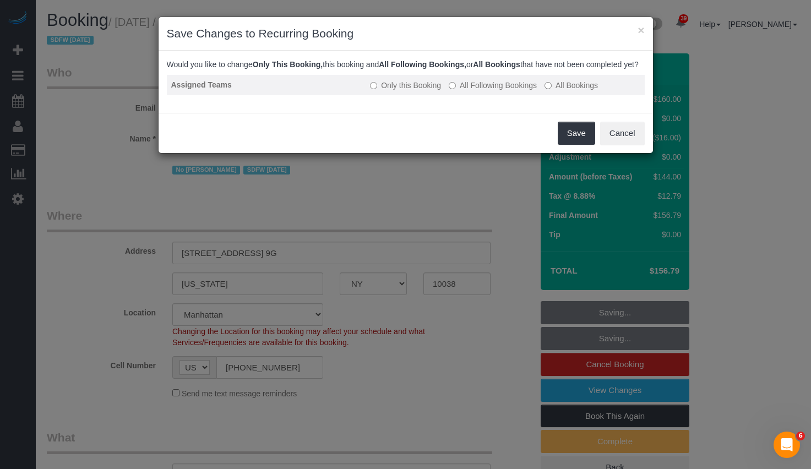
click at [499, 91] on label "All Following Bookings" at bounding box center [492, 85] width 88 height 11
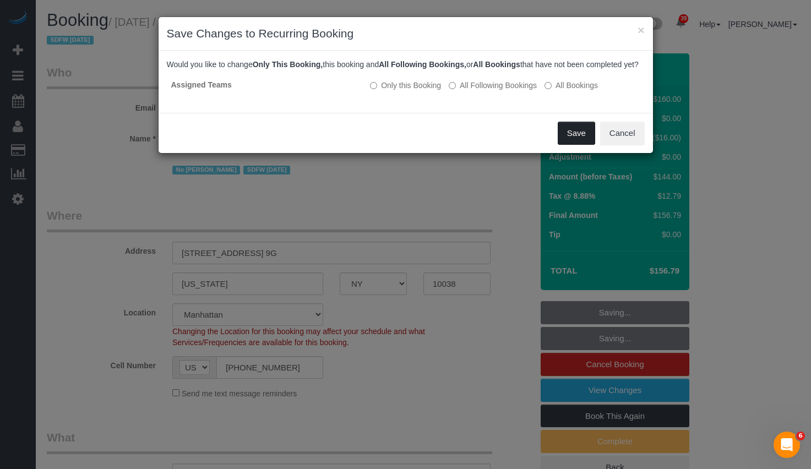
click at [579, 141] on button "Save" at bounding box center [575, 133] width 37 height 23
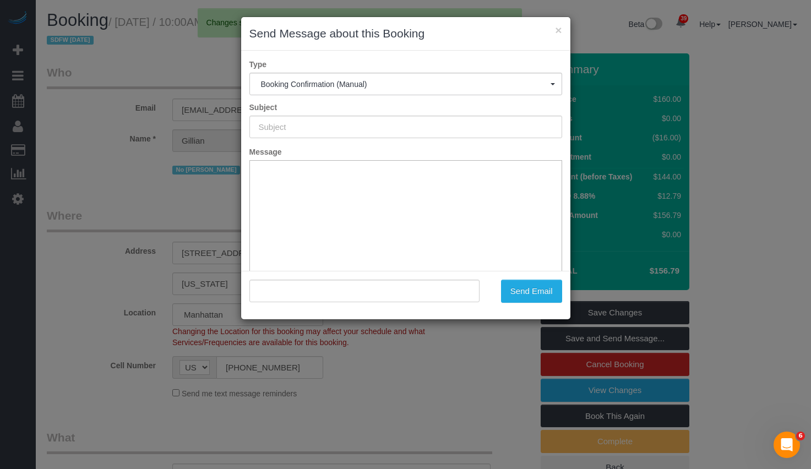
type input "Cleaning Confirmed for 10/24/2025 at 10:00am"
type input ""Gillian Kemmerer" <gillian.kemmerer@gmail.com>"
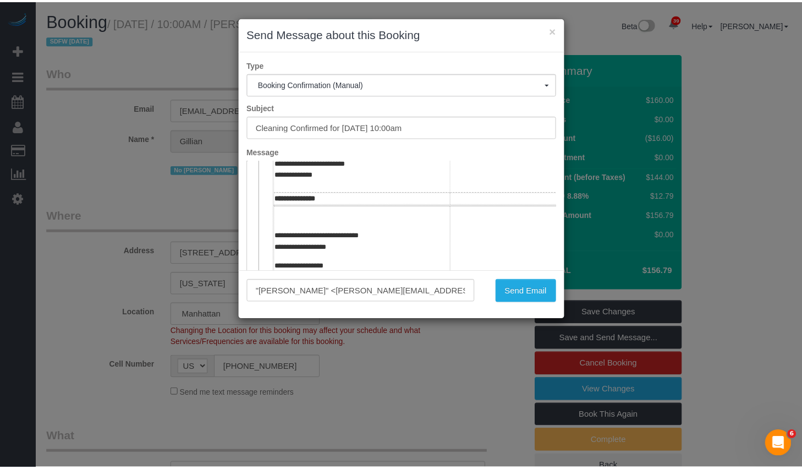
scroll to position [371, 0]
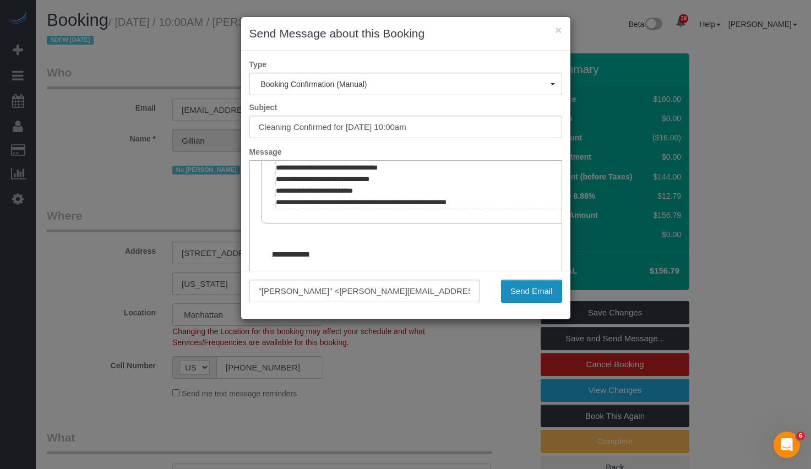
click at [533, 289] on button "Send Email" at bounding box center [531, 291] width 61 height 23
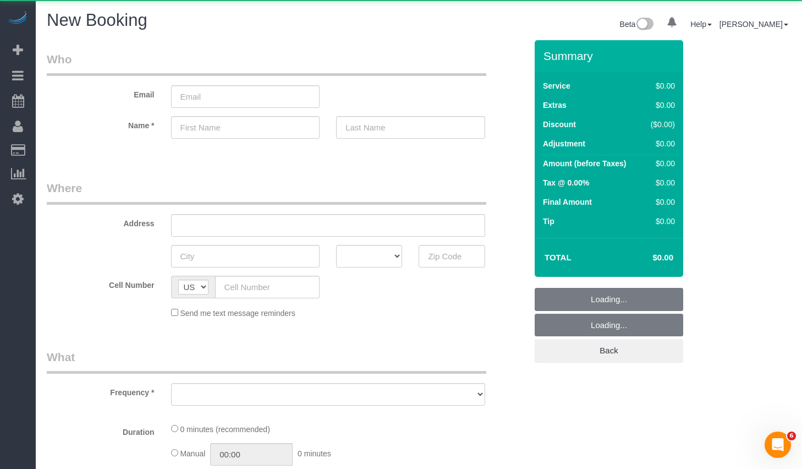
select select "number:89"
select select "number:90"
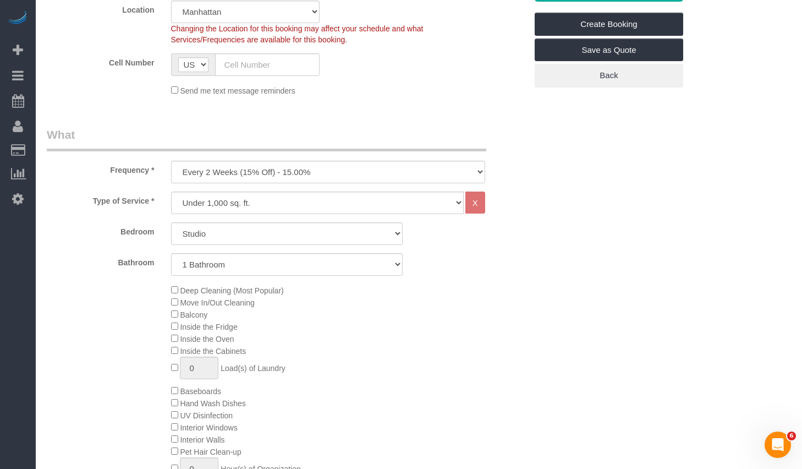
scroll to position [333, 0]
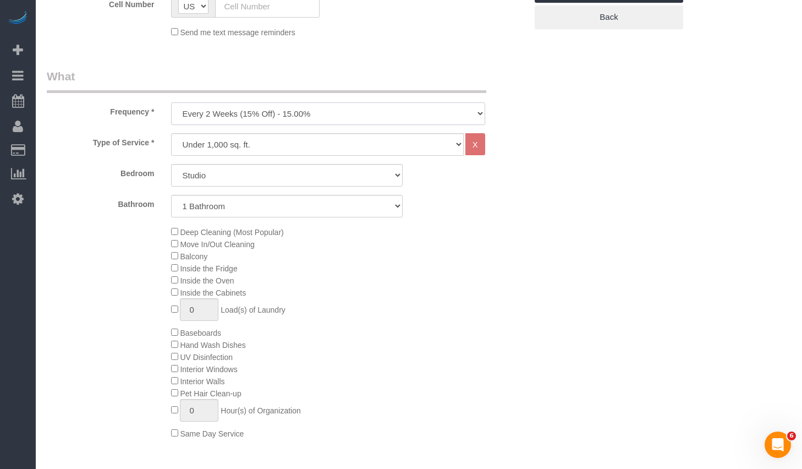
click at [299, 110] on select "One Time Weekly (20% Off) - 20.00% Every 2 Weeks (15% Off) - 15.00% Every 4 Wee…" at bounding box center [328, 113] width 314 height 23
select select "object:1465"
click at [171, 102] on select "One Time Weekly (20% Off) - 20.00% Every 2 Weeks (15% Off) - 15.00% Every 4 Wee…" at bounding box center [328, 113] width 314 height 23
click at [243, 175] on select "Studio 1 Bedroom 2 Bedrooms 3 Bedrooms" at bounding box center [287, 175] width 232 height 23
select select "1"
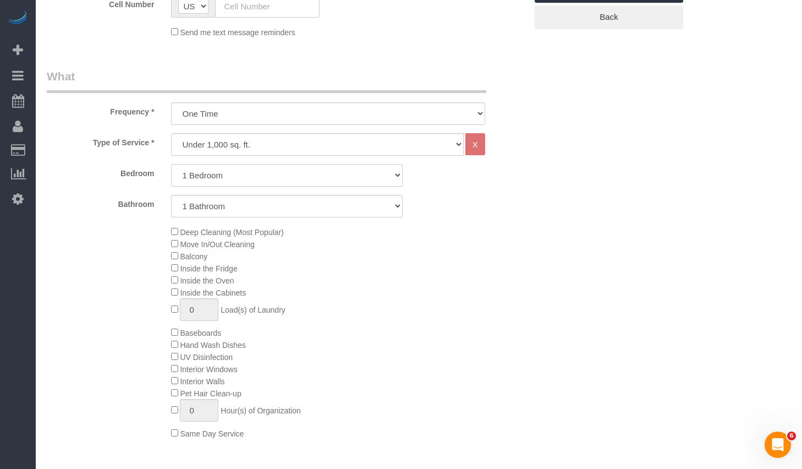
click at [171, 164] on select "Studio 1 Bedroom 2 Bedrooms 3 Bedrooms" at bounding box center [287, 175] width 232 height 23
click at [237, 206] on select "1 Bathroom 2 Bathrooms" at bounding box center [287, 206] width 232 height 23
select select "2"
click at [171, 195] on select "1 Bathroom 2 Bathrooms" at bounding box center [287, 206] width 232 height 23
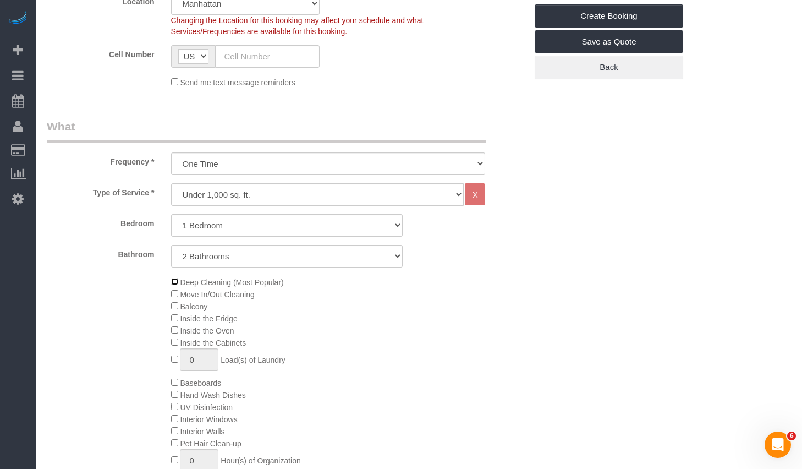
scroll to position [0, 0]
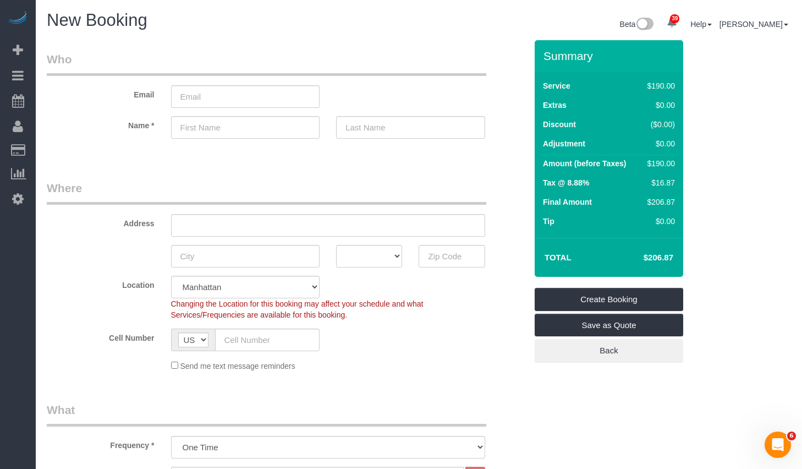
drag, startPoint x: 641, startPoint y: 262, endPoint x: 694, endPoint y: 260, distance: 53.4
click at [694, 260] on div "Summary Service $190.00 Extras $0.00 Discount ($0.00) Adjustment $0.00 Amount (…" at bounding box center [620, 212] width 186 height 344
click at [634, 259] on h4 "$206.87" at bounding box center [642, 257] width 63 height 9
drag, startPoint x: 634, startPoint y: 252, endPoint x: 708, endPoint y: 271, distance: 76.2
click at [708, 271] on div "Summary Service $190.00 Extras $0.00 Discount ($0.00) Adjustment $0.00 Amount (…" at bounding box center [620, 212] width 186 height 344
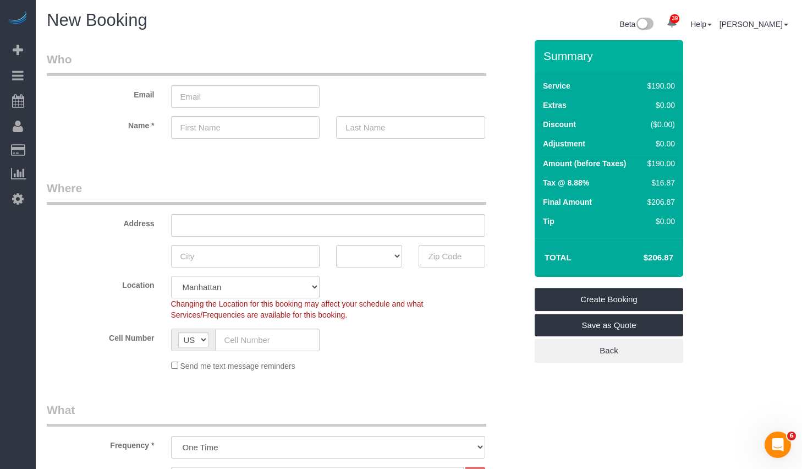
click at [704, 262] on div "Summary Service $190.00 Extras $0.00 Discount ($0.00) Adjustment $0.00 Amount (…" at bounding box center [620, 212] width 186 height 344
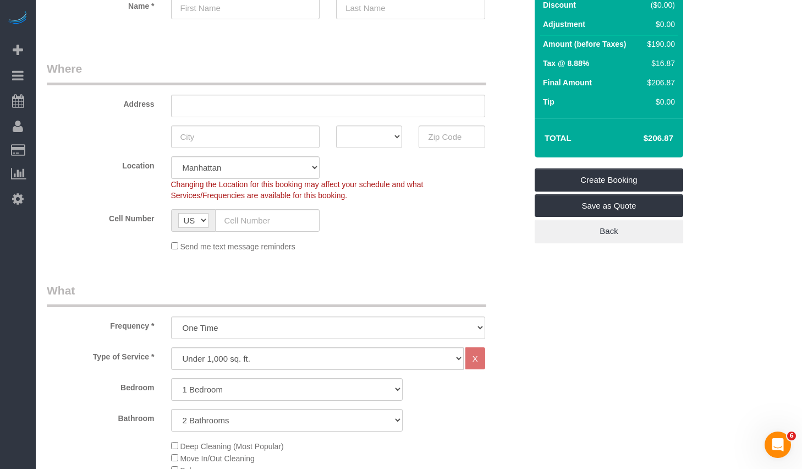
drag, startPoint x: 641, startPoint y: 138, endPoint x: 688, endPoint y: 140, distance: 47.4
click at [688, 140] on div "Summary Service $190.00 Extras $0.00 Discount ($0.00) Adjustment $0.00 Amount (…" at bounding box center [620, 93] width 186 height 344
click at [698, 149] on div "Summary Service $190.00 Extras $0.00 Discount ($0.00) Adjustment $0.00 Amount (…" at bounding box center [620, 93] width 186 height 344
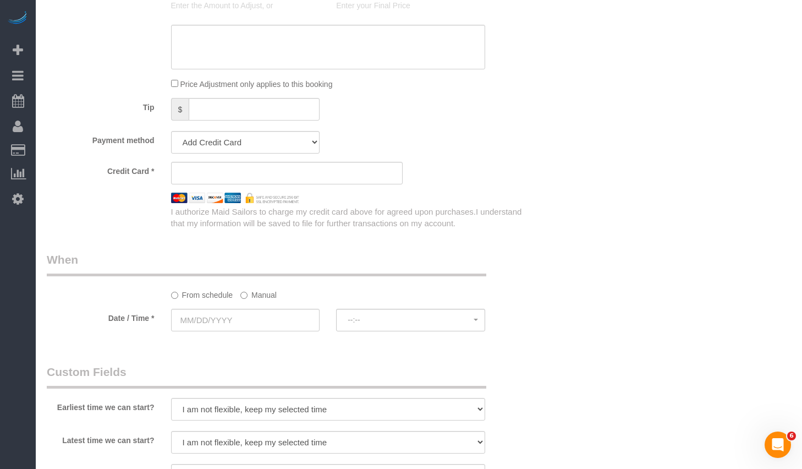
scroll to position [702, 0]
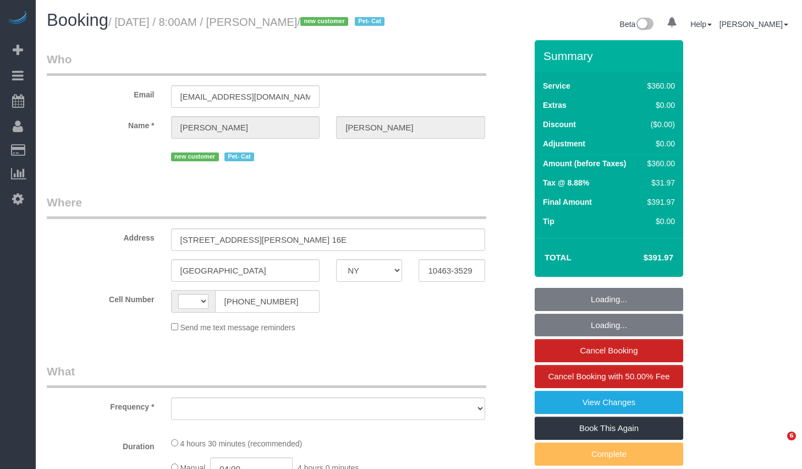
select select "NY"
select select "string:[GEOGRAPHIC_DATA]"
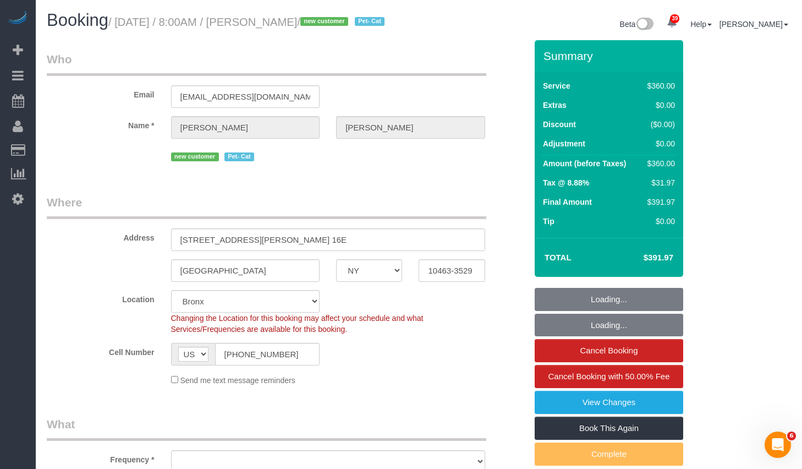
select select "string:stripe-pm_1SFzvU4VGloSiKo7YFExhWNV"
select select "spot1"
select select "object:834"
select select "270"
select select "number:56"
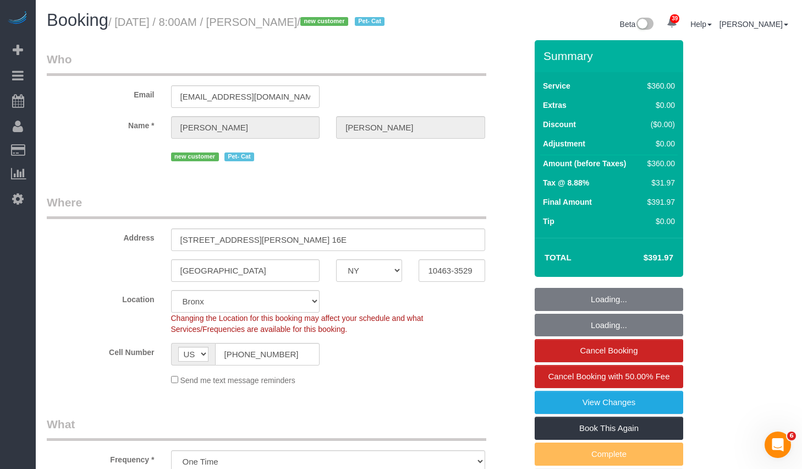
select select "number:69"
select select "number:14"
select select "number:6"
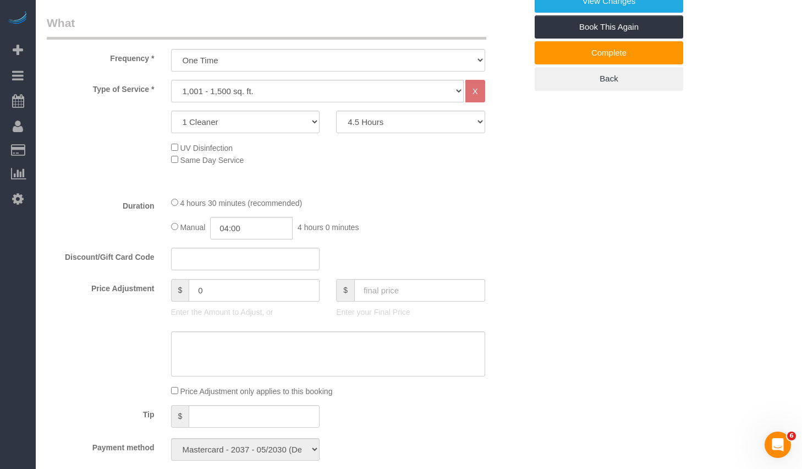
scroll to position [408, 0]
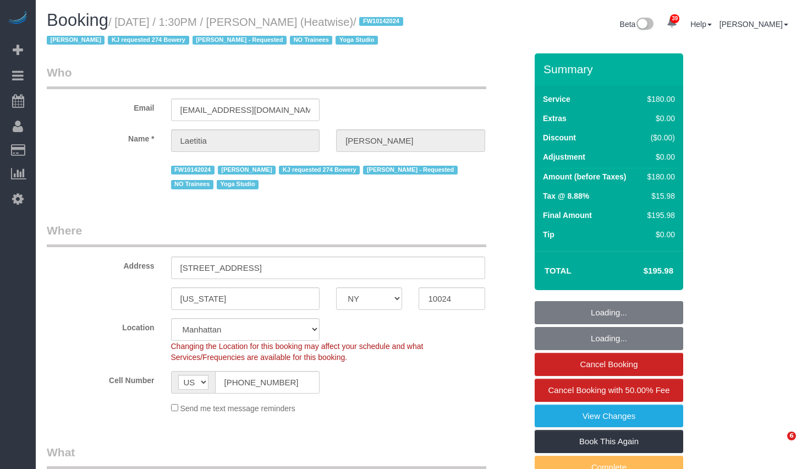
select select "NY"
select select "object:845"
select select "string:stripe-pm_1RaIPN4VGloSiKo7a9kdhFlp"
select select "180"
select select "number:89"
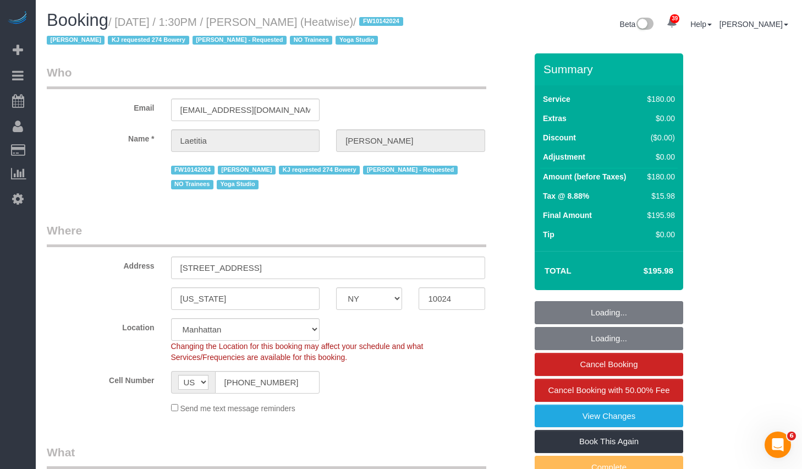
select select "number:90"
select select "number:15"
select select "number:7"
select select "object:1324"
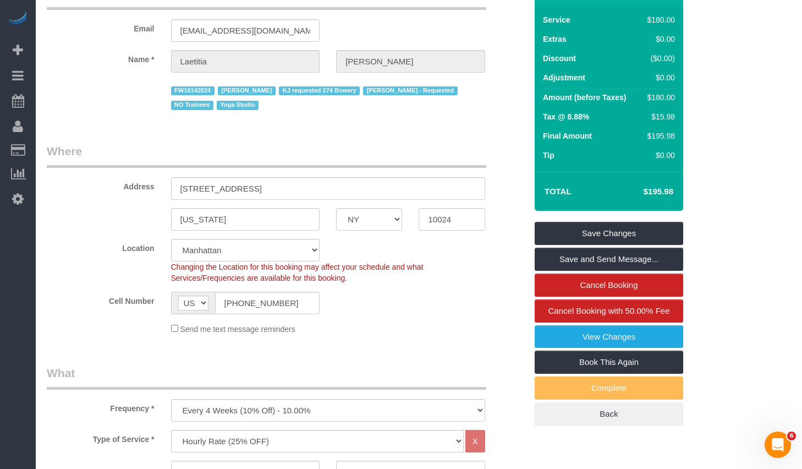
scroll to position [266, 0]
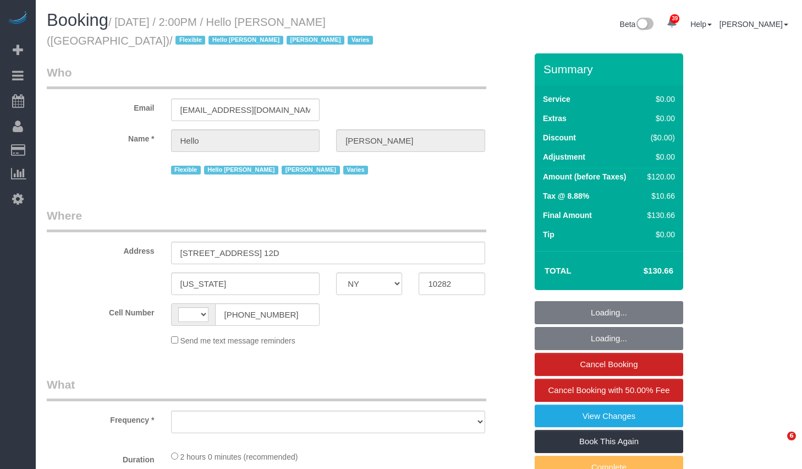
select select "NY"
select select "object:568"
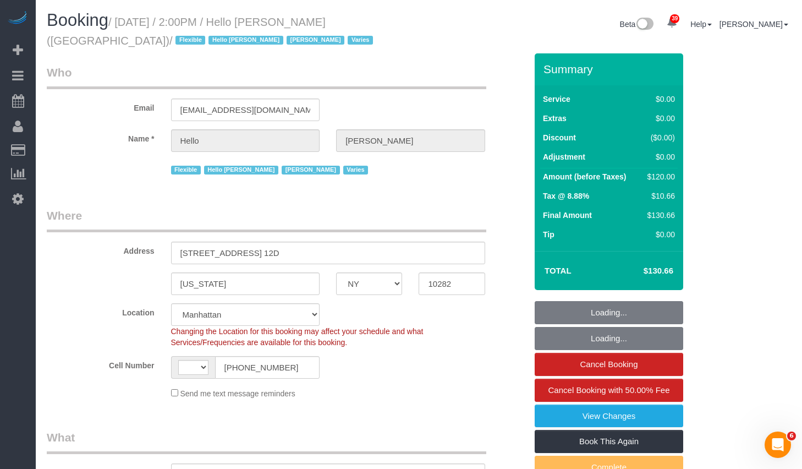
select select "number:89"
select select "number:90"
select select "number:15"
select select "number:6"
select select "object:966"
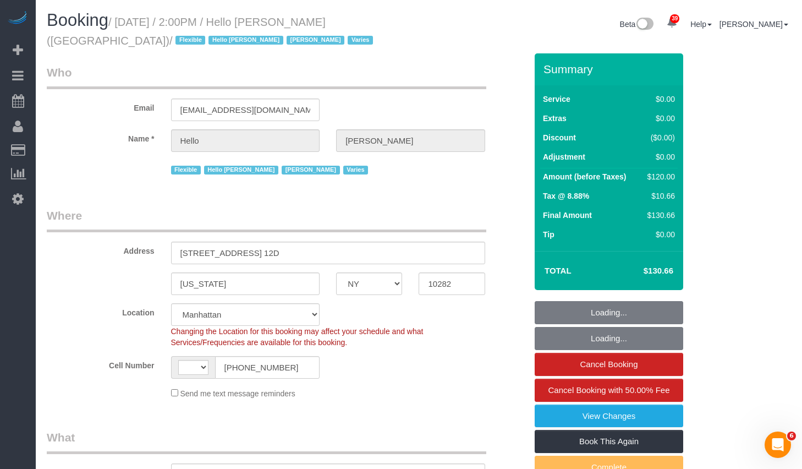
select select "string:US"
select select "1"
select select "spot1"
click at [187, 20] on small "/ October 14, 2025 / 2:00PM / Hello Alfred (NYC) / Flexible Hello Alfred Jacky …" at bounding box center [212, 31] width 330 height 31
select select "1"
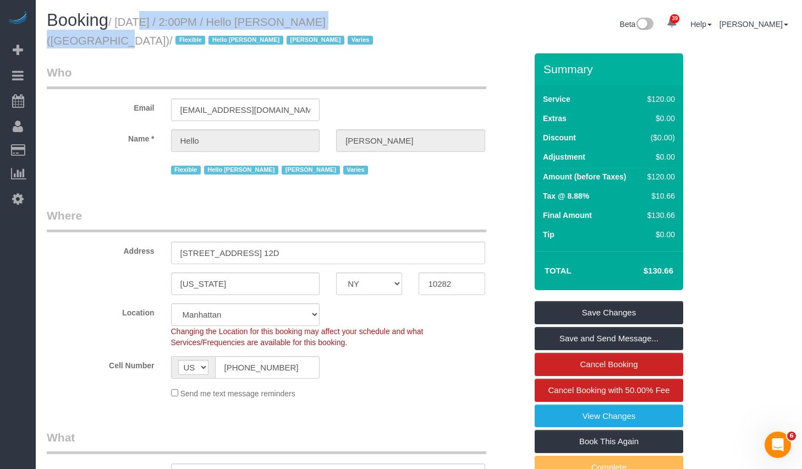
copy small "October 14, 2025 / 2:00PM / Hello Alfred (NYC)"
drag, startPoint x: 124, startPoint y: 19, endPoint x: 358, endPoint y: 29, distance: 234.6
click at [358, 29] on h1 "Booking / October 14, 2025 / 2:00PM / Hello Alfred (NYC) / Flexible Hello Alfre…" at bounding box center [229, 29] width 364 height 37
copy small "October 14, 2025 / 2:00PM / Hello Alfred (NYC)"
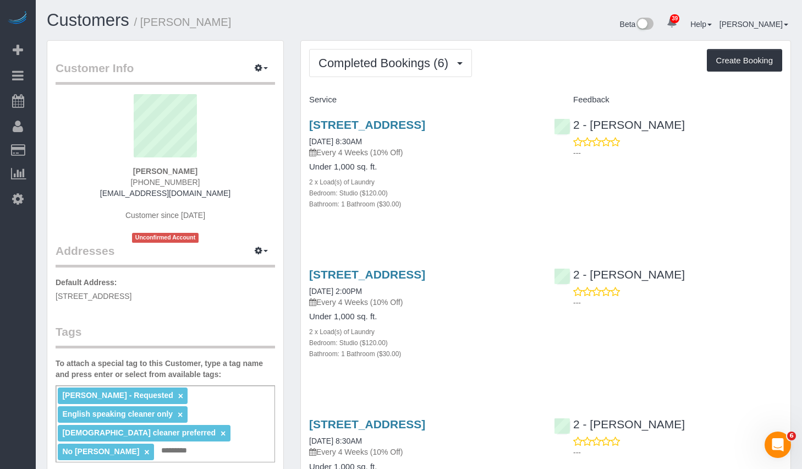
click at [202, 445] on div "[PERSON_NAME] - Requested × English speaking cleaner only × [DEMOGRAPHIC_DATA] …" at bounding box center [166, 423] width 220 height 77
click at [136, 453] on div "[PERSON_NAME] - Requested × English speaking cleaner only × [DEMOGRAPHIC_DATA] …" at bounding box center [166, 423] width 220 height 77
type input "*"
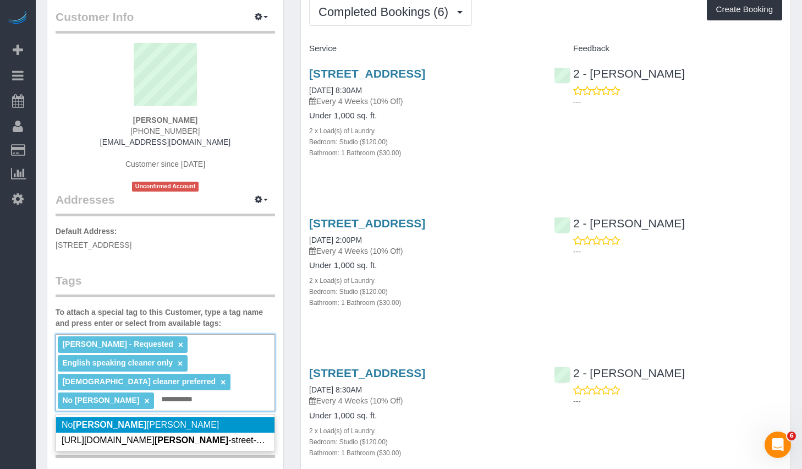
scroll to position [209, 0]
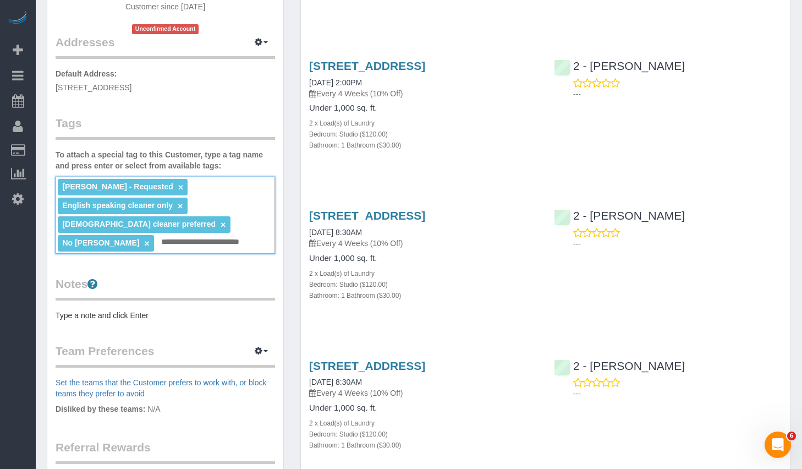
type input "**********"
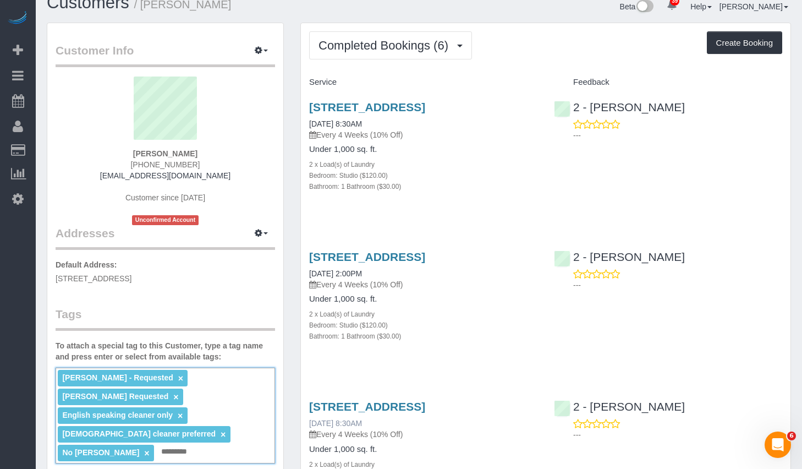
scroll to position [0, 0]
